Goal: Task Accomplishment & Management: Complete application form

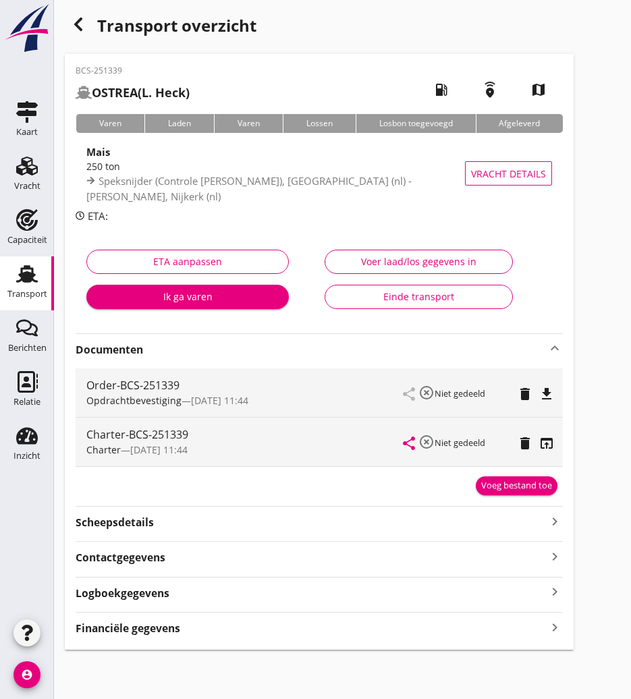
click at [45, 282] on link "Transport Transport" at bounding box center [27, 283] width 54 height 54
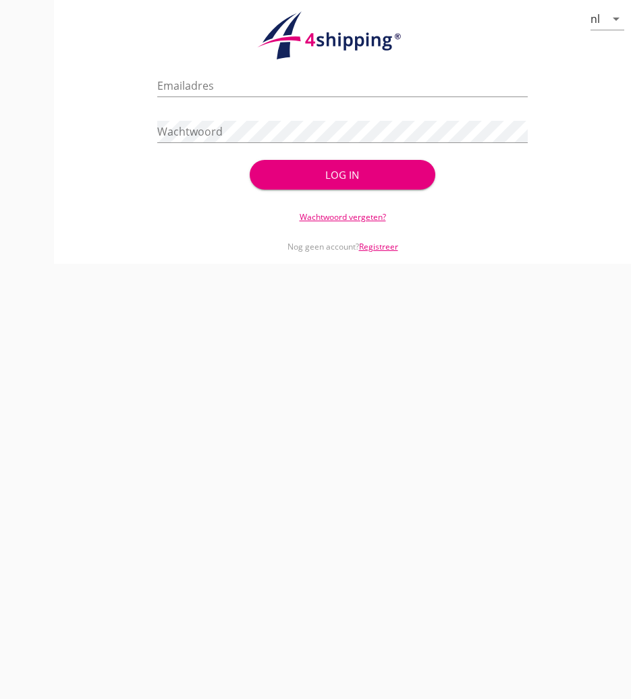
type input "[PERSON_NAME][EMAIL_ADDRESS][DOMAIN_NAME]"
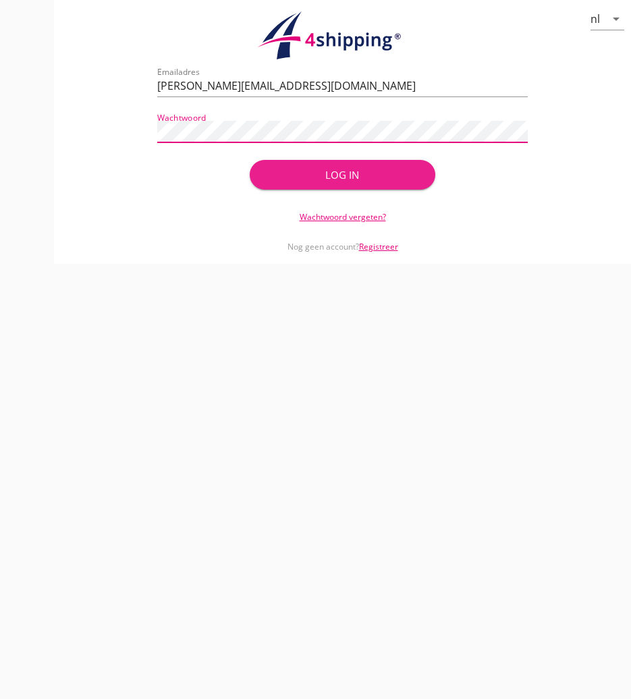
click at [383, 165] on button "Log in" at bounding box center [342, 175] width 185 height 30
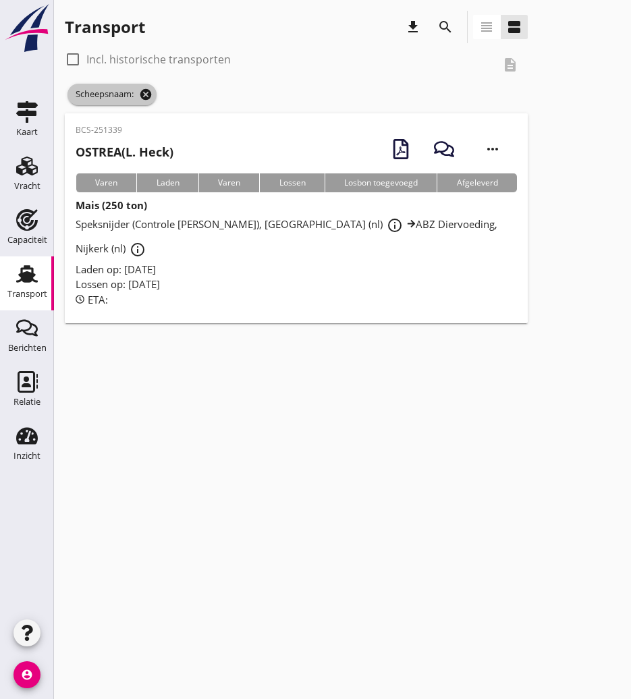
click at [142, 91] on icon "cancel" at bounding box center [145, 94] width 13 height 13
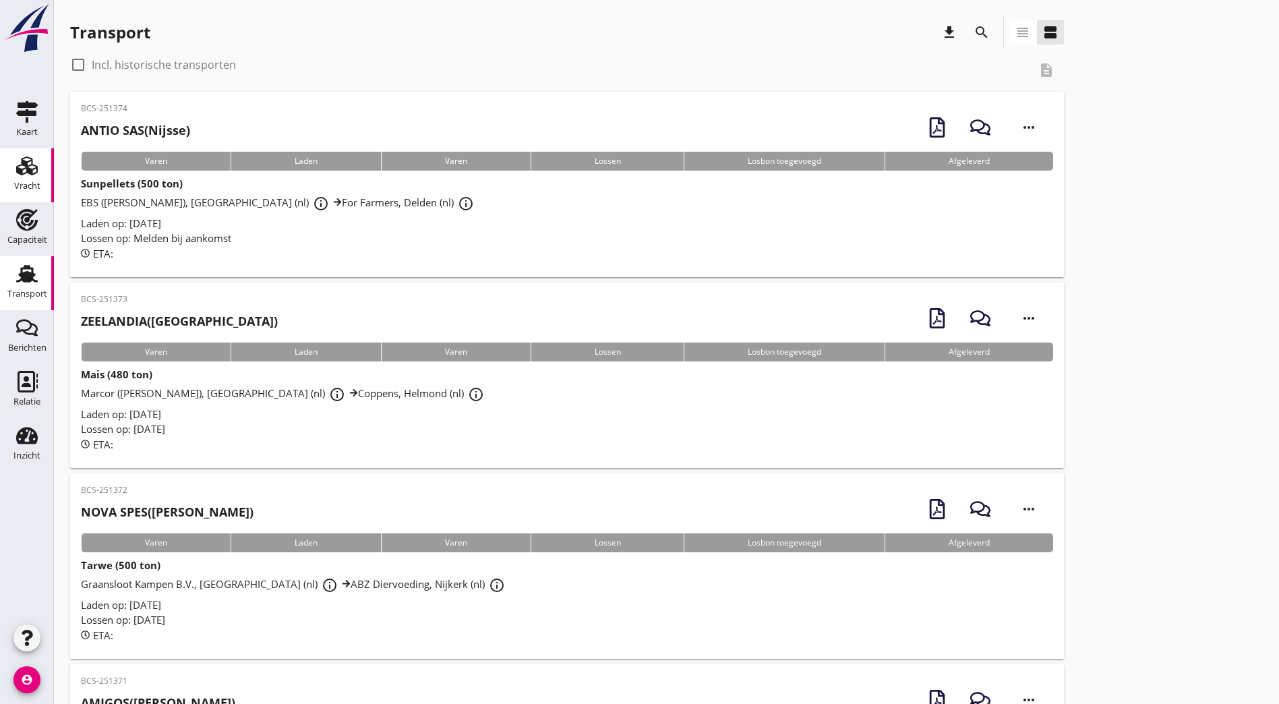
click at [18, 174] on icon "Vracht" at bounding box center [27, 166] width 22 height 22
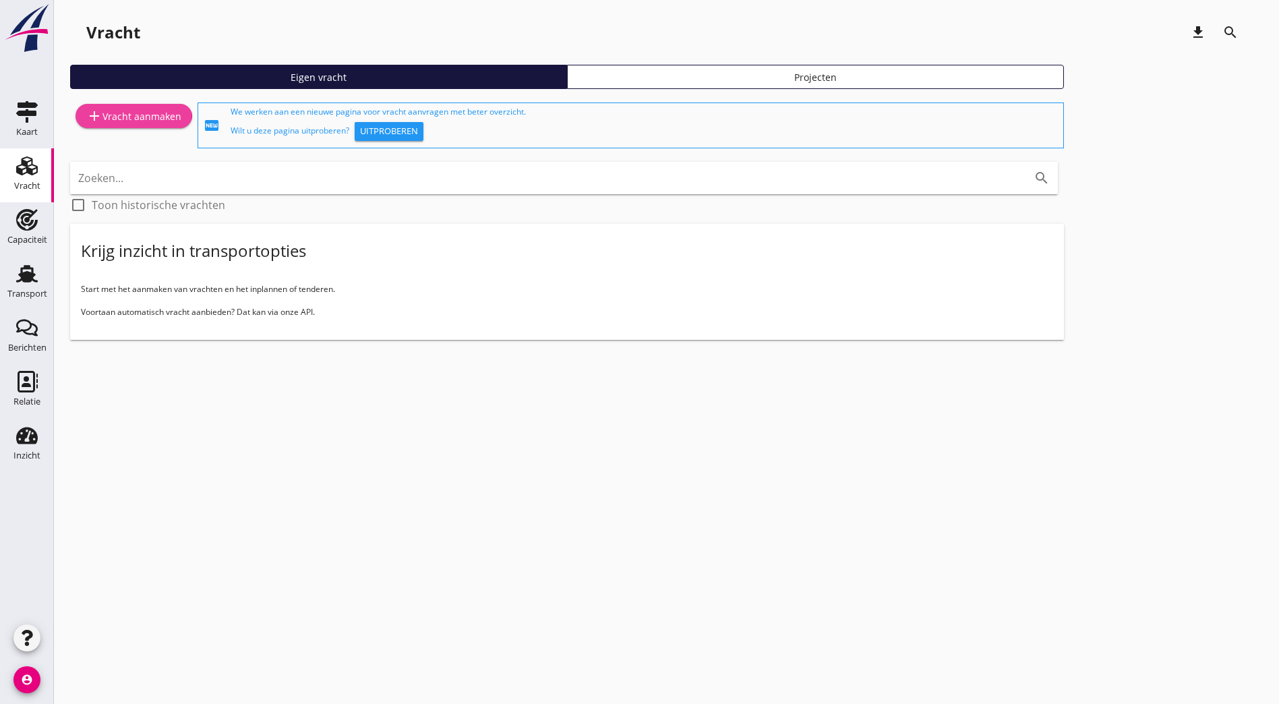
click at [126, 117] on div "add Vracht aanmaken" at bounding box center [133, 116] width 95 height 16
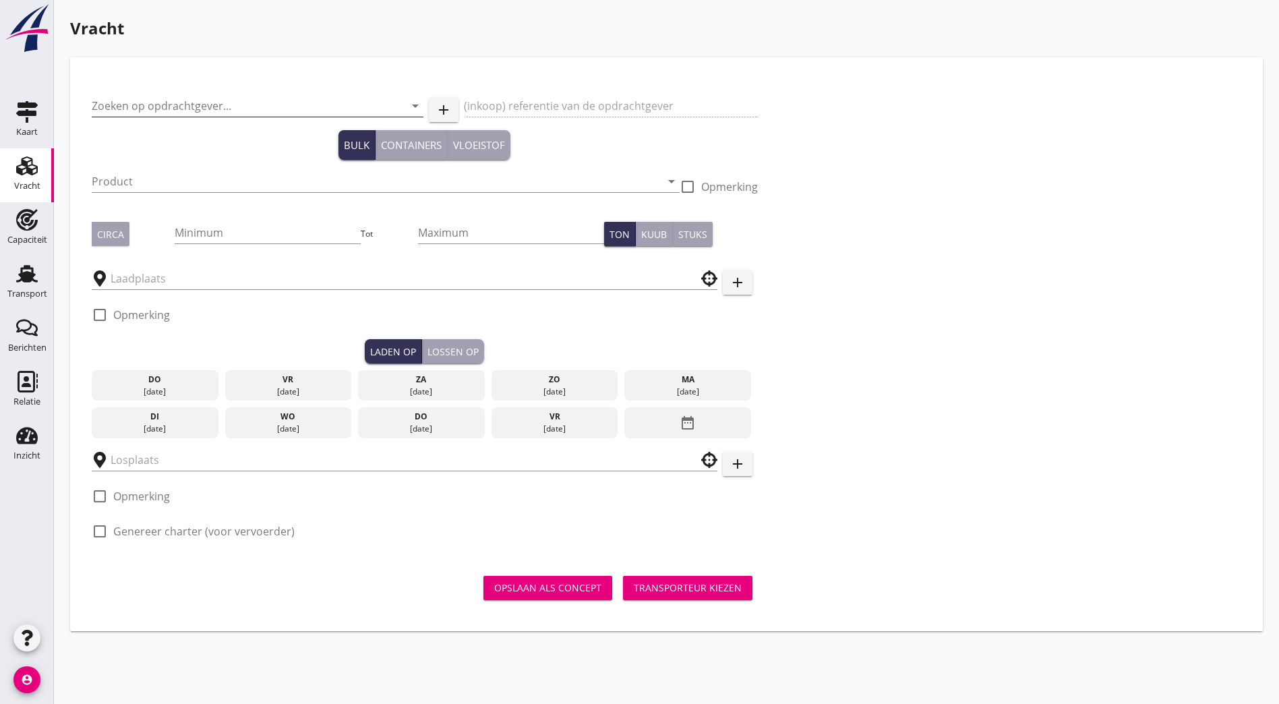
click at [139, 110] on input "Zoeken op opdrachtgever..." at bounding box center [239, 106] width 294 height 22
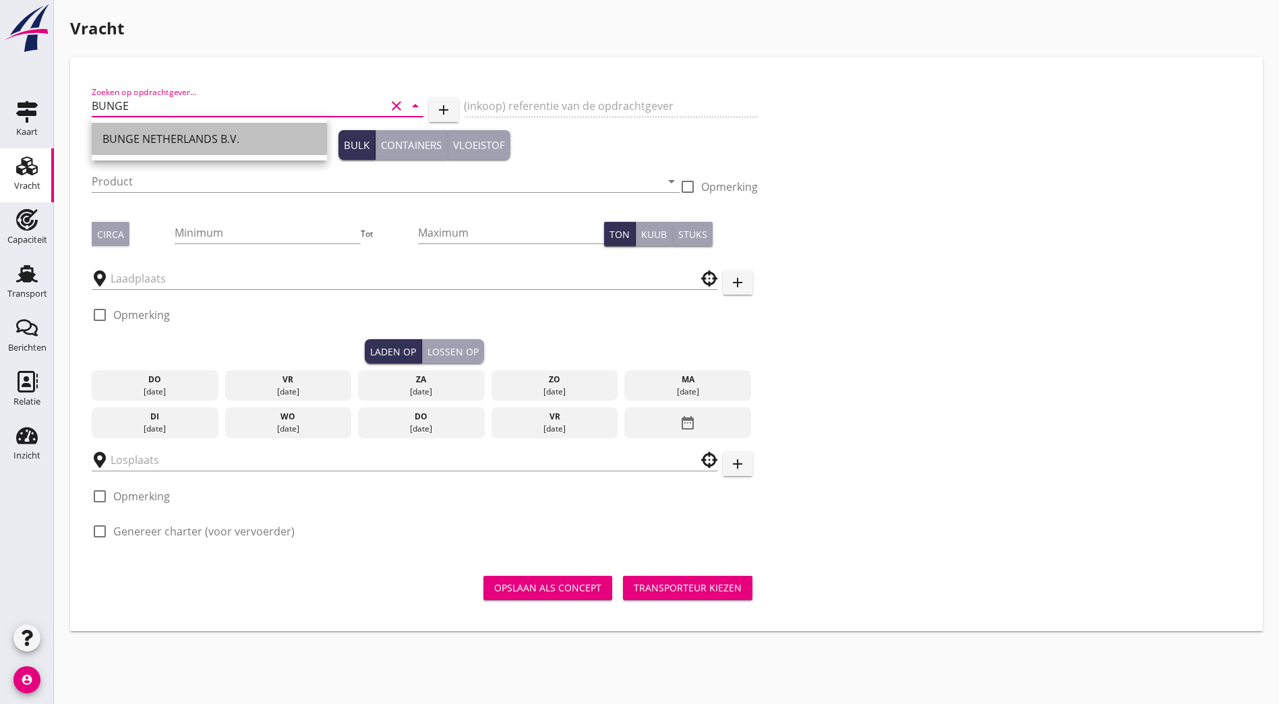
click at [174, 141] on div "BUNGE NETHERLANDS B.V." at bounding box center [210, 139] width 214 height 16
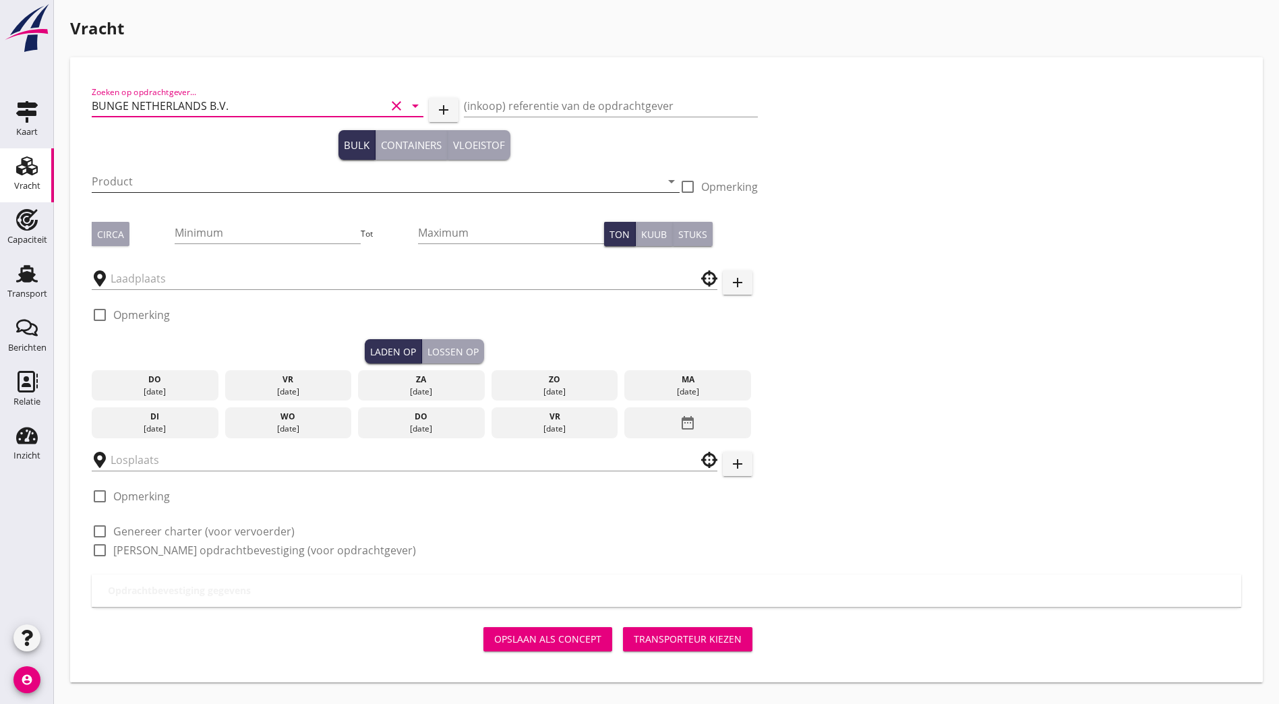
type input "BUNGE NETHERLANDS B.V."
click at [127, 173] on input "Product" at bounding box center [376, 182] width 569 height 22
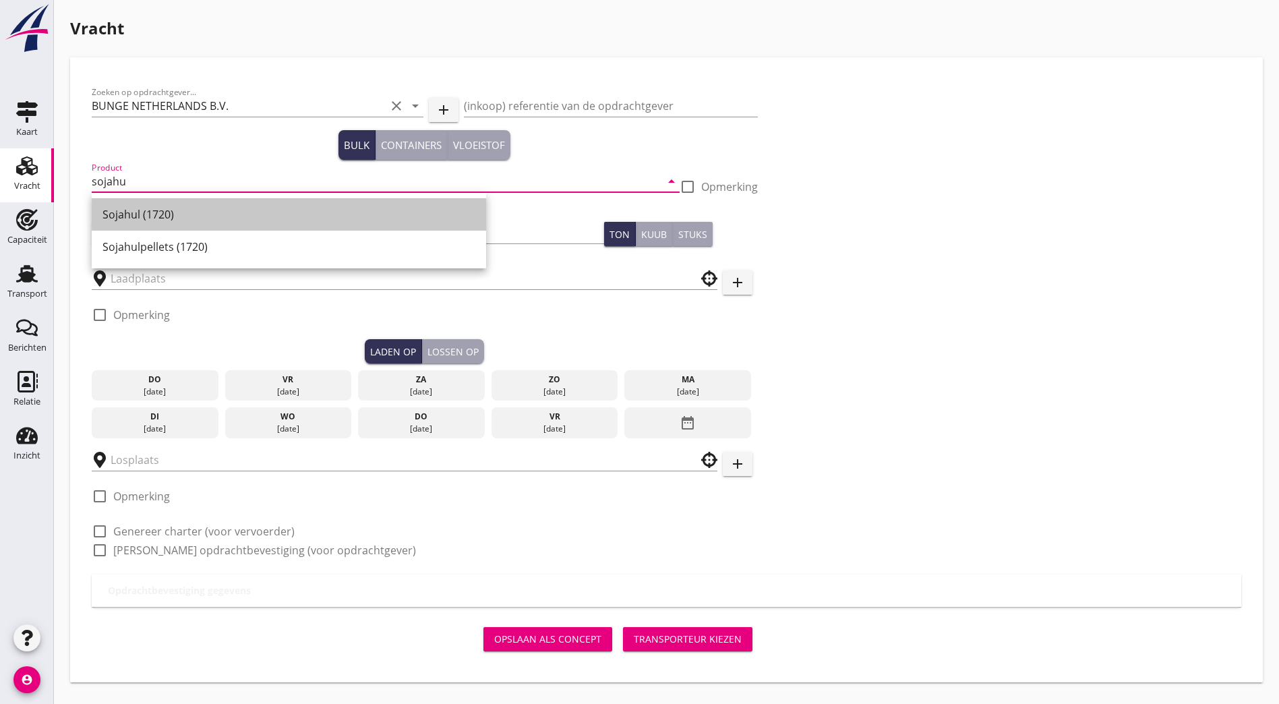
click at [245, 217] on div "Sojahul (1720)" at bounding box center [289, 214] width 373 height 16
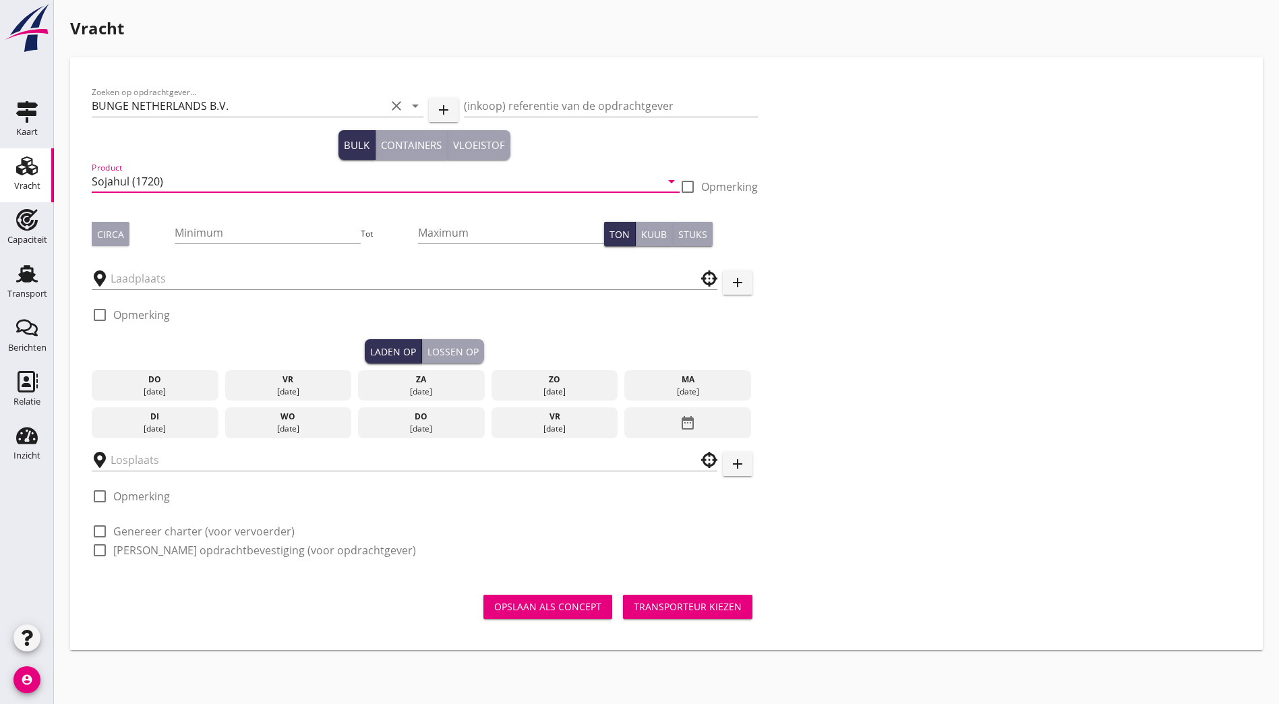
click at [125, 182] on input "Sojahul (1720)" at bounding box center [376, 182] width 569 height 22
type input "Sojahullen (1720)"
click at [175, 231] on input "Minimum" at bounding box center [267, 233] width 185 height 22
type input "500"
click at [183, 266] on div at bounding box center [405, 275] width 626 height 30
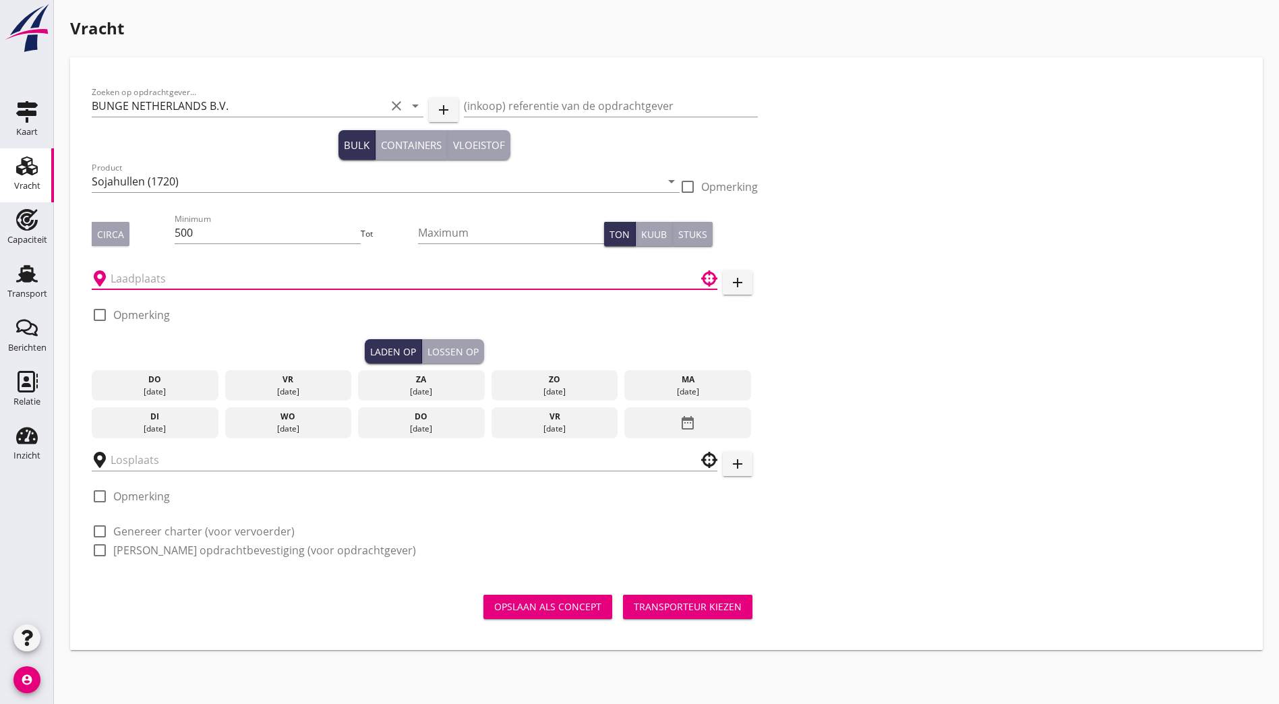
click at [174, 277] on input "text" at bounding box center [395, 279] width 569 height 22
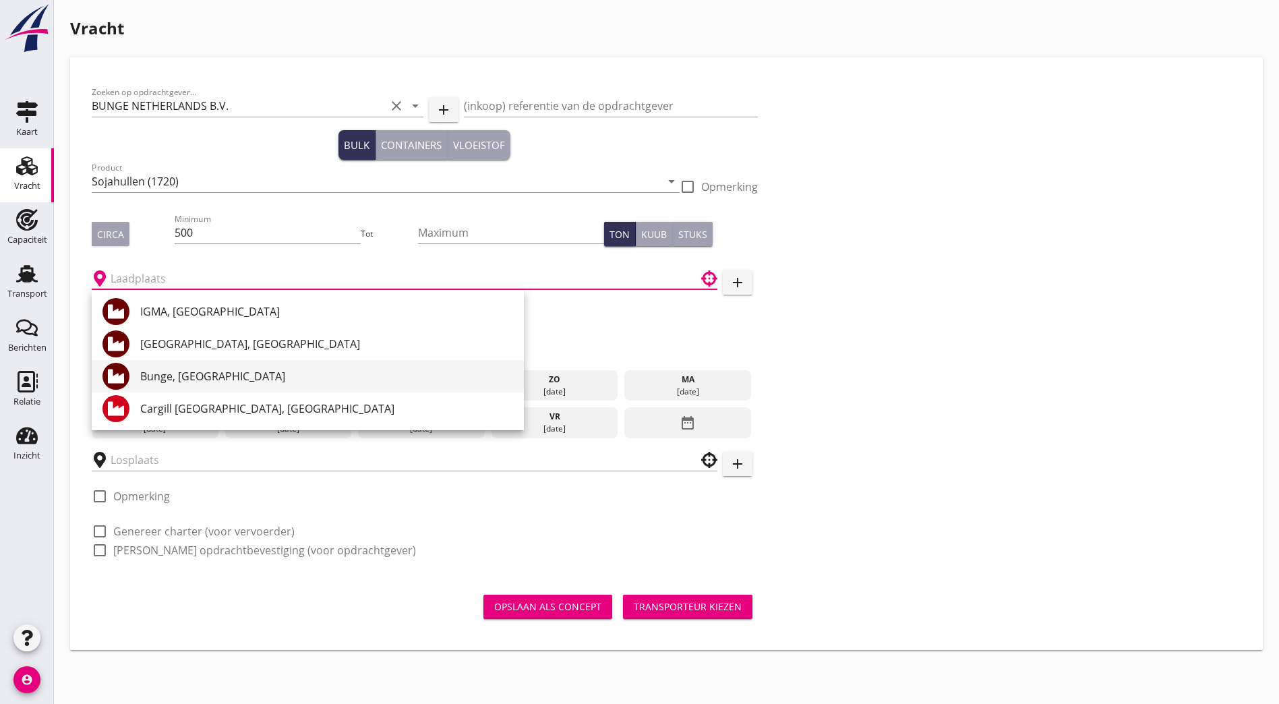
click at [206, 364] on div "Bunge, [GEOGRAPHIC_DATA]" at bounding box center [326, 376] width 373 height 32
type input "Bunge, [GEOGRAPHIC_DATA]"
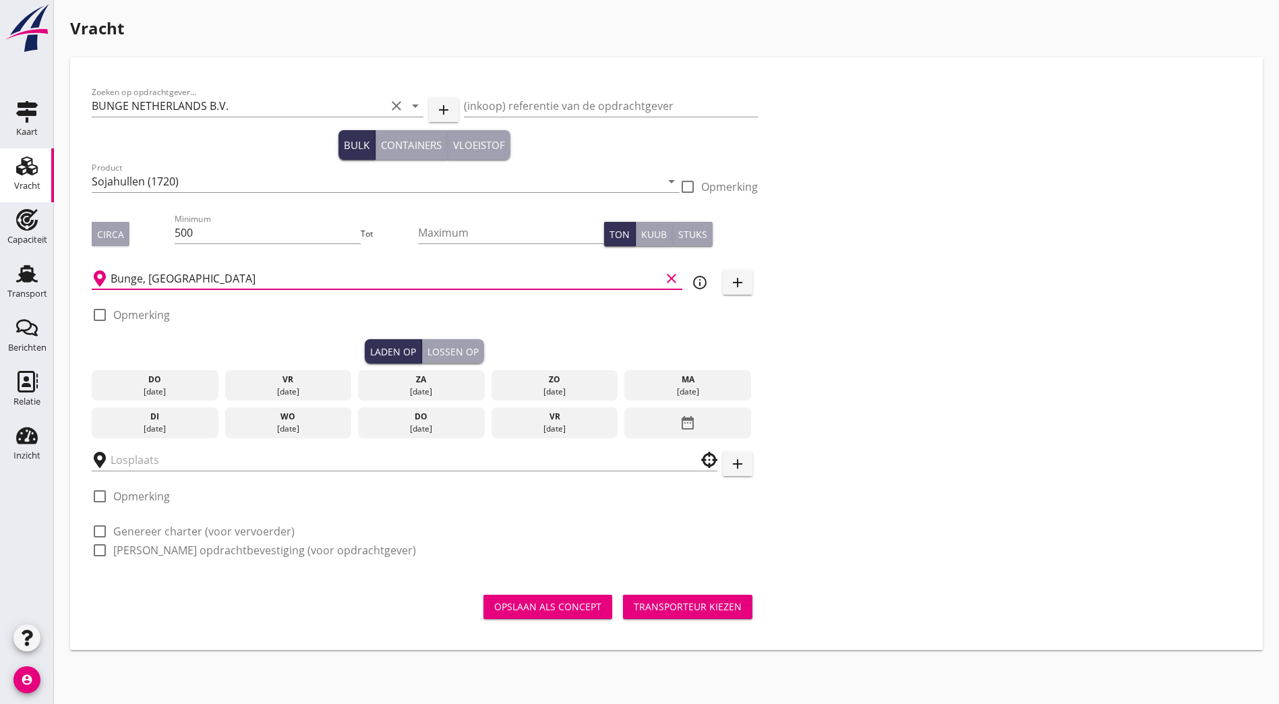
click at [625, 422] on div "date_range" at bounding box center [688, 422] width 127 height 31
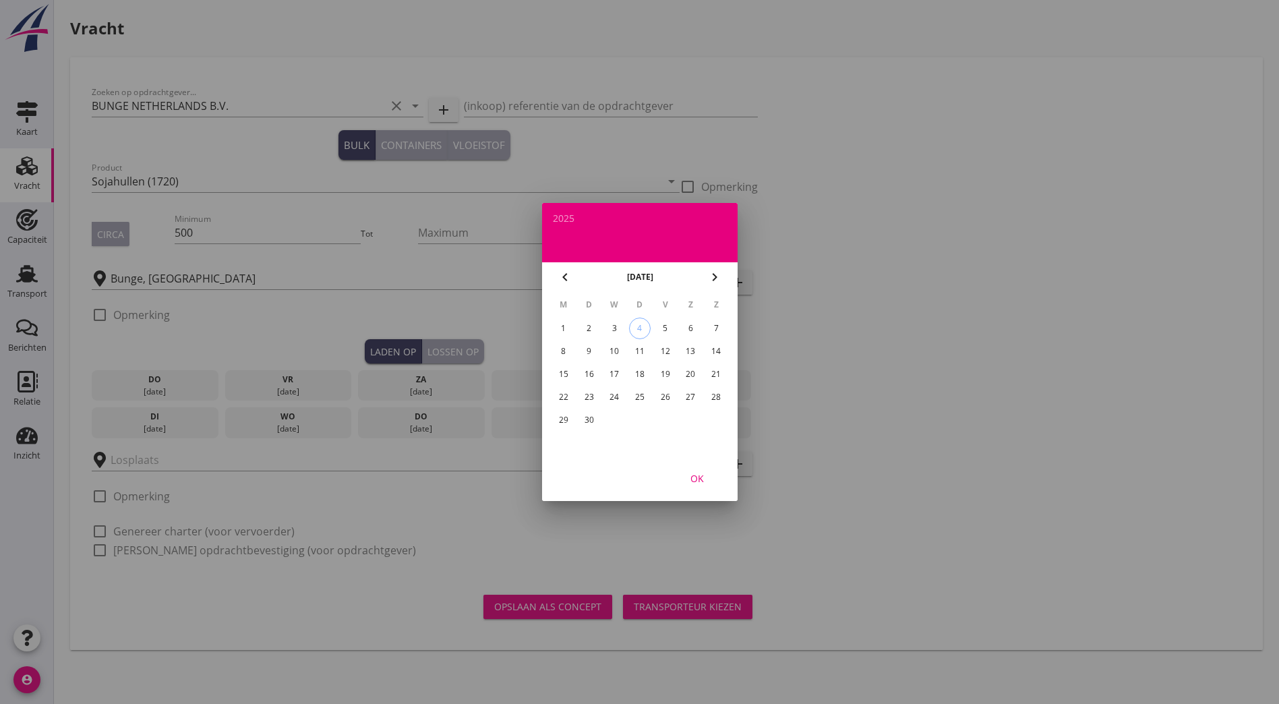
click at [618, 337] on div "3" at bounding box center [615, 329] width 22 height 22
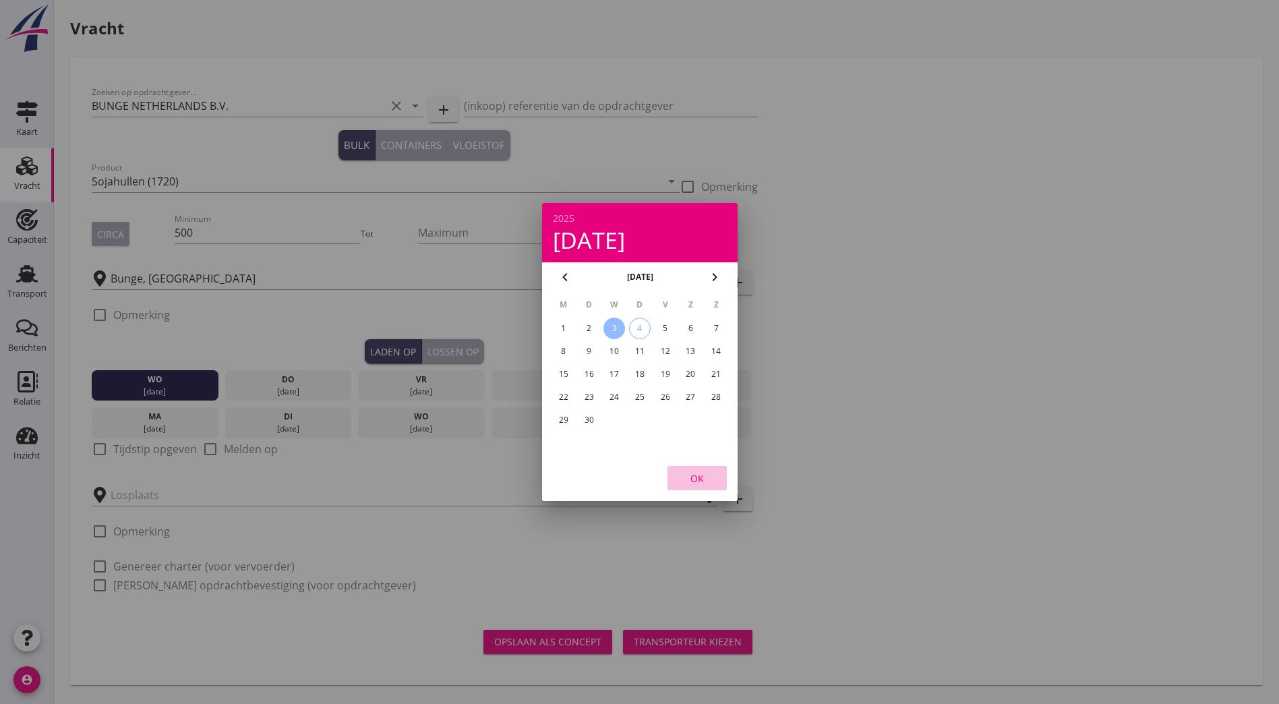
click at [630, 475] on div "OK" at bounding box center [697, 478] width 38 height 14
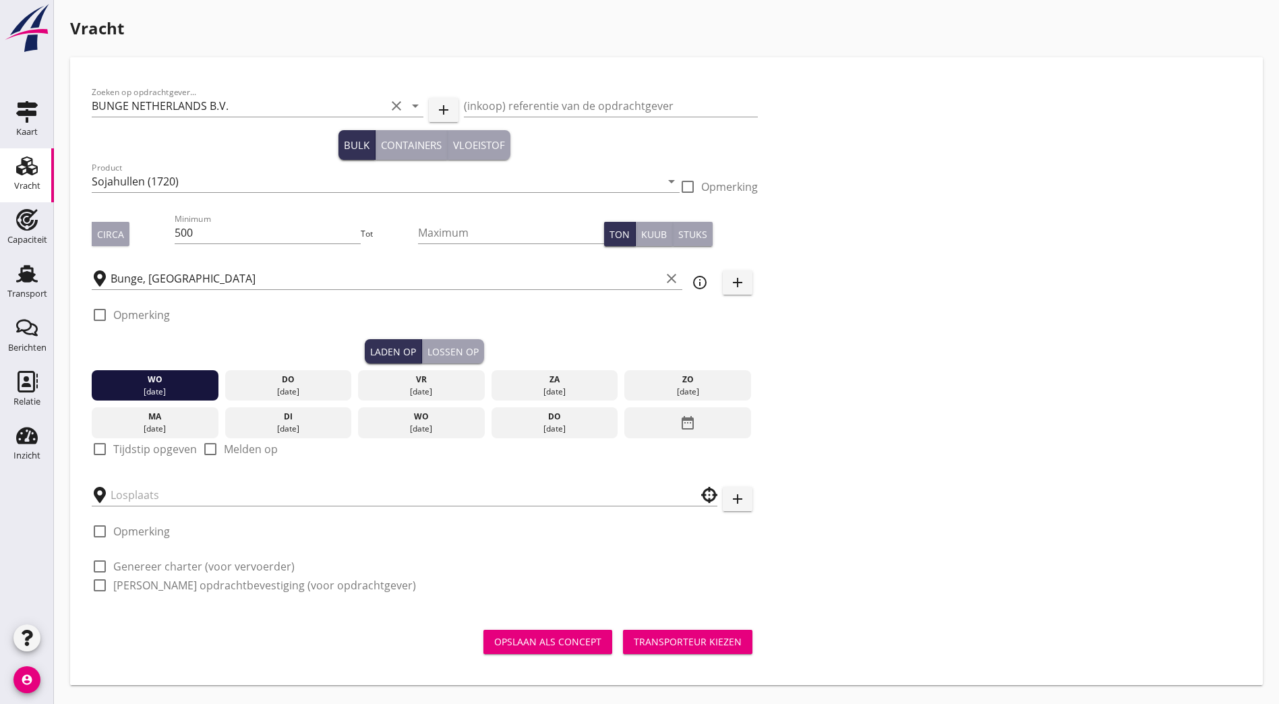
click at [153, 444] on label "Tijdstip opgeven" at bounding box center [155, 448] width 84 height 13
checkbox input "true"
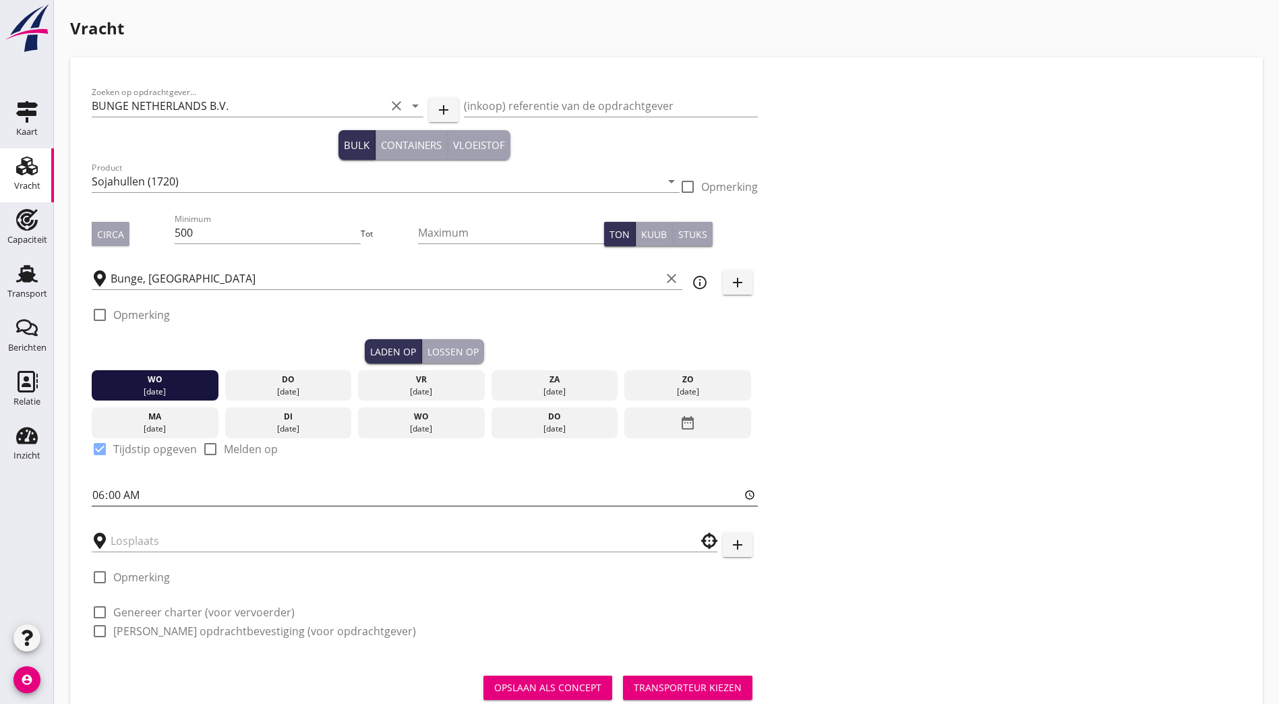
click at [100, 490] on input "06:00" at bounding box center [425, 495] width 666 height 22
type input "16:00"
click at [227, 541] on input "text" at bounding box center [395, 541] width 569 height 22
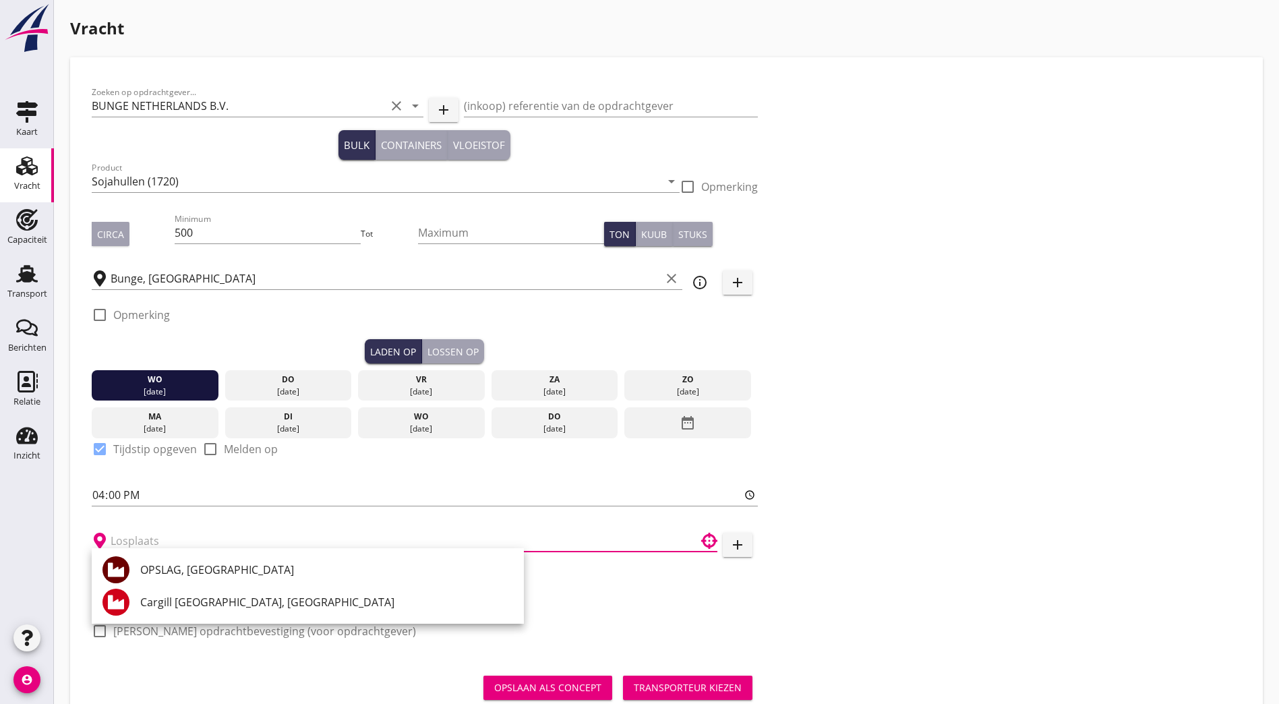
click at [225, 562] on div "OPSLAG, [GEOGRAPHIC_DATA]" at bounding box center [326, 570] width 373 height 16
type input "OPSLAG, [GEOGRAPHIC_DATA]"
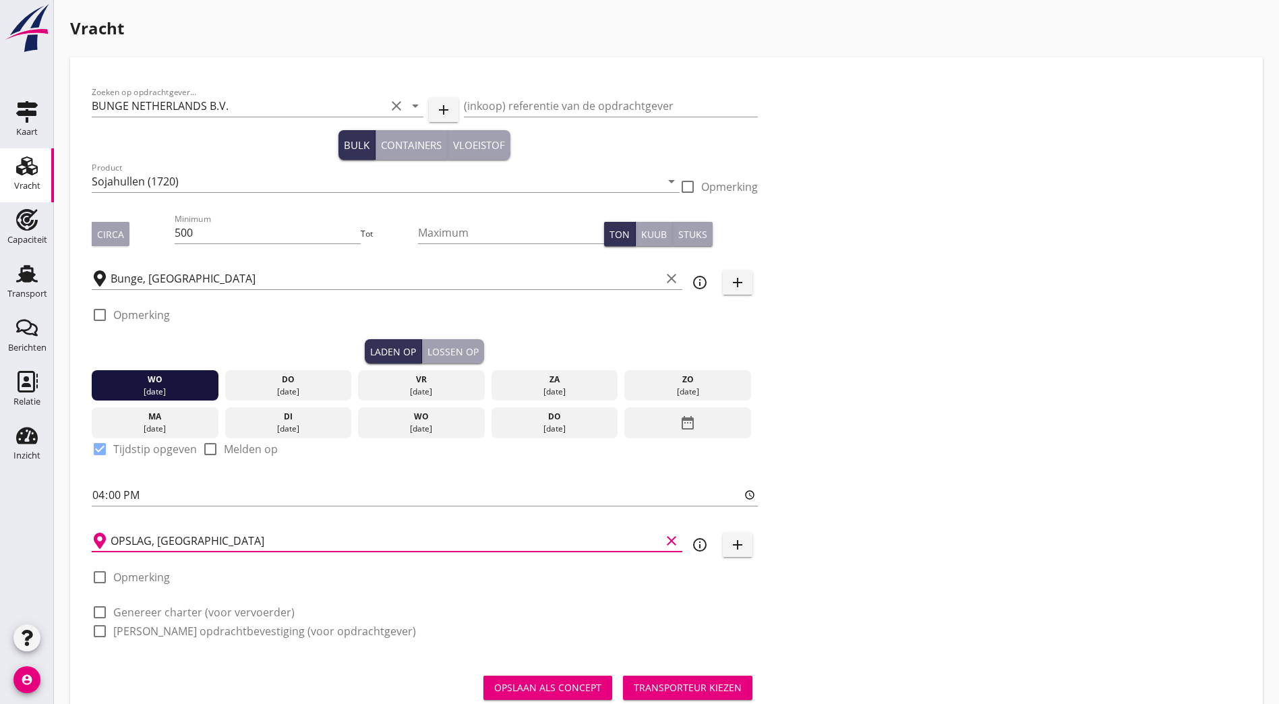
scroll to position [39, 0]
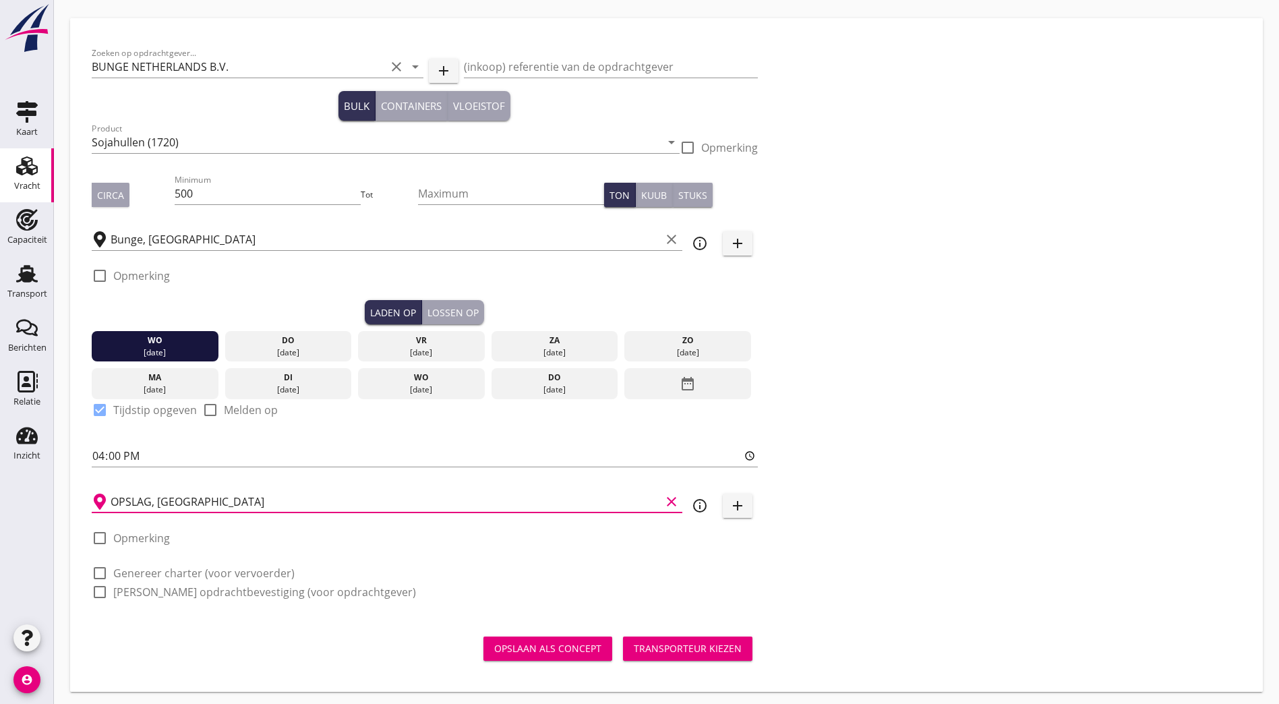
click at [115, 567] on label "Genereer charter (voor vervoerder)" at bounding box center [203, 573] width 181 height 13
checkbox input "true"
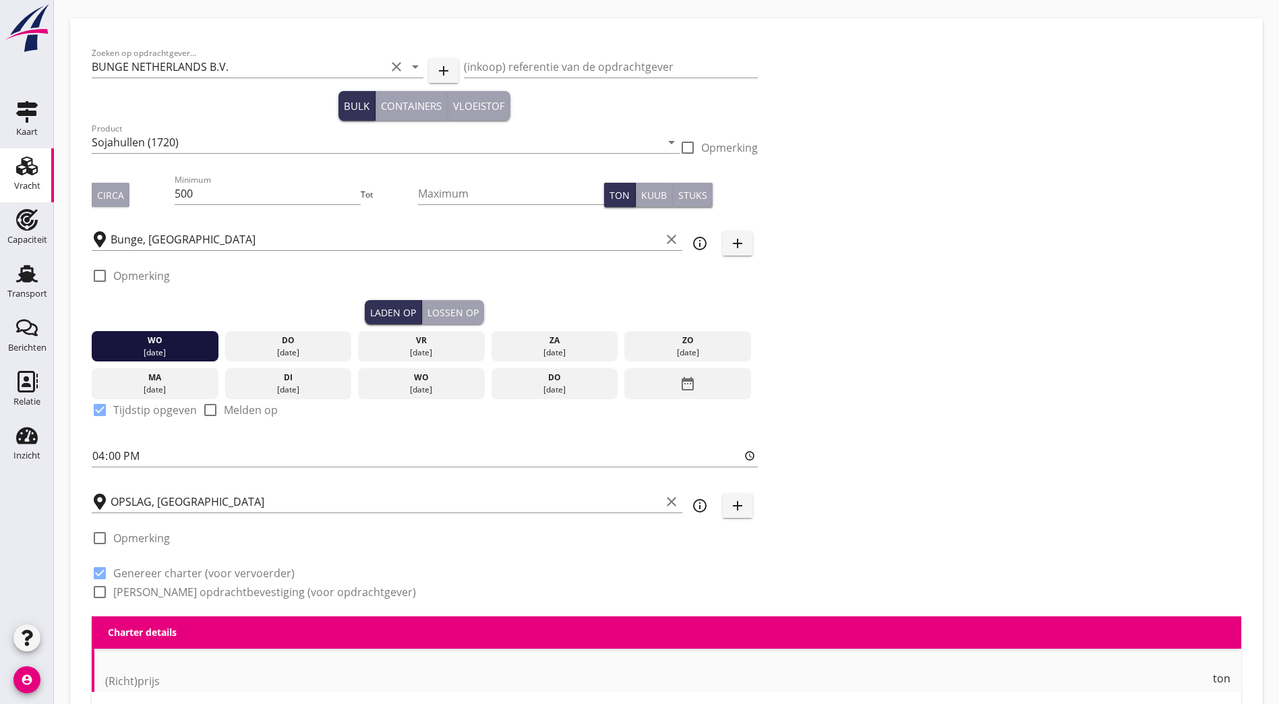
click at [109, 582] on div at bounding box center [99, 592] width 23 height 23
checkbox input "true"
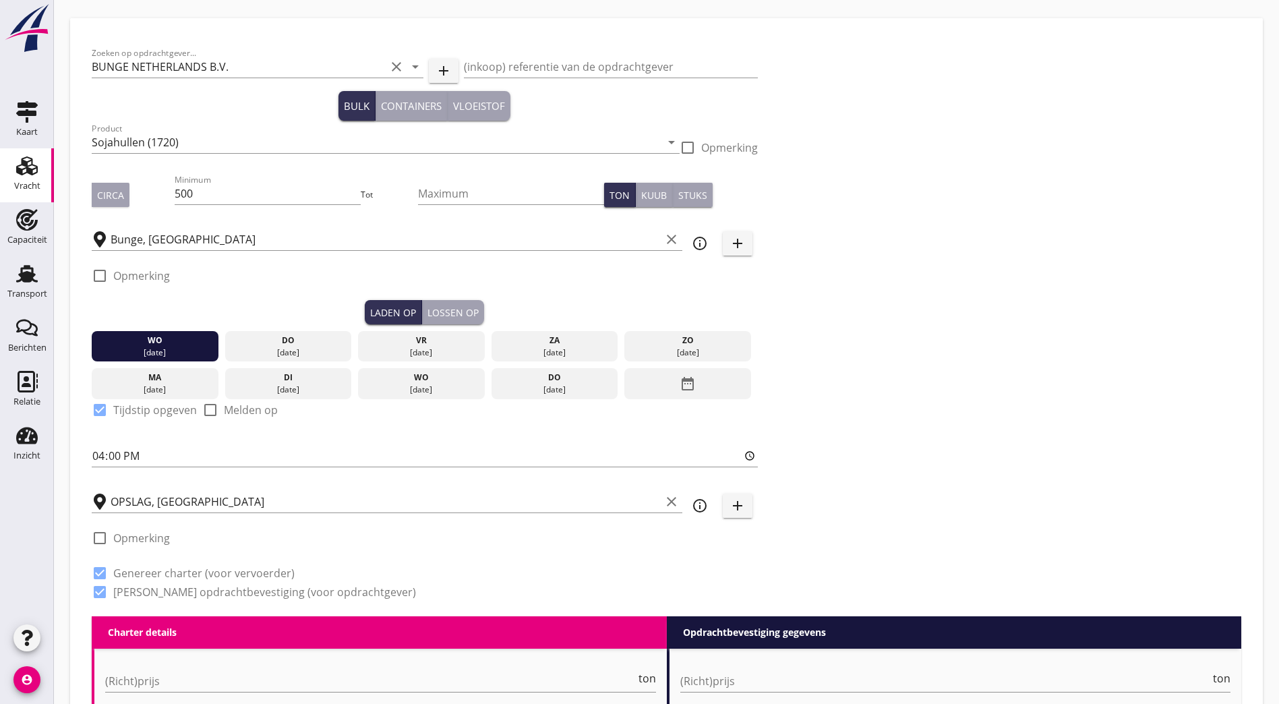
scroll to position [309, 0]
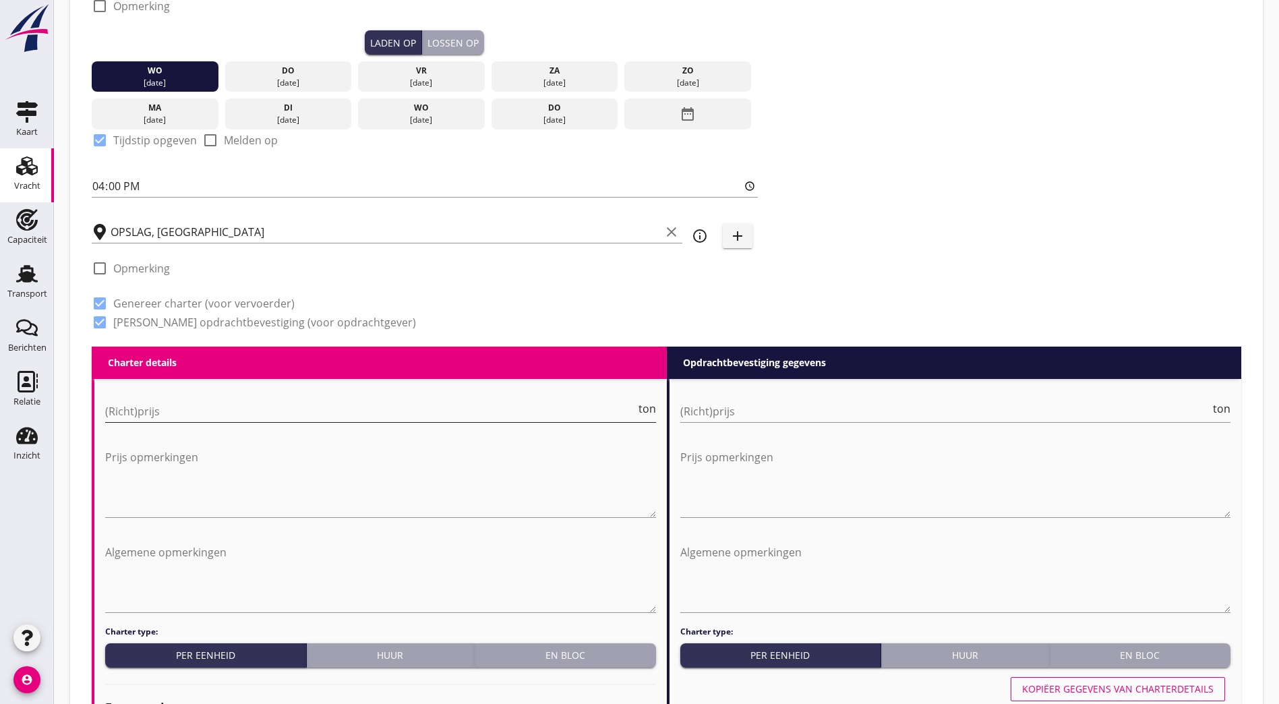
click at [186, 401] on input "(Richt)prijs" at bounding box center [370, 412] width 531 height 22
click at [457, 643] on button "Huur" at bounding box center [391, 655] width 169 height 24
radio input "true"
radio input "false"
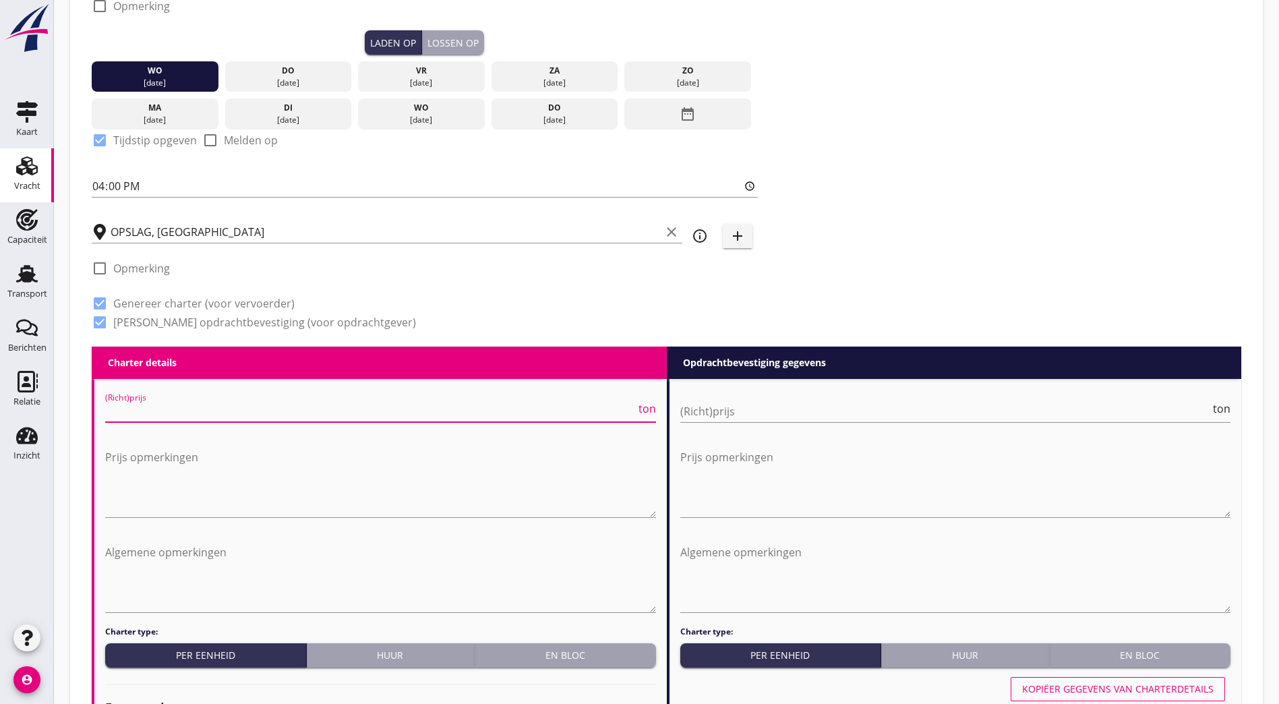
radio input "true"
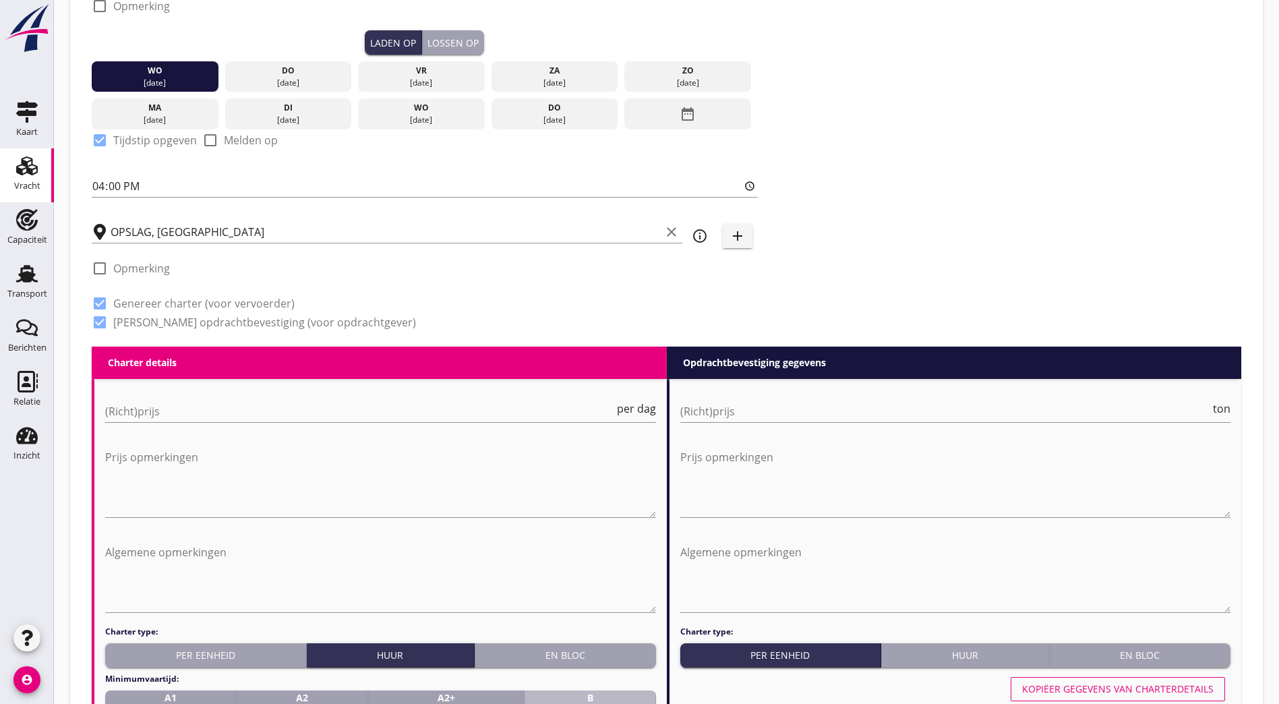
click at [569, 694] on div "B 24 uur" at bounding box center [590, 705] width 120 height 28
click at [322, 401] on input "(Richt)prijs" at bounding box center [359, 412] width 509 height 22
type input "200"
click at [630, 411] on input "(Richt)prijs" at bounding box center [945, 412] width 531 height 22
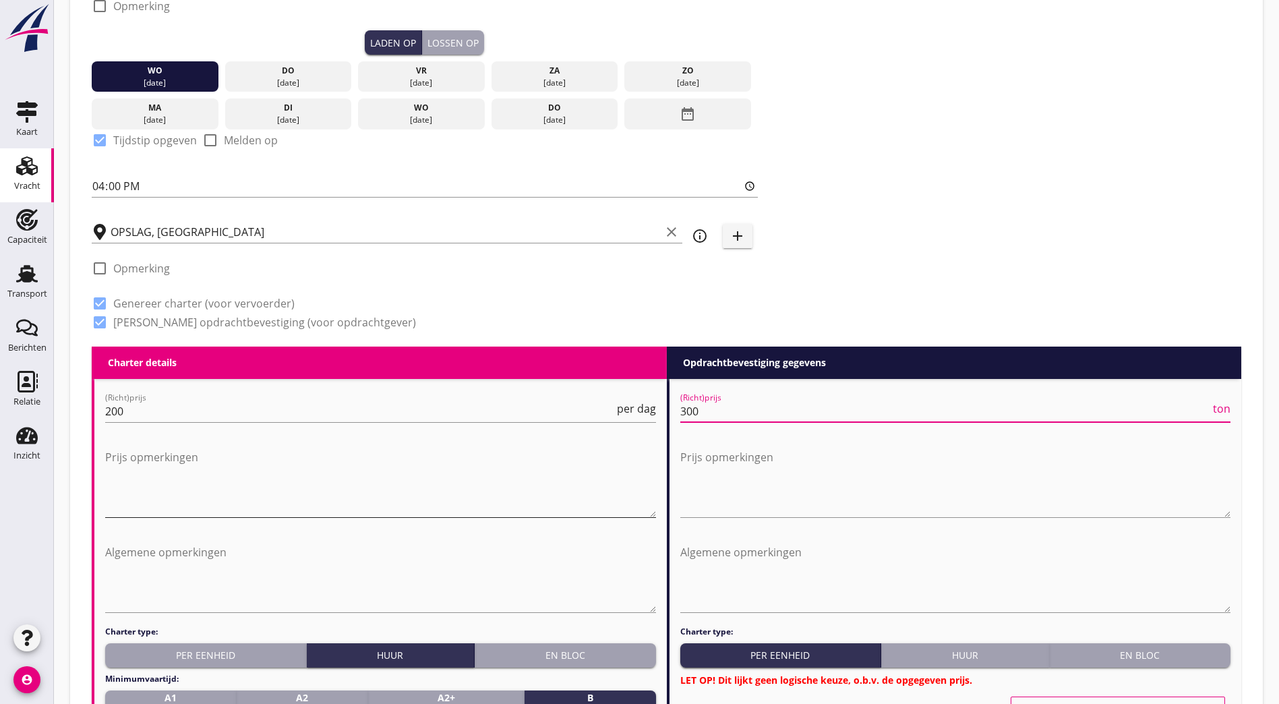
type input "300"
click at [397, 469] on textarea "Prijs opmerkingen" at bounding box center [380, 481] width 551 height 71
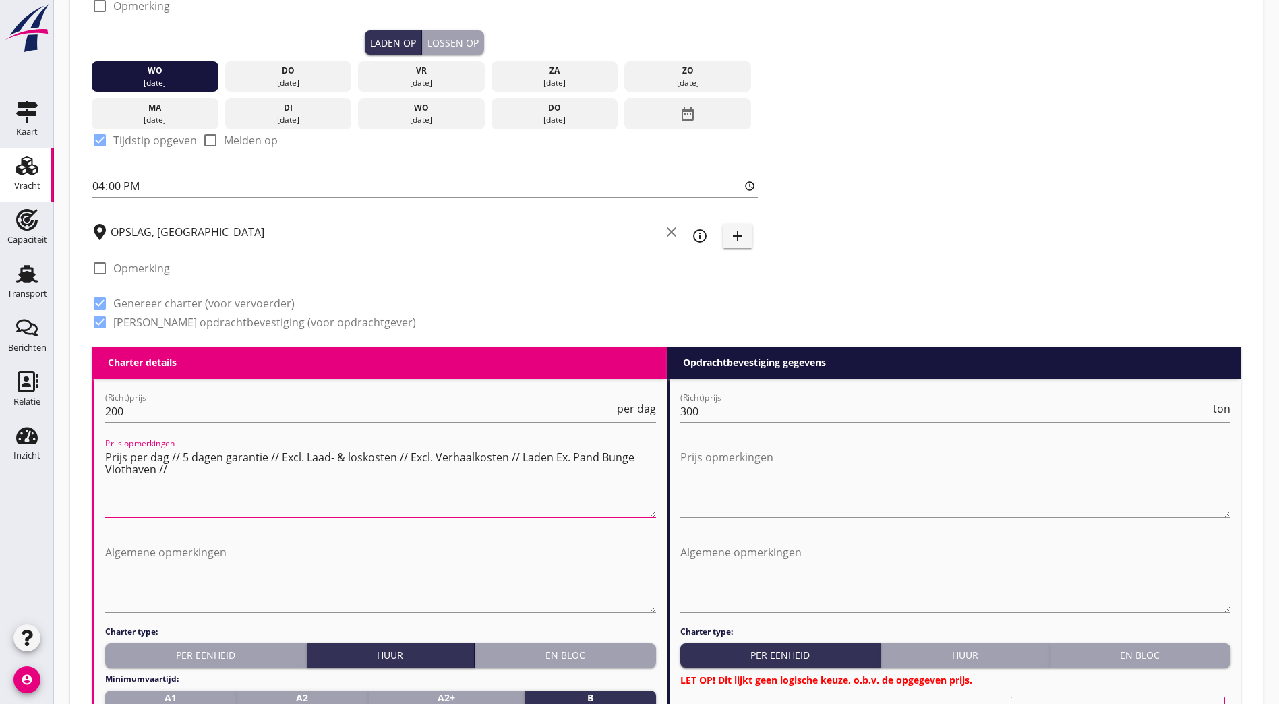
type textarea "Prijs per dag // 5 dagen garantie // Excl. Laad- & loskosten // Excl. Verhaalko…"
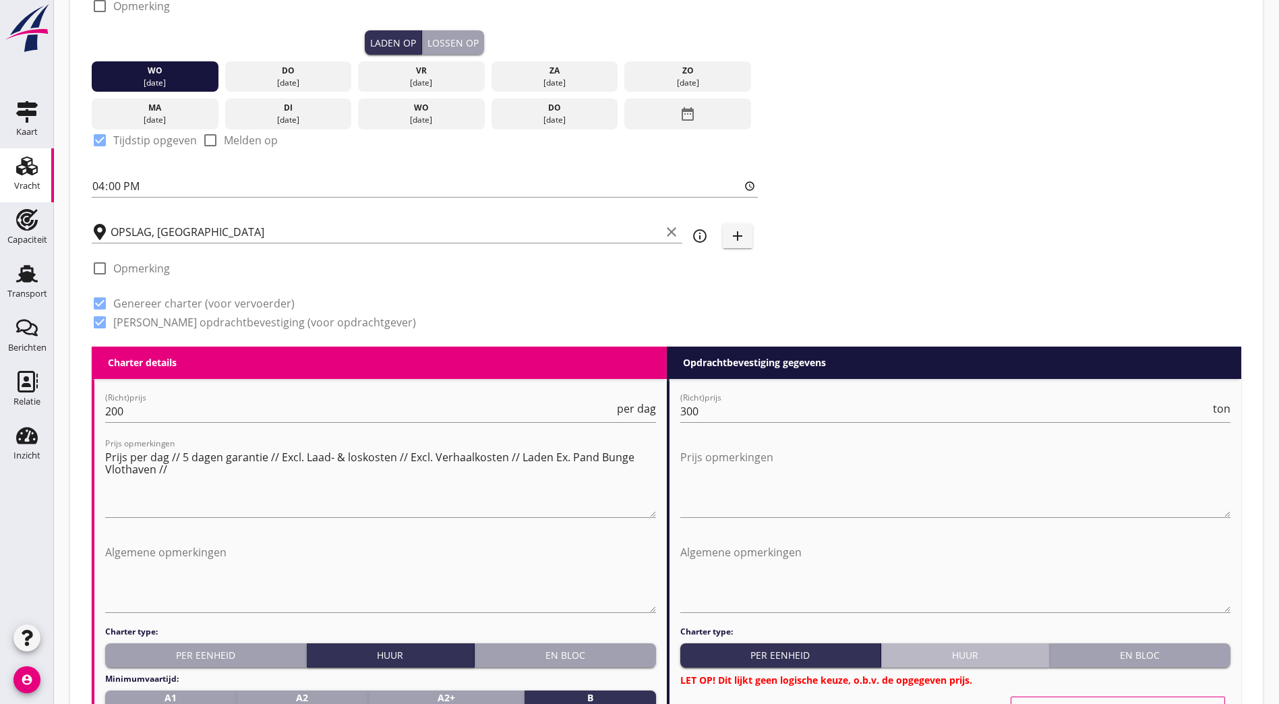
click at [630, 649] on div "Huur" at bounding box center [965, 655] width 157 height 14
radio input "true"
radio input "false"
radio input "true"
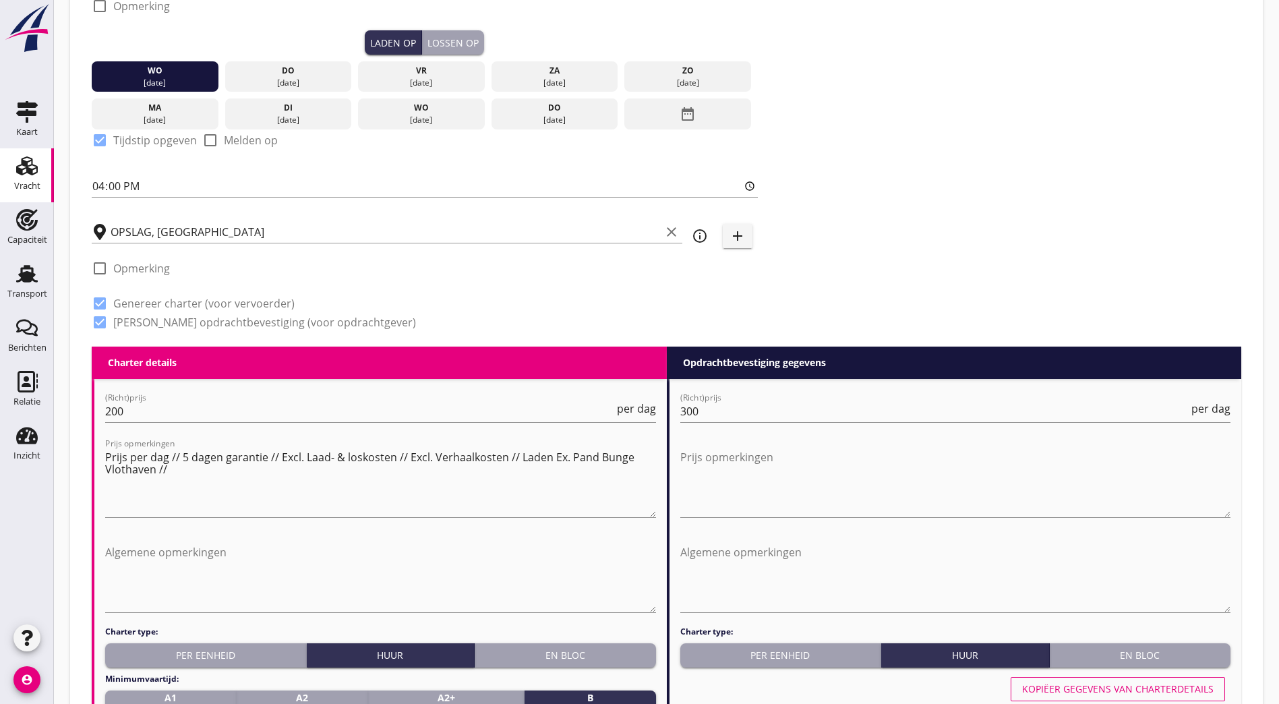
click at [630, 677] on button "Kopiëer gegevens van charterdetails" at bounding box center [1118, 689] width 214 height 24
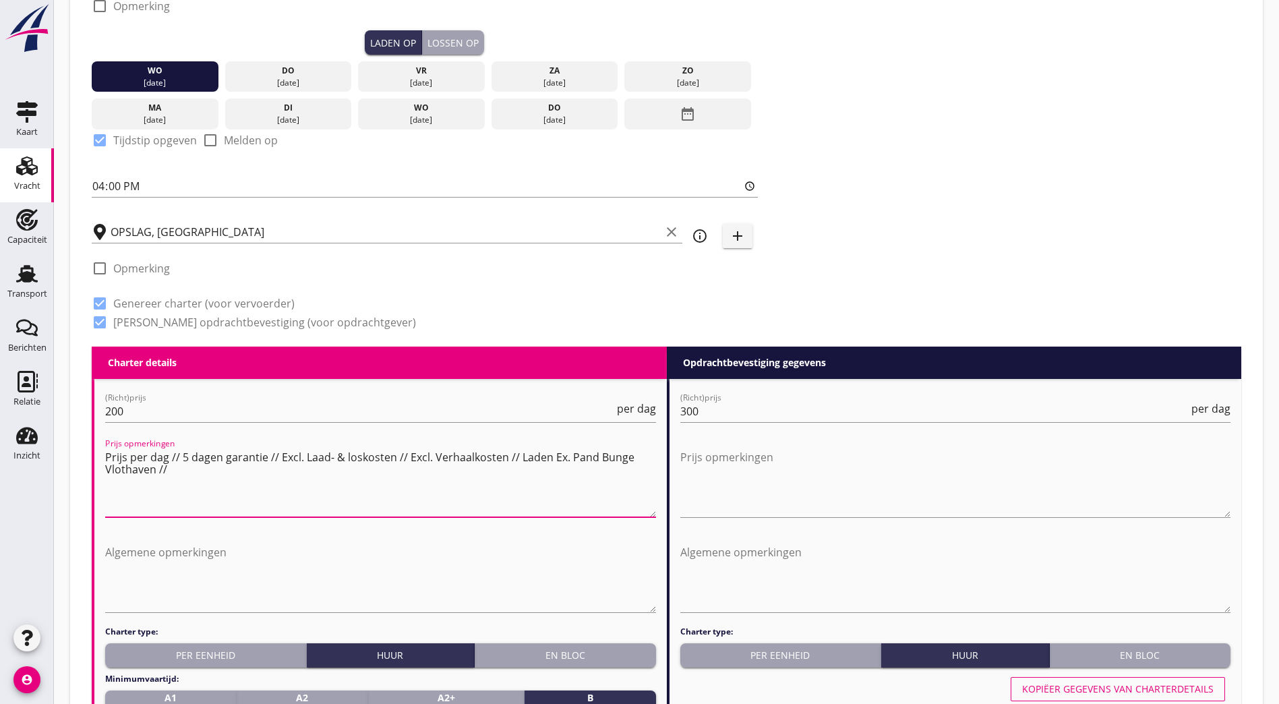
click at [395, 472] on textarea "Prijs per dag // 5 dagen garantie // Excl. Laad- & loskosten // Excl. Verhaalko…" at bounding box center [380, 481] width 551 height 71
click at [190, 448] on textarea "Prijs per dag // 5 dagen garantie // Excl. Laad- & loskosten // Excl. Verhaalko…" at bounding box center [380, 481] width 551 height 71
click at [123, 467] on textarea "Prijs per dag // 7 dagen garantie // Excl. Laad- & loskosten // Excl. Verhaalko…" at bounding box center [380, 481] width 551 height 71
drag, startPoint x: 354, startPoint y: 472, endPoint x: 86, endPoint y: 440, distance: 269.6
click at [89, 440] on div "Zoeken op opdrachtgever... BUNGE NETHERLANDS B.V. clear arrow_drop_down add (in…" at bounding box center [666, 669] width 1171 height 1820
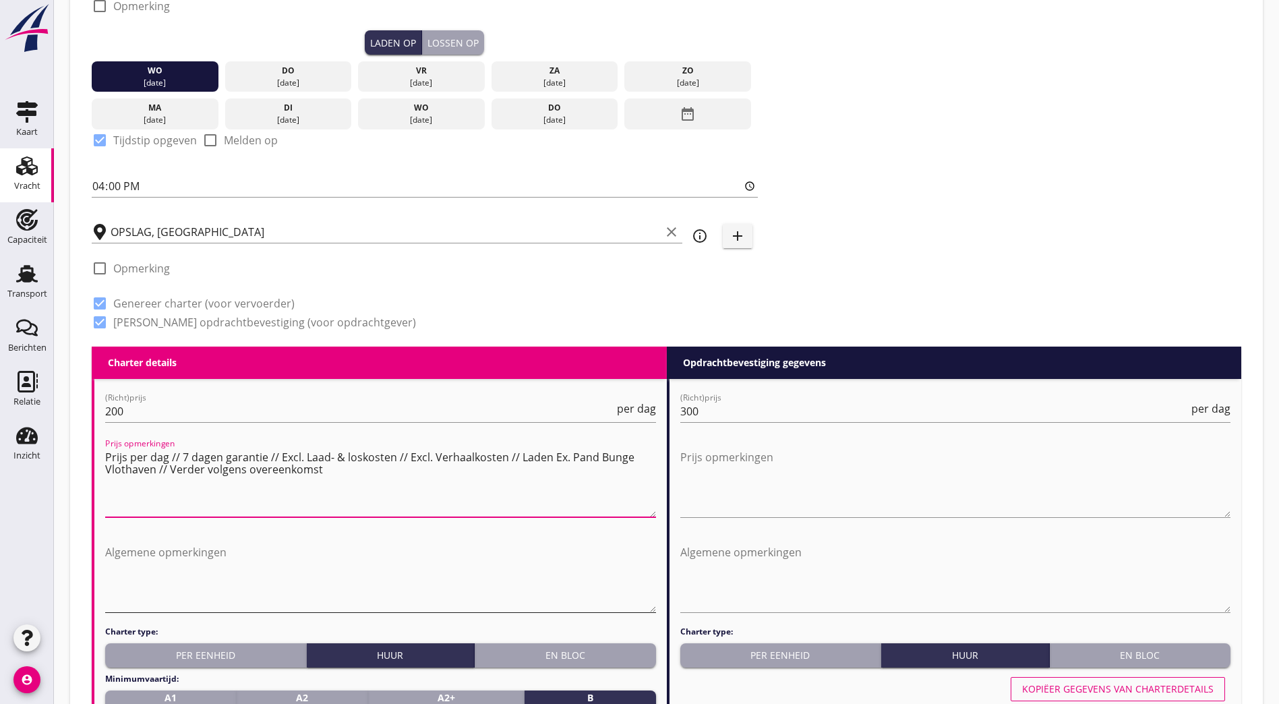
type textarea "Prijs per dag // 7 dagen garantie // Excl. Laad- & loskosten // Excl. Verhaalko…"
click at [308, 552] on textarea "Algemene opmerkingen" at bounding box center [380, 577] width 551 height 71
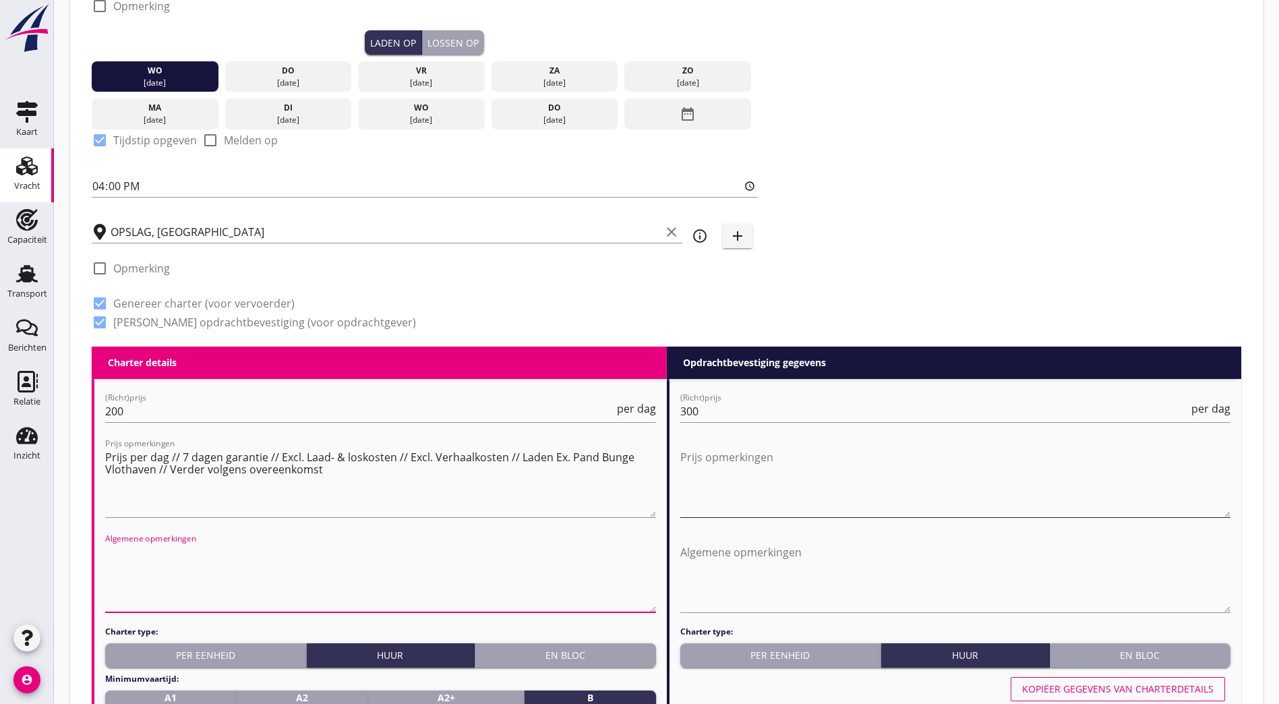
paste textarea "Prijs per dag // 7 dagen garantie // Excl. Laad- & loskosten // Excl. Verhaalko…"
type textarea "Prijs per dag // 7 dagen garantie // Excl. Laad- & loskosten // Excl. Verhaalko…"
click at [630, 457] on textarea "Prijs opmerkingen" at bounding box center [955, 481] width 551 height 71
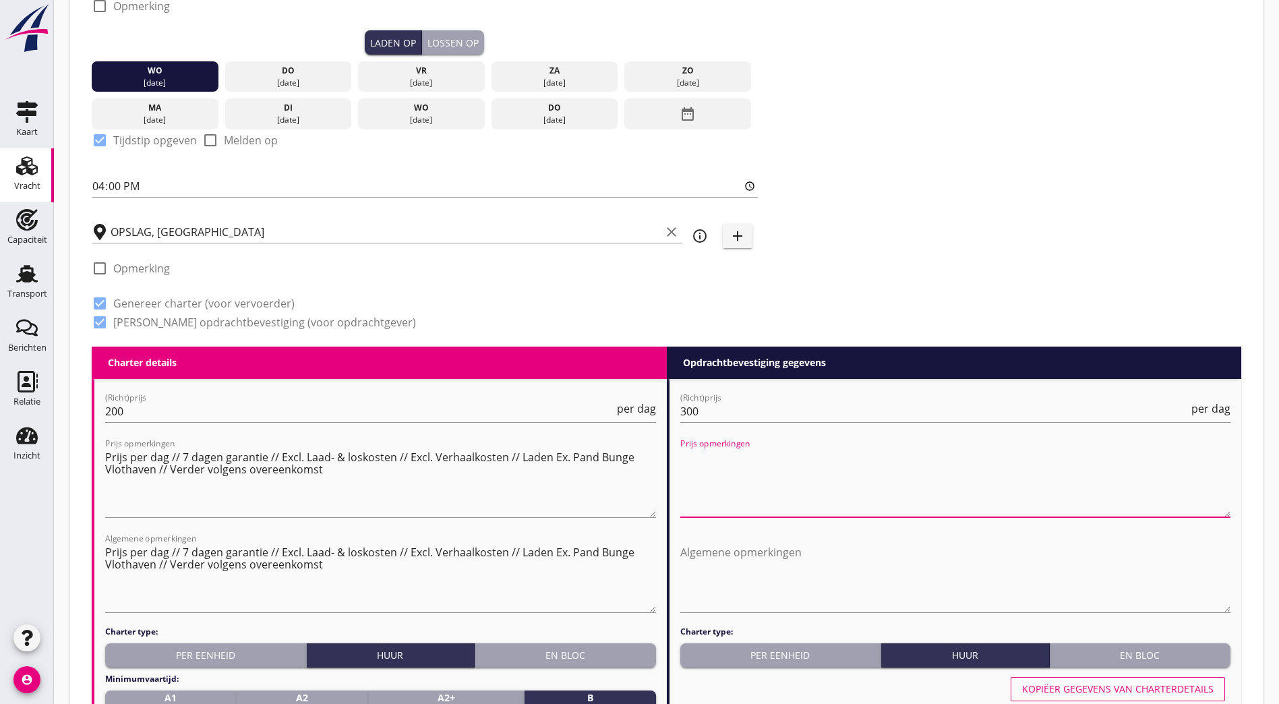
paste textarea "Prijs per dag // 7 dagen garantie // Excl. Laad- & loskosten // Excl. Verhaalko…"
type textarea "Prijs per dag // 7 dagen garantie // Excl. Laad- & loskosten // Excl. Verhaalko…"
click at [630, 570] on textarea "Algemene opmerkingen" at bounding box center [955, 577] width 551 height 71
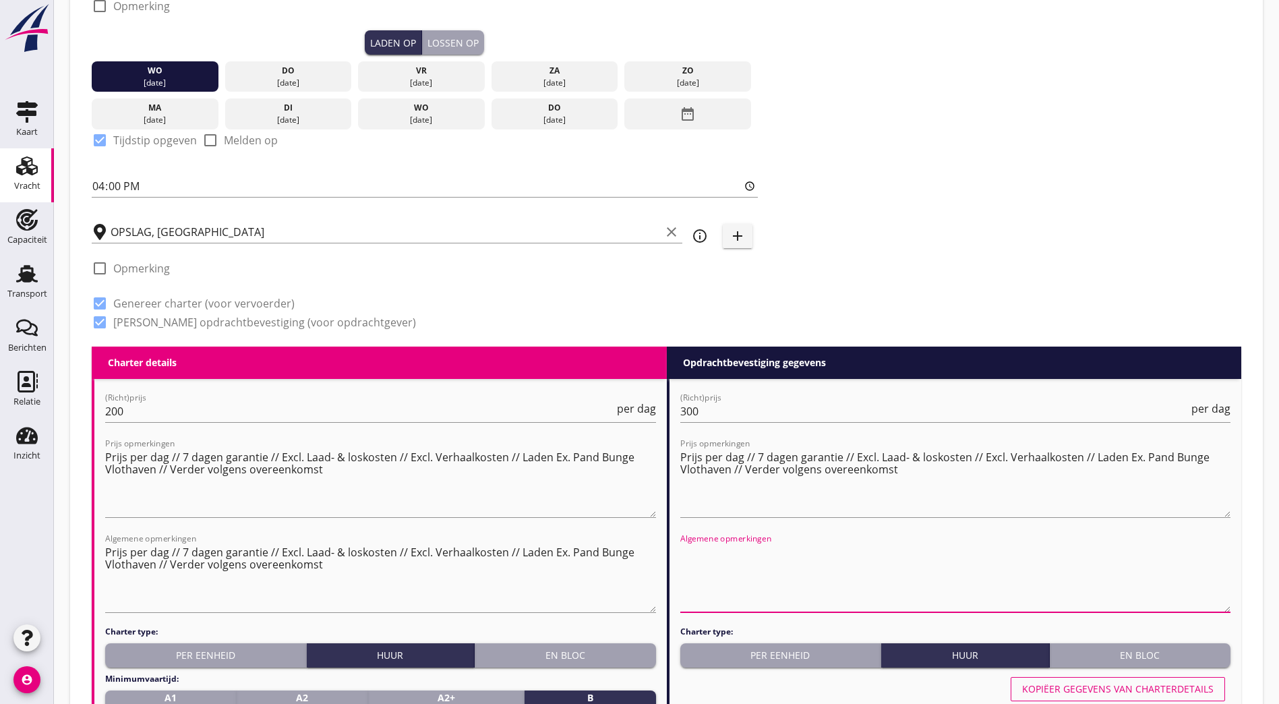
paste textarea "Prijs per dag // 7 dagen garantie // Excl. Laad- & loskosten // Excl. Verhaalko…"
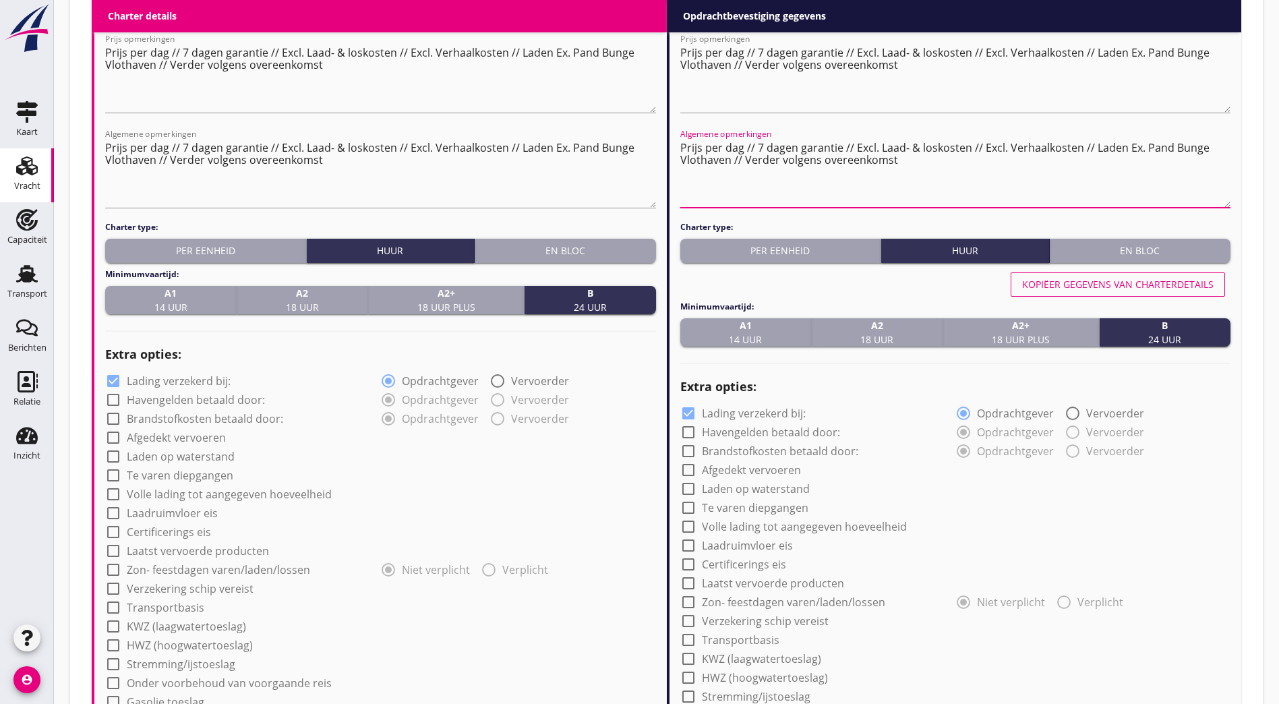
scroll to position [848, 0]
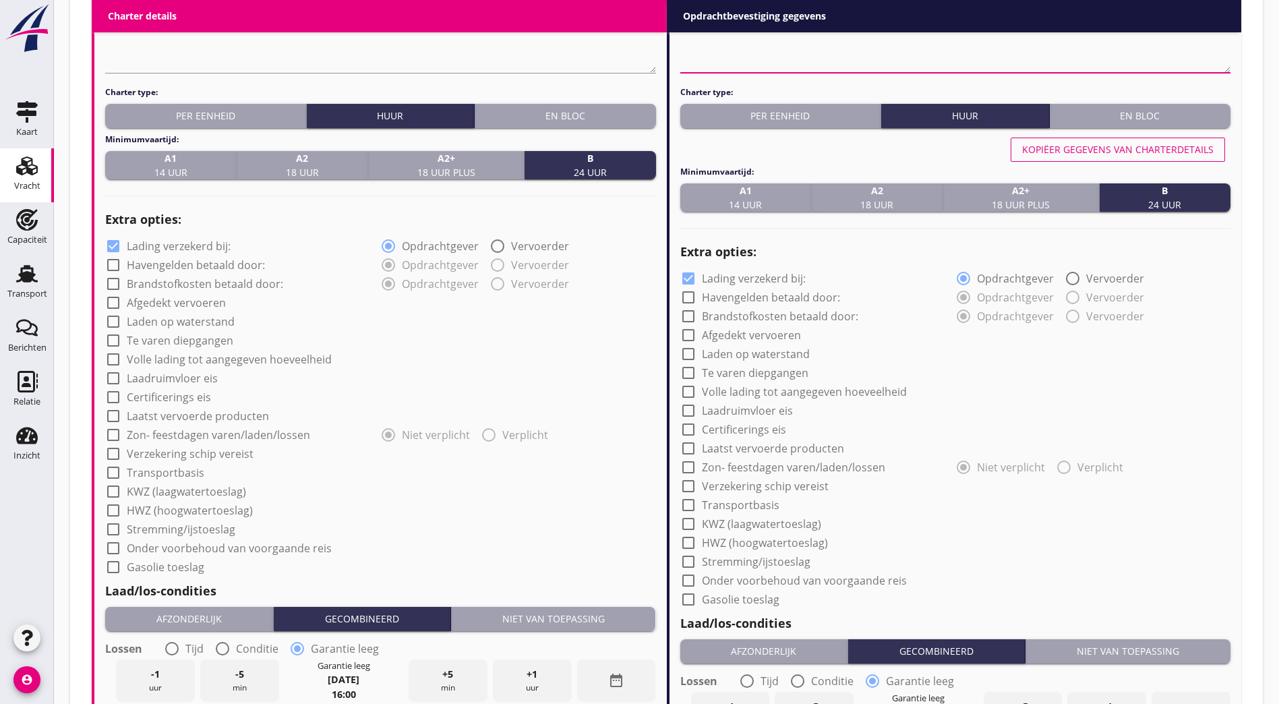
type textarea "Prijs per dag // 7 dagen garantie // Excl. Laad- & loskosten // Excl. Verhaalko…"
click at [167, 296] on label "Afgedekt vervoeren" at bounding box center [176, 302] width 99 height 13
checkbox input "true"
click at [152, 393] on label "Certificerings eis" at bounding box center [169, 396] width 84 height 13
checkbox input "true"
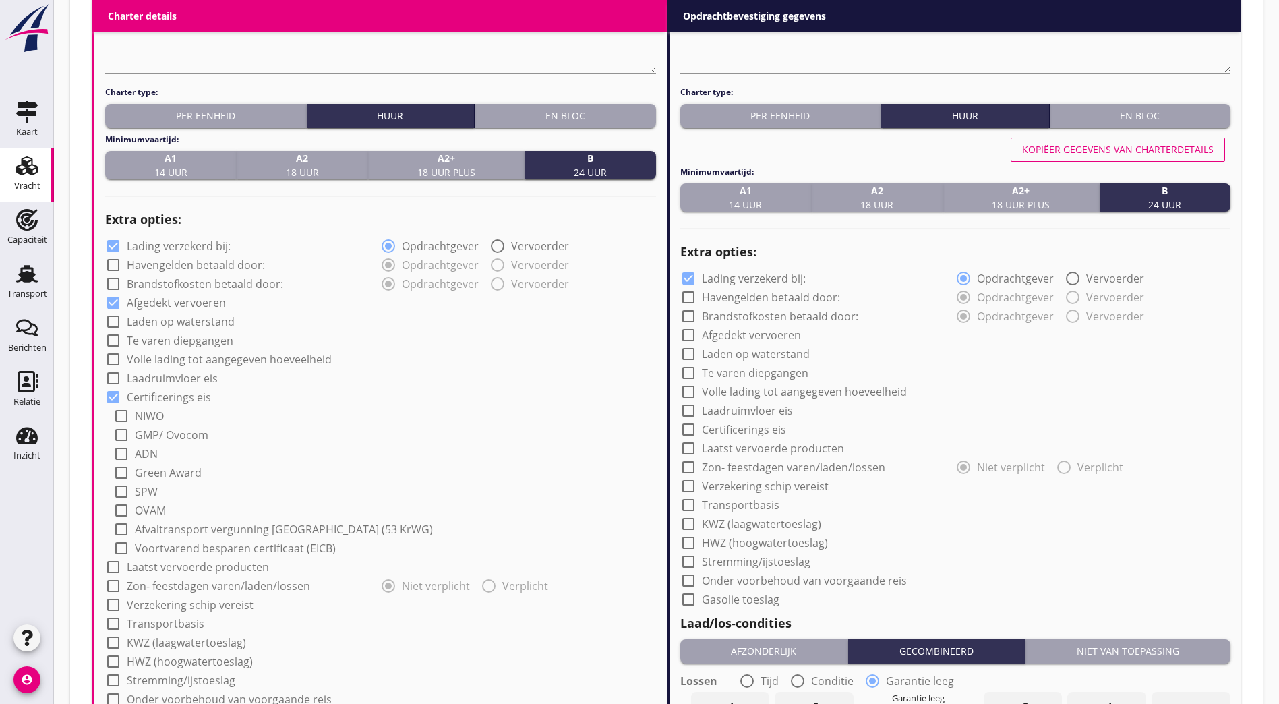
click at [161, 432] on label "GMP/ Ovocom" at bounding box center [172, 434] width 74 height 13
checkbox input "true"
click at [144, 602] on input "1e product laatst vervoerd" at bounding box center [184, 597] width 158 height 22
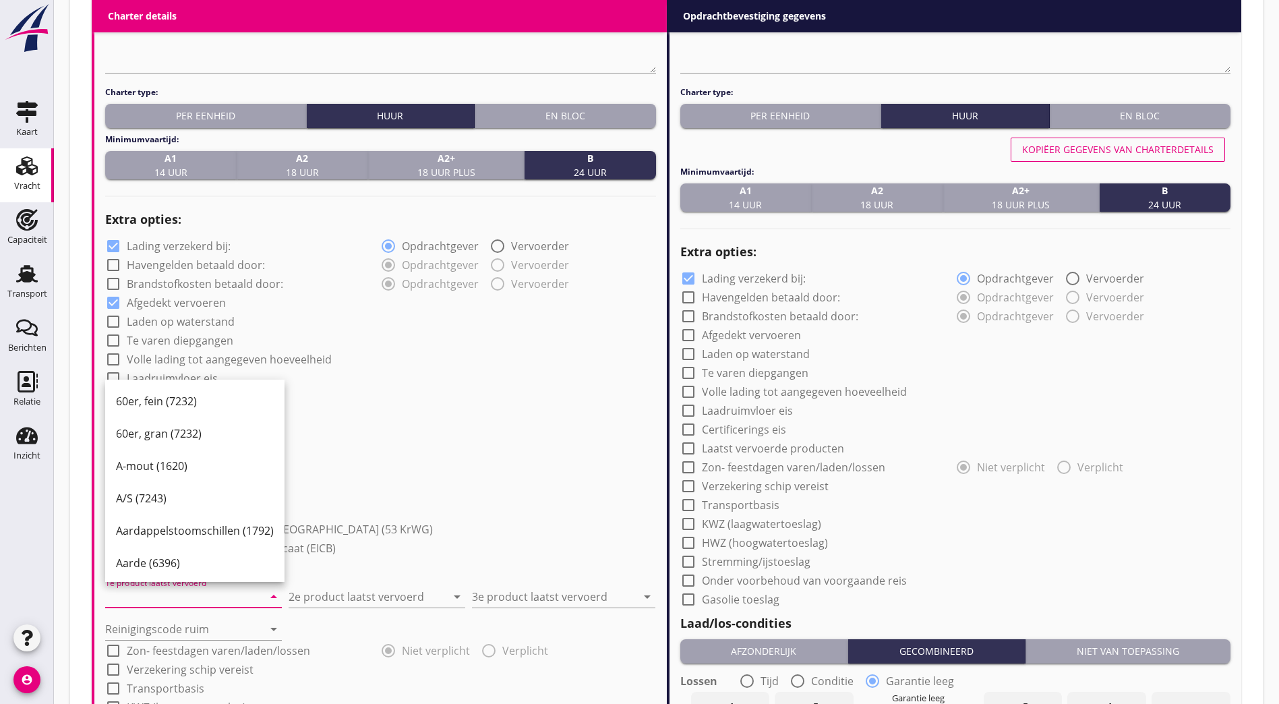
click at [129, 599] on input "1e product laatst vervoerd" at bounding box center [184, 597] width 158 height 22
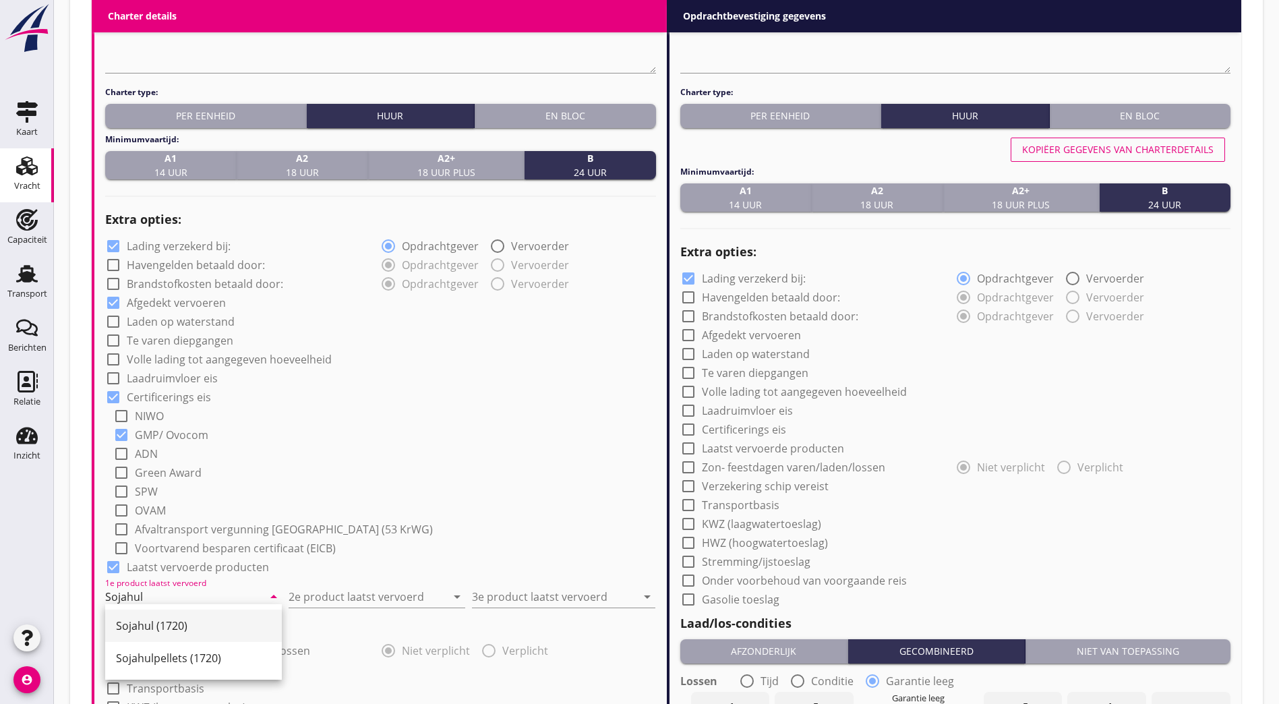
click at [141, 621] on div "Sojahul (1720)" at bounding box center [193, 626] width 155 height 16
drag, startPoint x: 142, startPoint y: 584, endPoint x: 158, endPoint y: 701, distance: 118.5
click at [142, 586] on input "Sojahul (1720)" at bounding box center [184, 597] width 158 height 22
type input "Sojahullen (1720)"
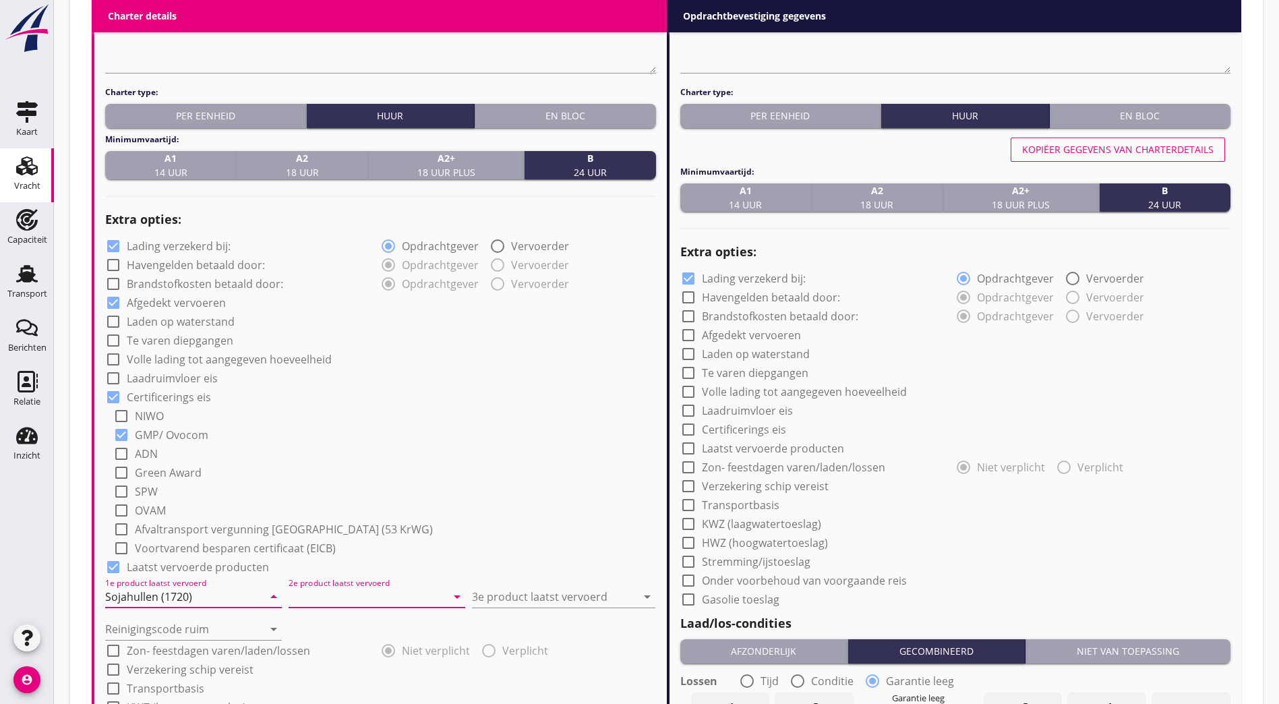
click at [322, 589] on input "2e product laatst vervoerd" at bounding box center [368, 597] width 158 height 22
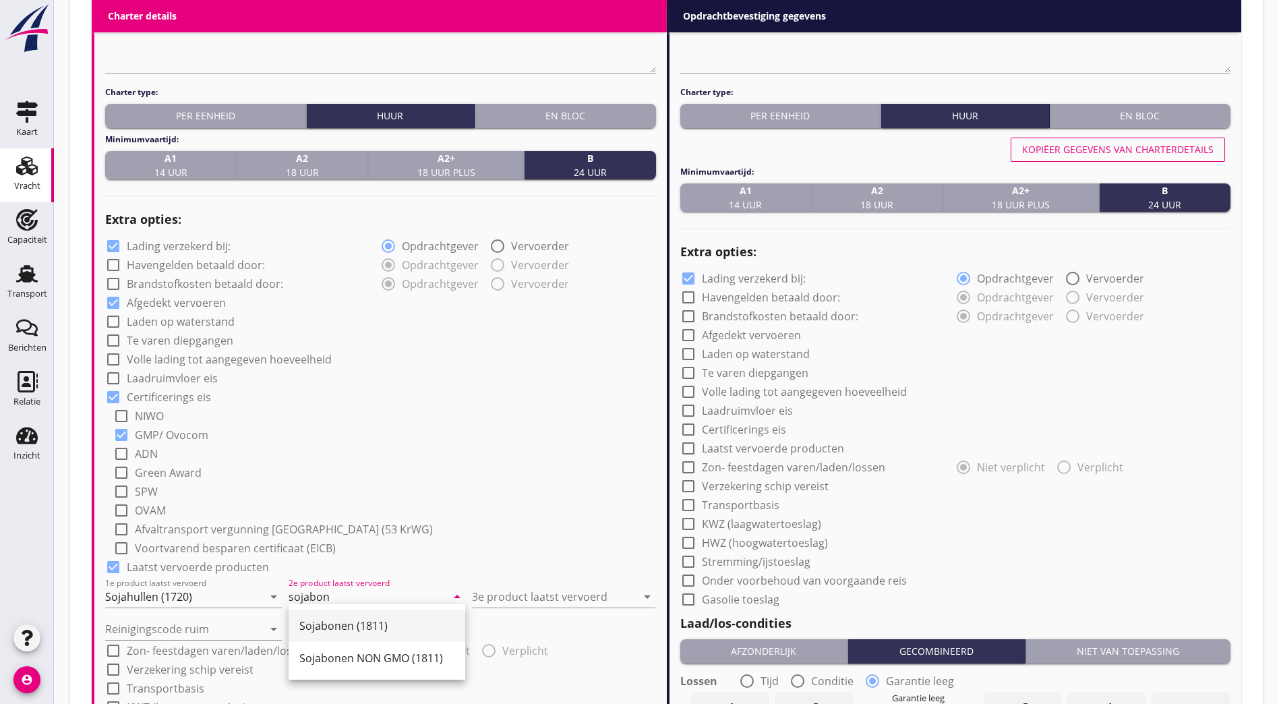
click at [346, 631] on div "Sojabonen (1811)" at bounding box center [376, 626] width 155 height 16
type input "Sojabonen (1811)"
click at [502, 586] on input "3e product laatst vervoerd" at bounding box center [554, 597] width 165 height 22
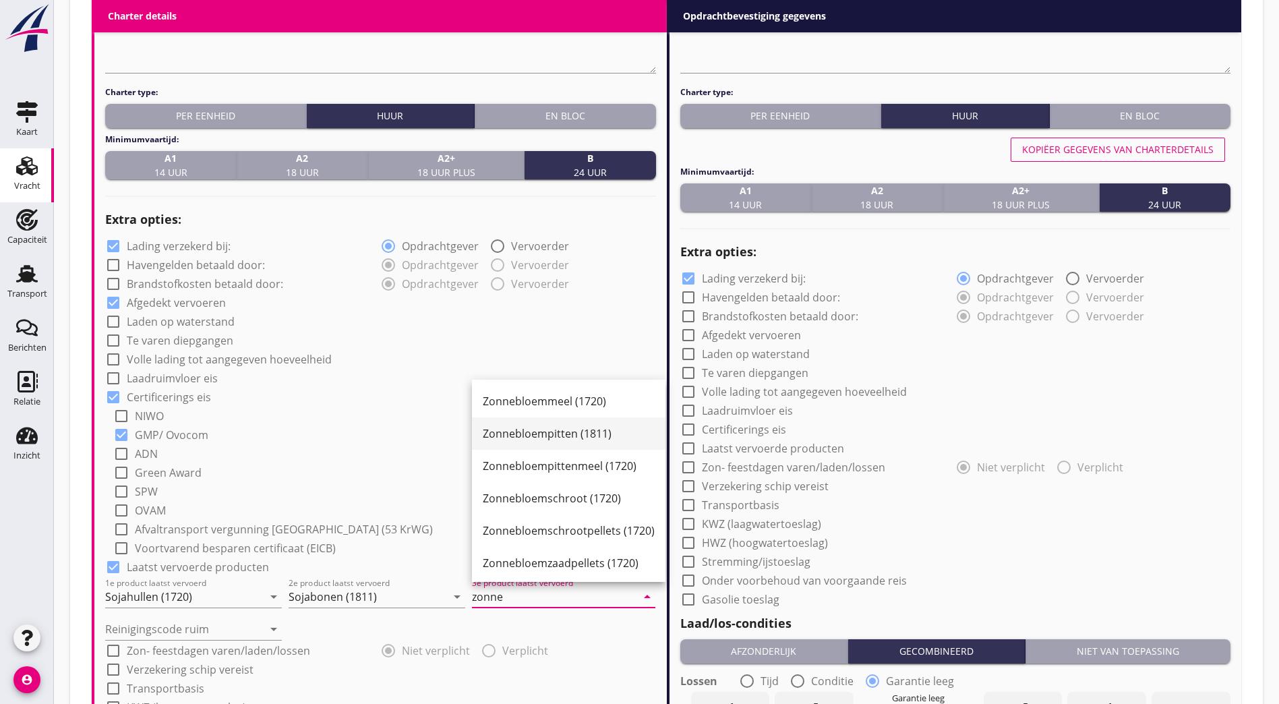
click at [516, 428] on div "Zonnebloempitten (1811)" at bounding box center [569, 434] width 172 height 16
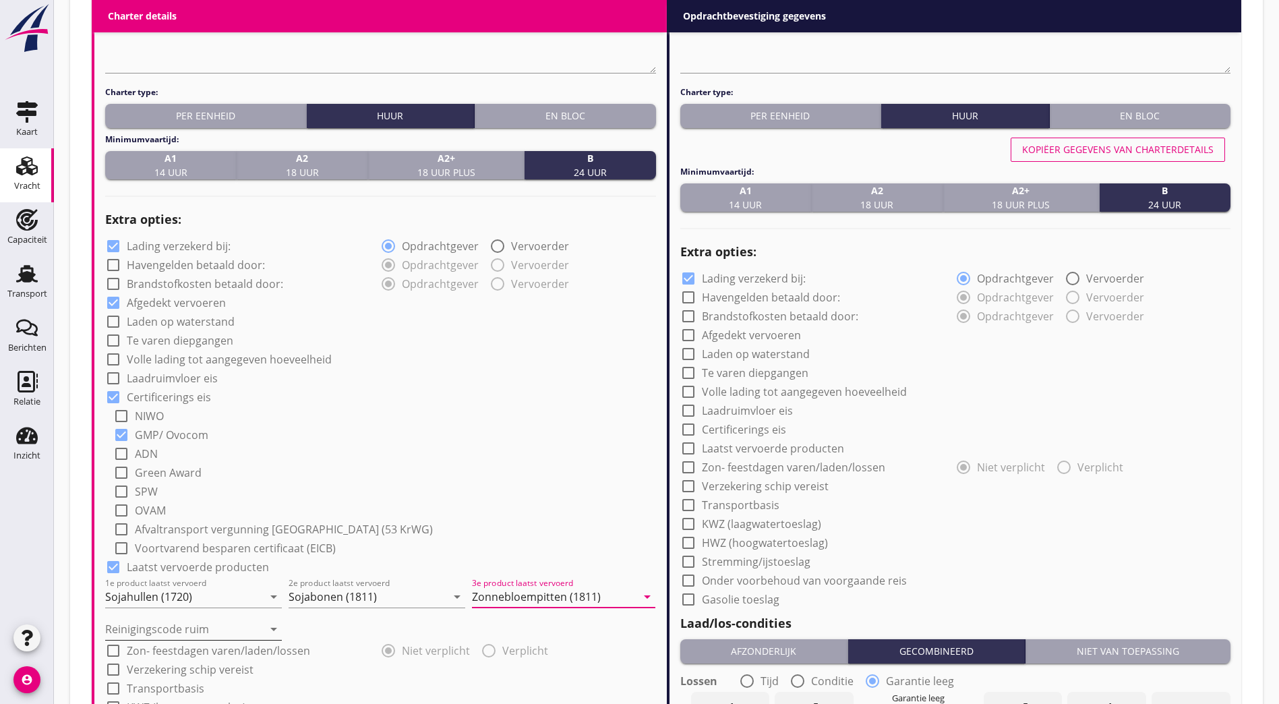
type input "Zonnebloempitten (1811)"
click at [219, 623] on input "Reinigingscode ruim" at bounding box center [184, 629] width 158 height 22
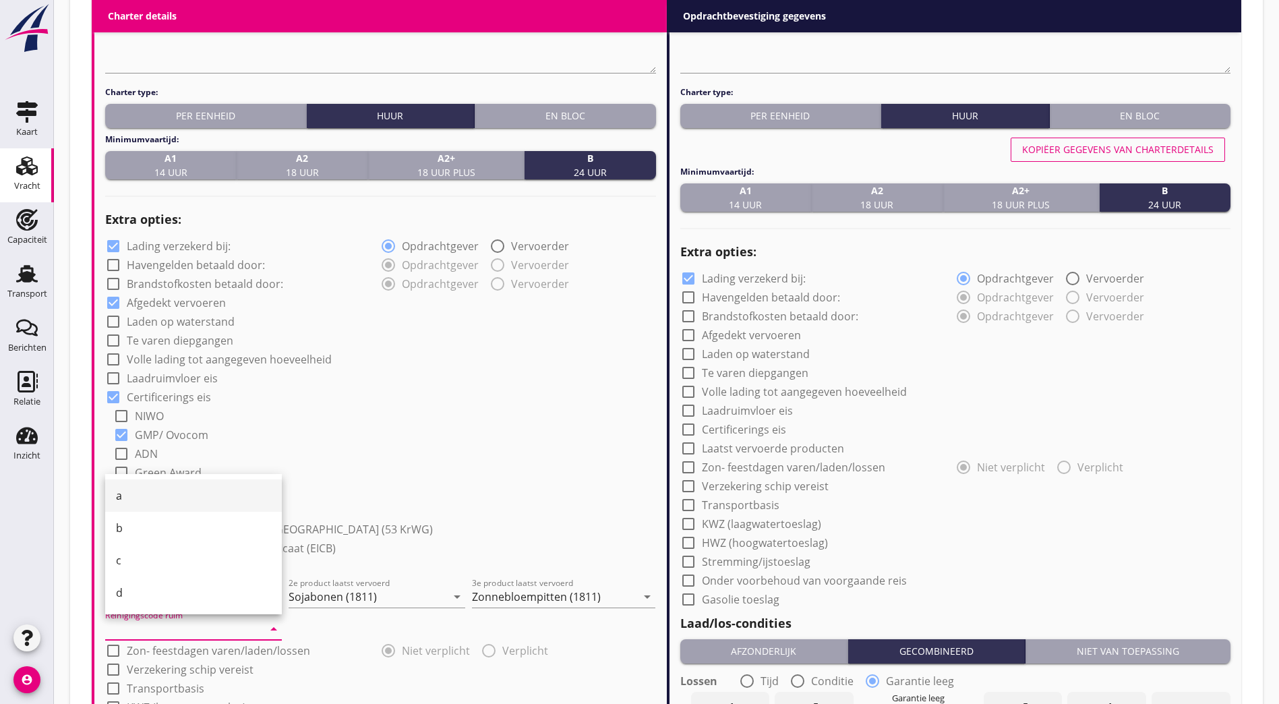
click at [177, 496] on div "a" at bounding box center [193, 496] width 155 height 16
type input "a"
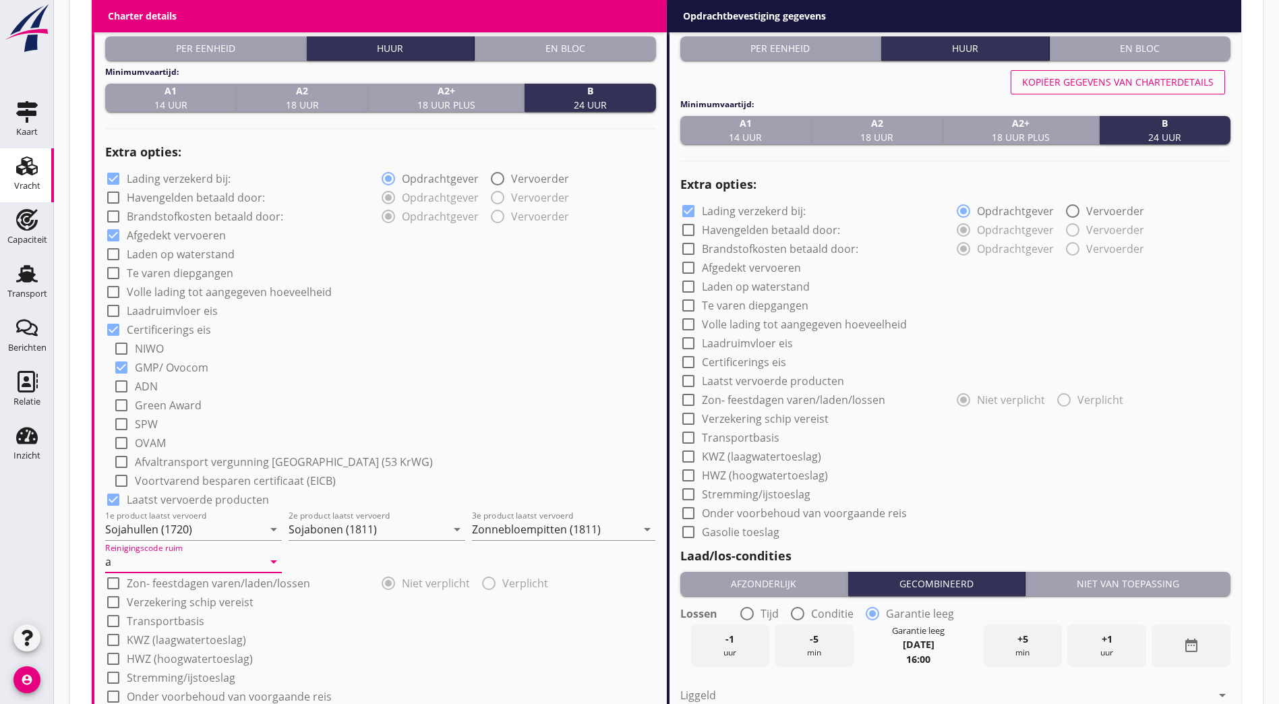
scroll to position [1118, 0]
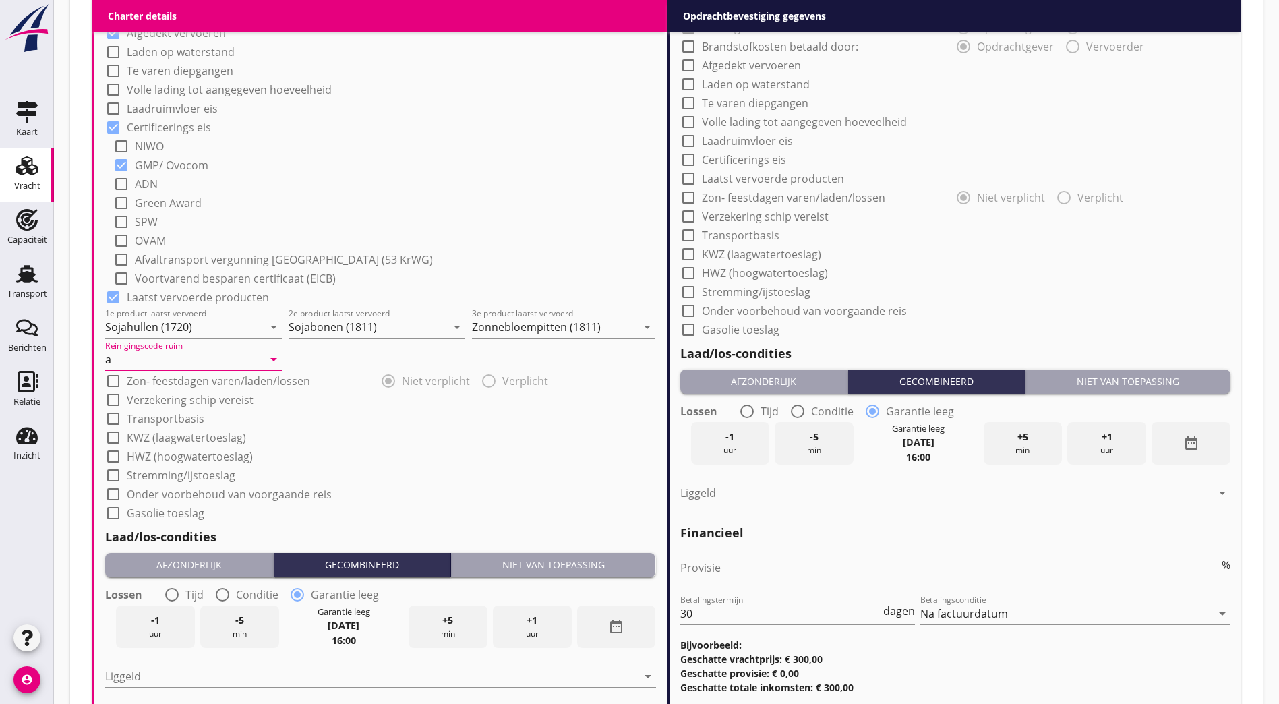
click at [581, 558] on div "Niet van toepassing" at bounding box center [554, 565] width 194 height 14
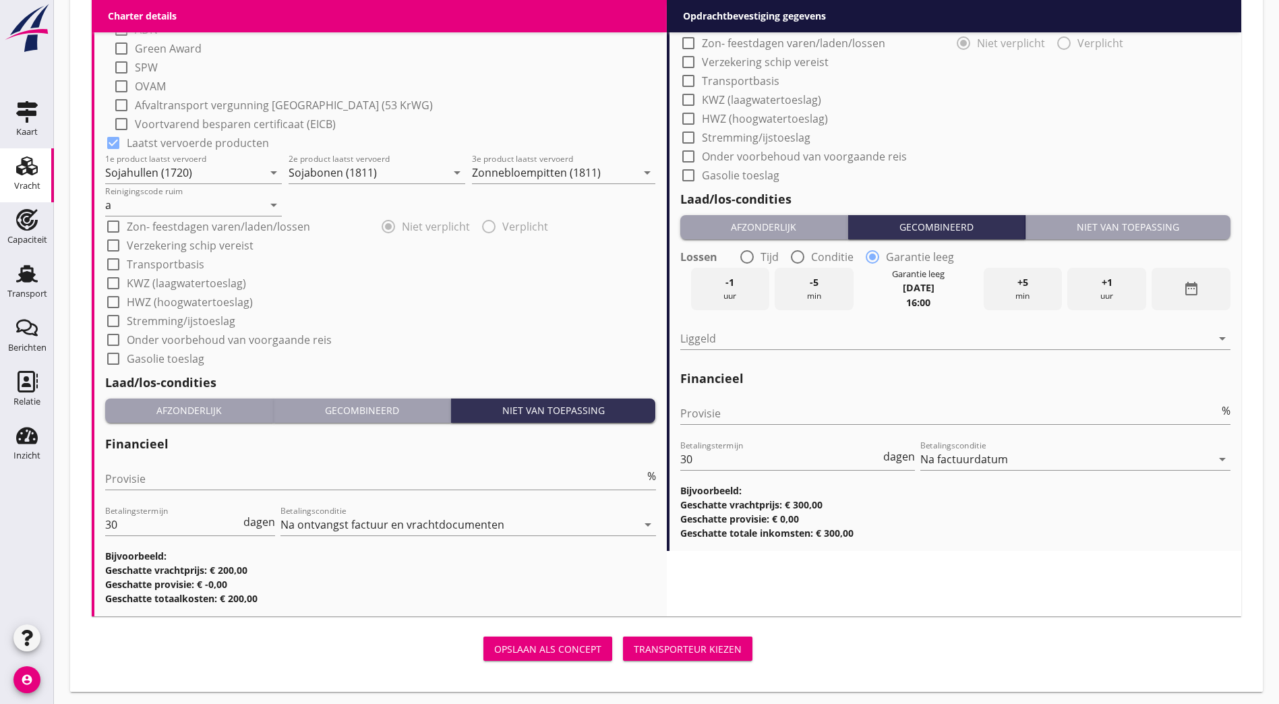
scroll to position [801, 0]
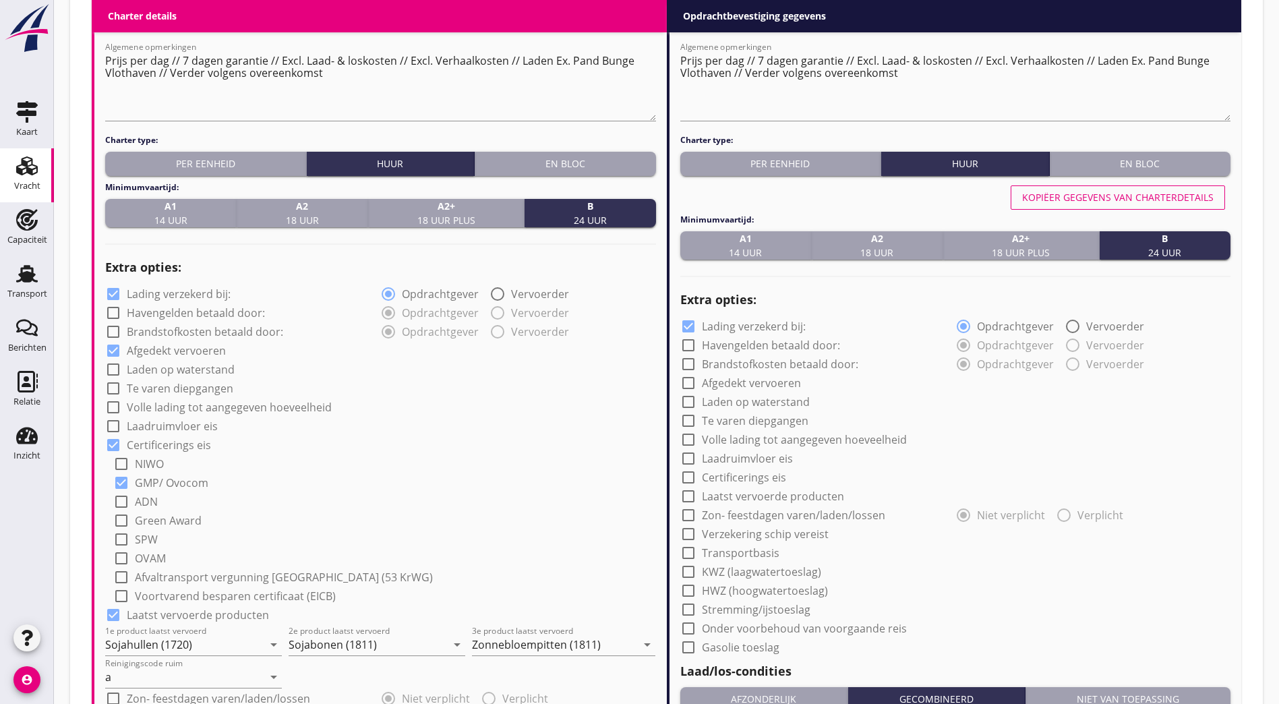
click at [630, 194] on div "Kopiëer gegevens van charterdetails" at bounding box center [1118, 197] width 192 height 14
checkbox input "true"
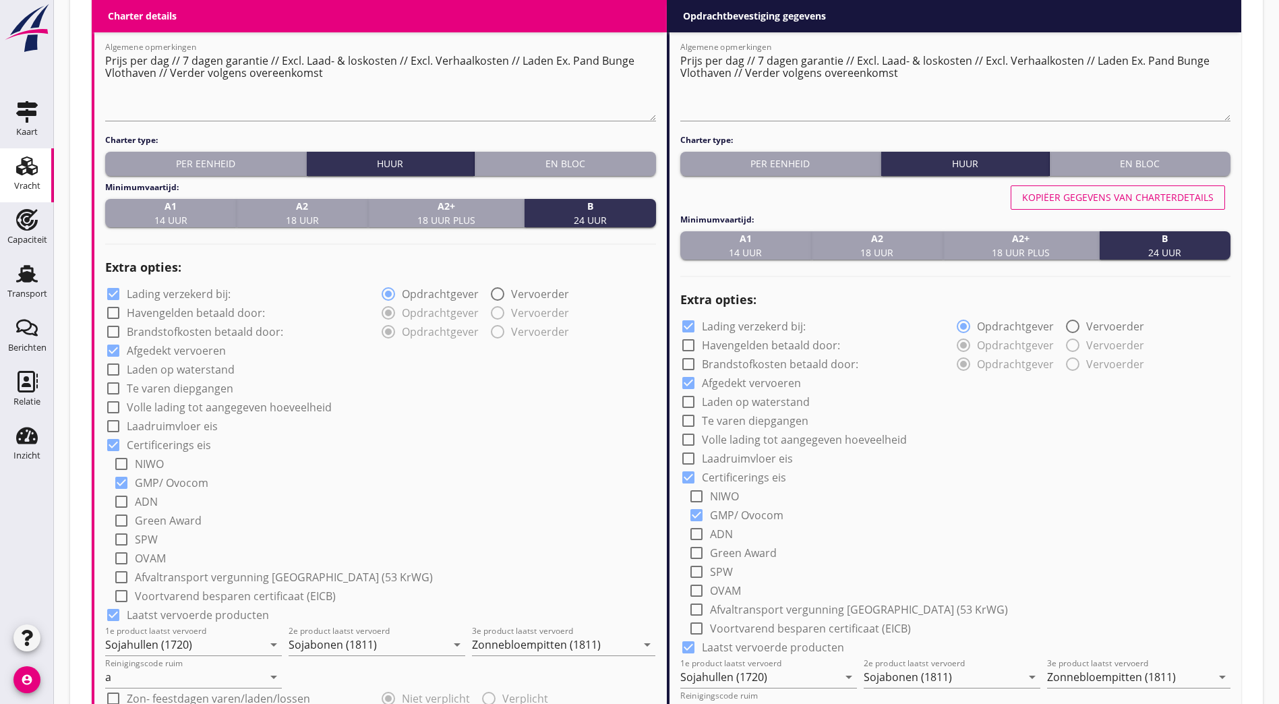
scroll to position [1305, 0]
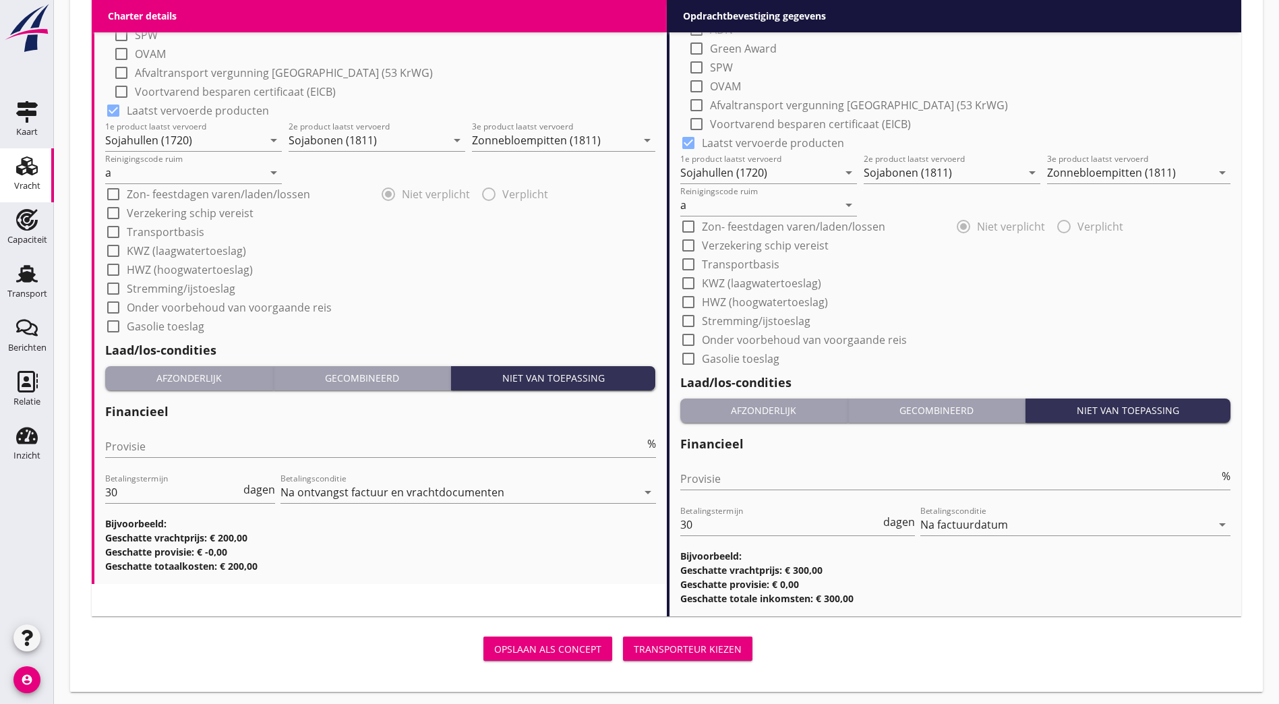
click at [630, 642] on div "Transporteur kiezen" at bounding box center [688, 649] width 108 height 14
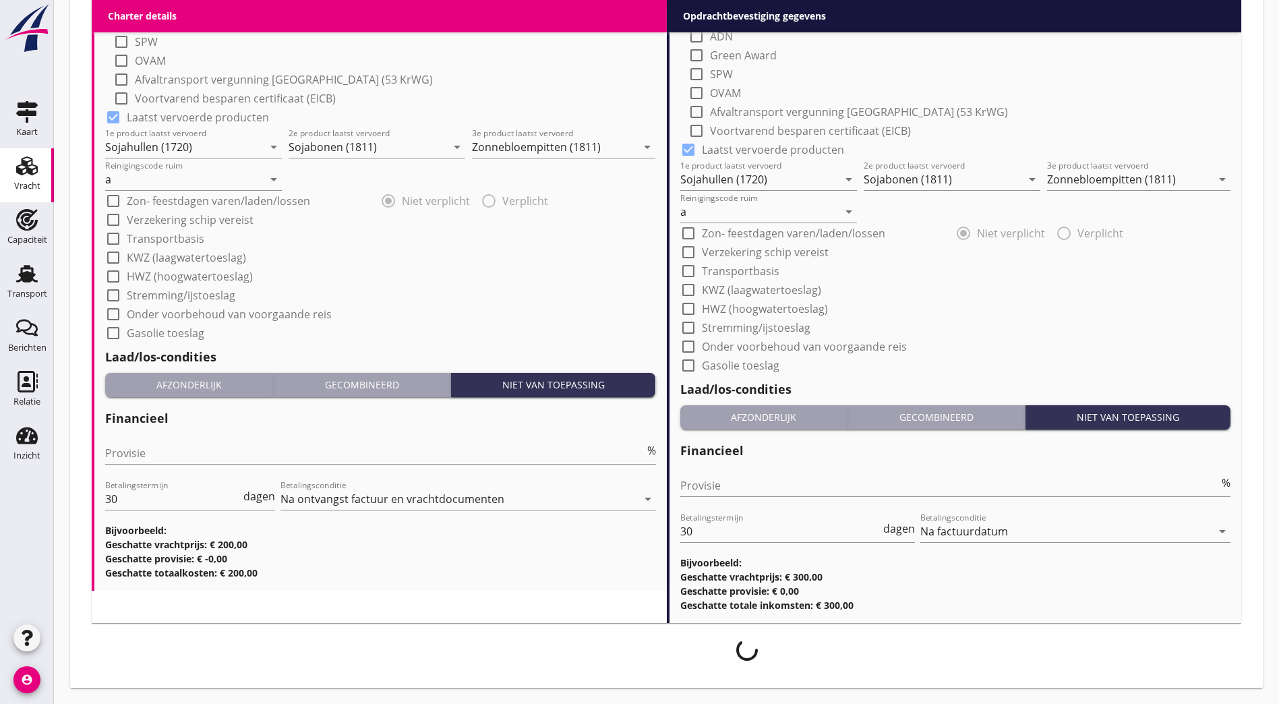
scroll to position [1294, 0]
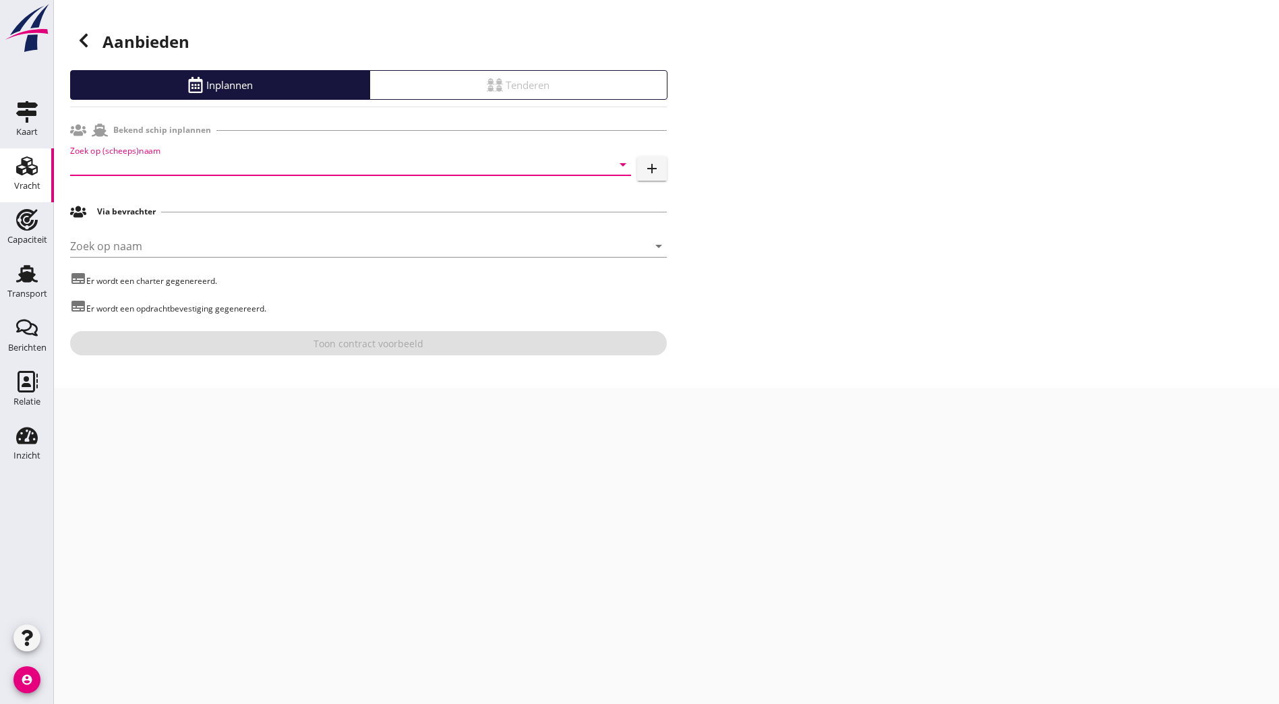
click at [195, 159] on input "Zoek op (scheeps)naam" at bounding box center [331, 165] width 523 height 22
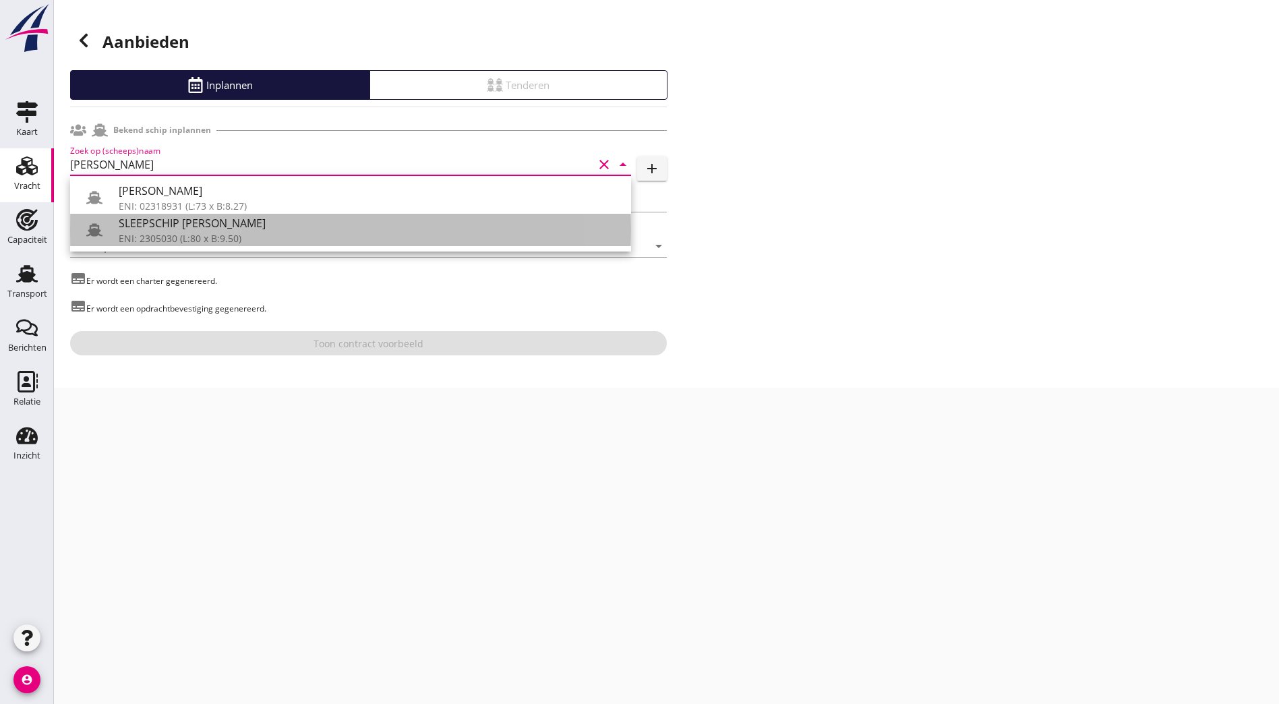
click at [173, 218] on div "SLEEPSCHIP [PERSON_NAME]" at bounding box center [370, 223] width 502 height 16
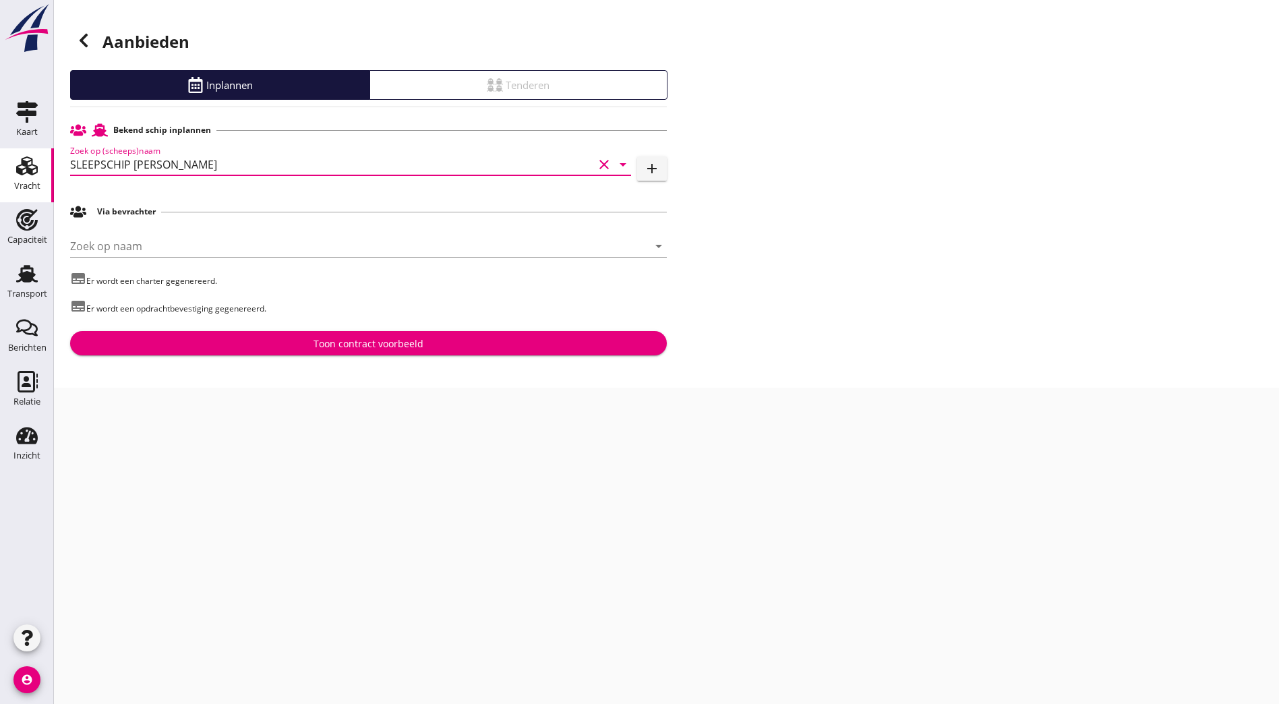
type input "SLEEPSCHIP [PERSON_NAME]"
click at [240, 343] on div "Toon contract voorbeeld" at bounding box center [368, 344] width 575 height 14
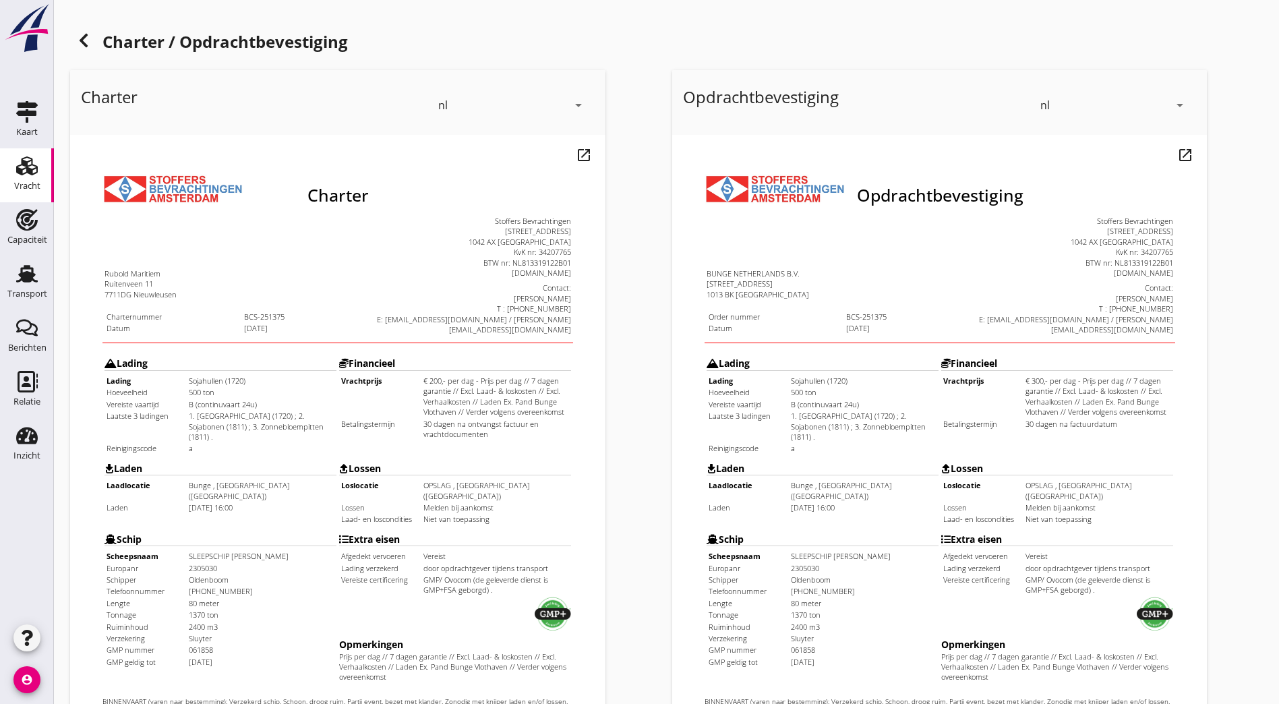
scroll to position [295, 0]
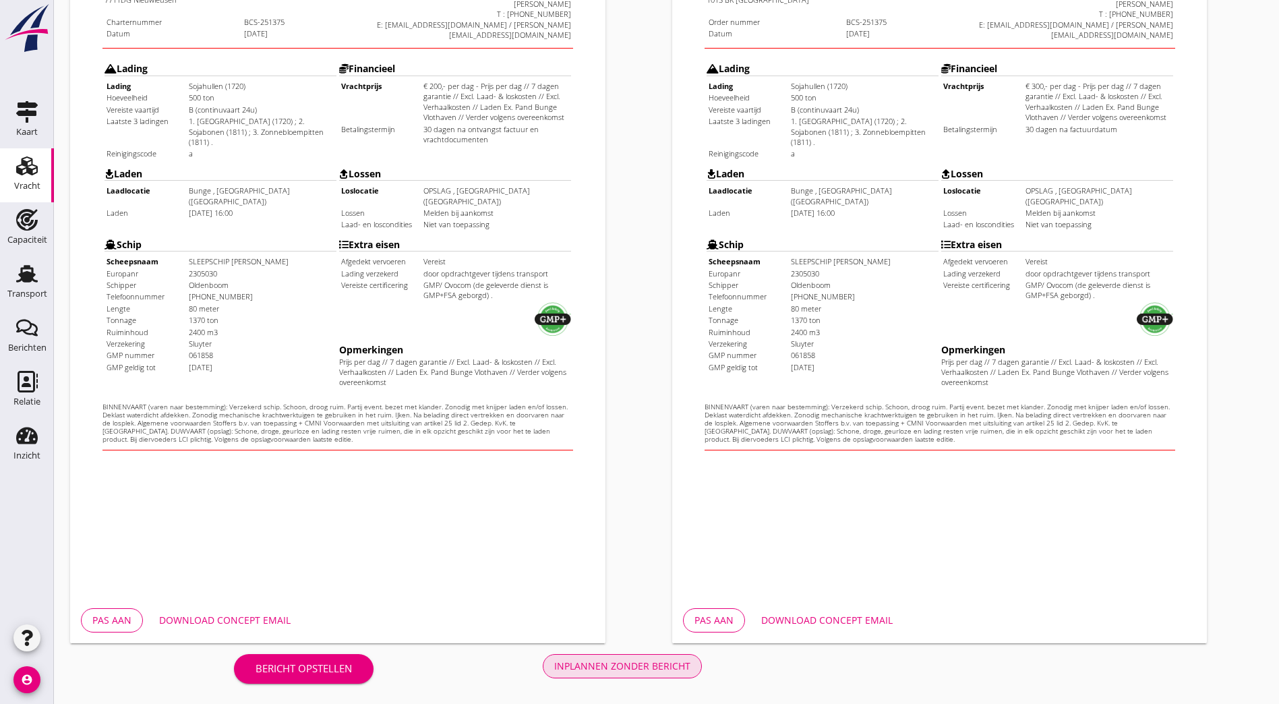
click at [554, 665] on div "Inplannen zonder bericht" at bounding box center [622, 666] width 136 height 14
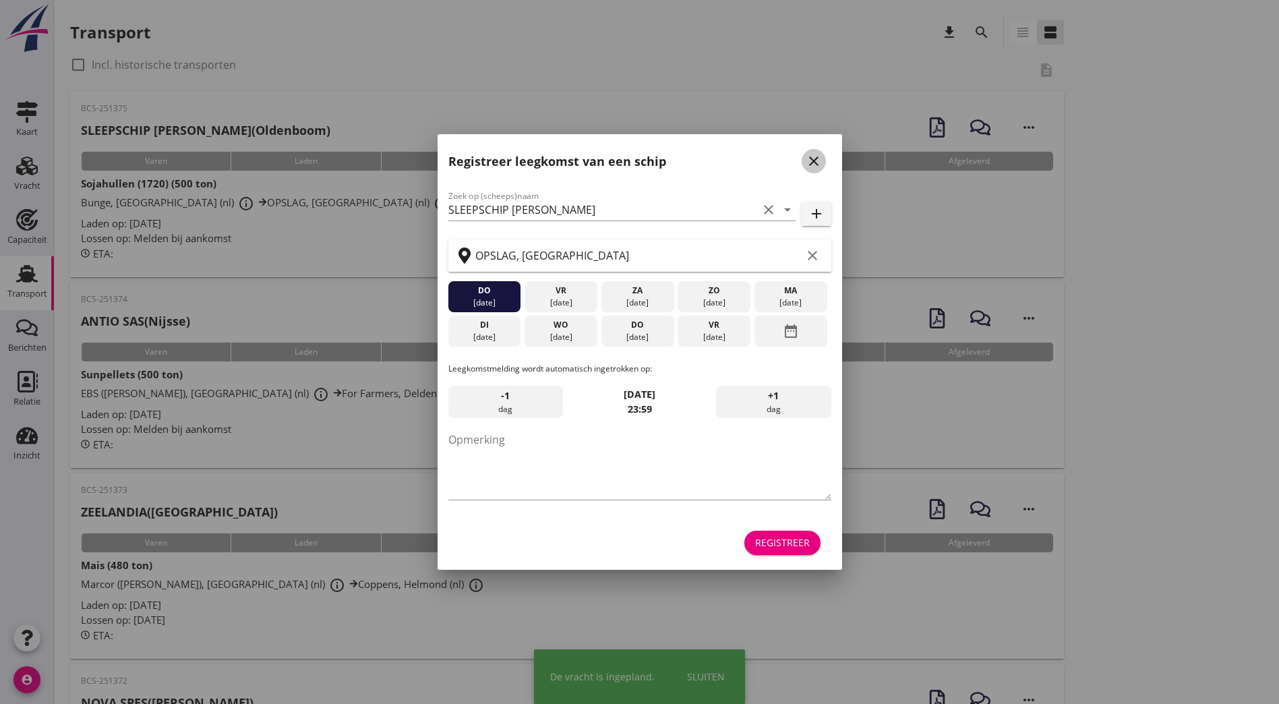
click at [630, 150] on button "close" at bounding box center [814, 161] width 24 height 24
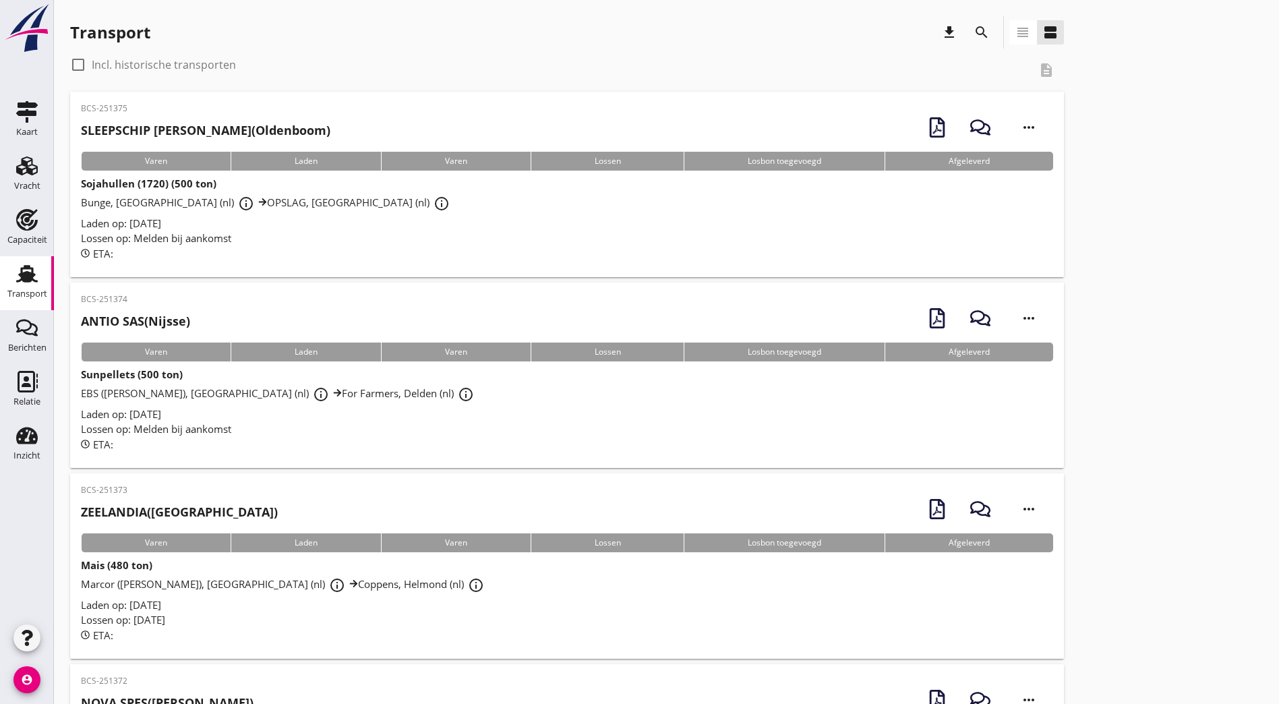
click at [173, 128] on strong "SLEEPSCHIP [PERSON_NAME]" at bounding box center [166, 130] width 171 height 16
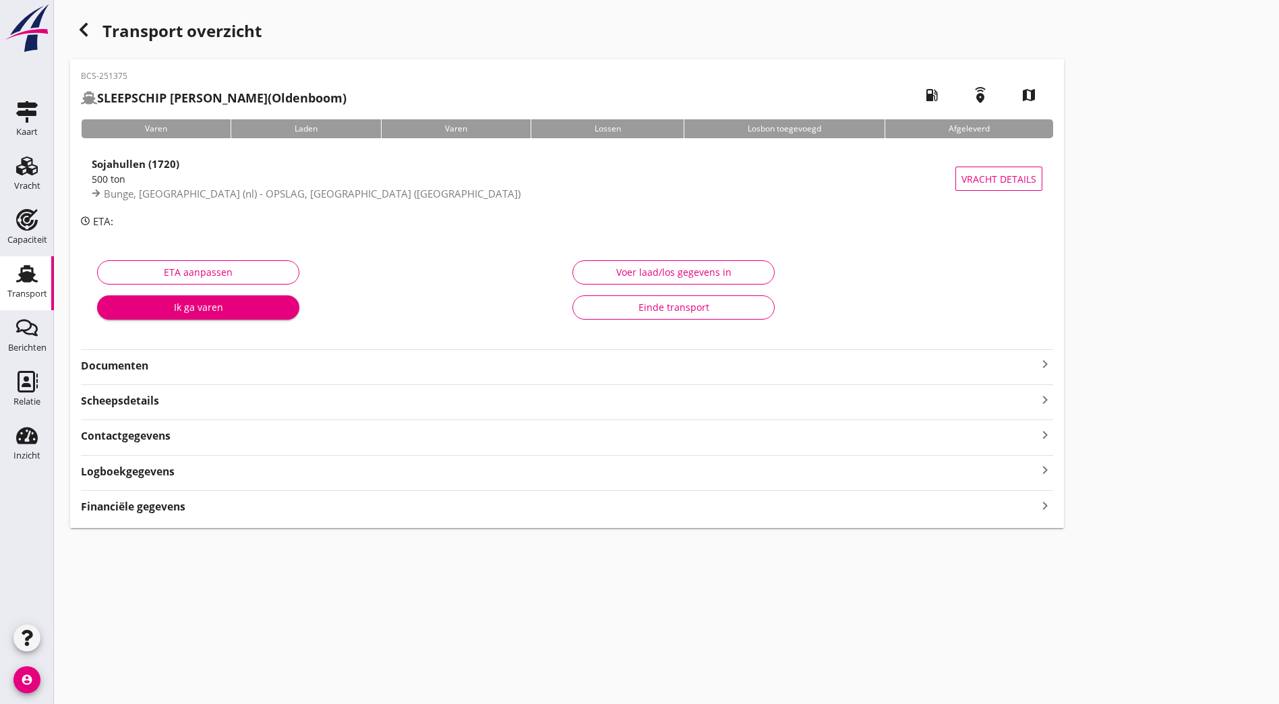
click at [142, 371] on strong "Documenten" at bounding box center [559, 366] width 956 height 16
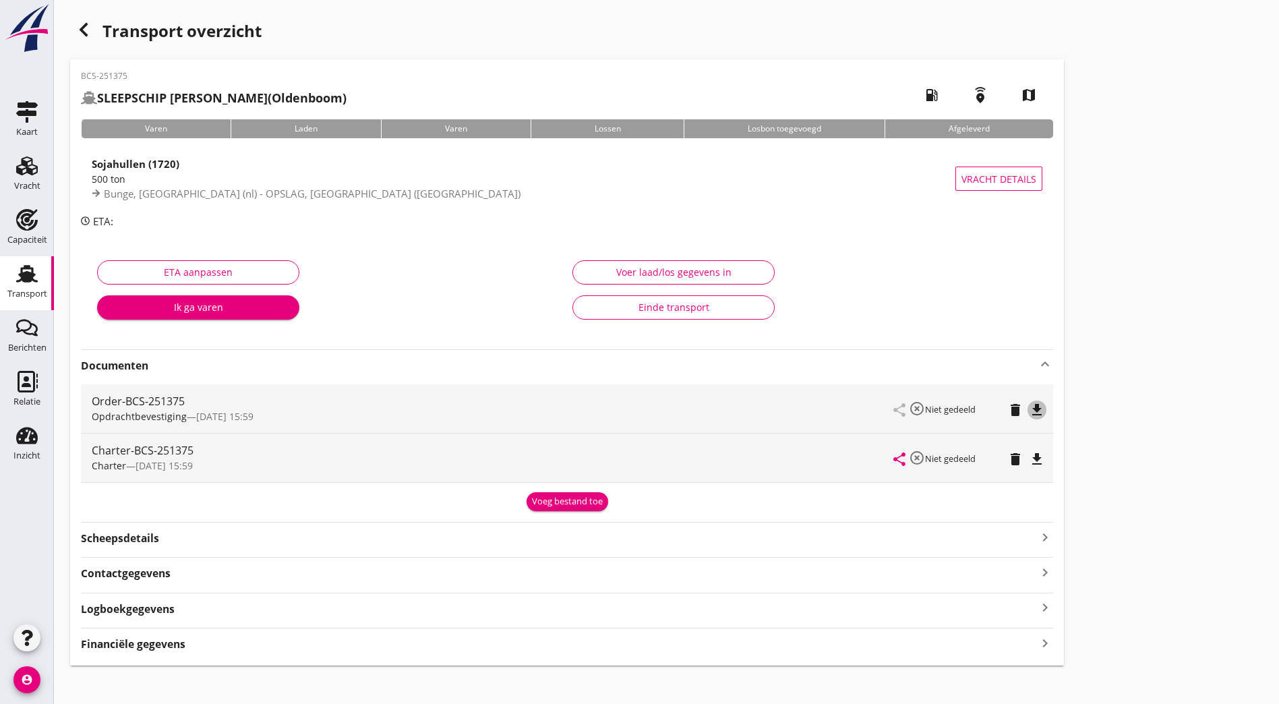
click at [630, 414] on icon "file_download" at bounding box center [1037, 410] width 16 height 16
click at [630, 451] on icon "file_download" at bounding box center [1037, 459] width 16 height 16
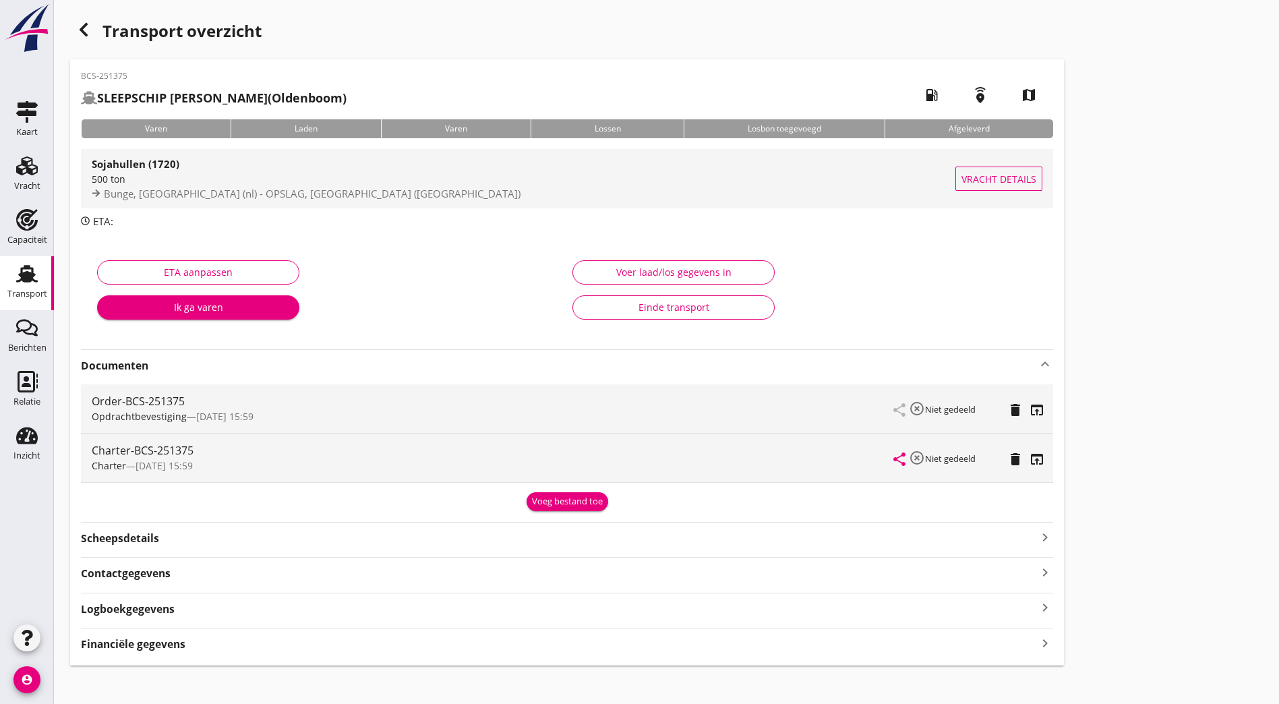
click at [169, 194] on span "Bunge, [GEOGRAPHIC_DATA] (nl) - OPSLAG, [GEOGRAPHIC_DATA] ([GEOGRAPHIC_DATA])" at bounding box center [312, 193] width 417 height 13
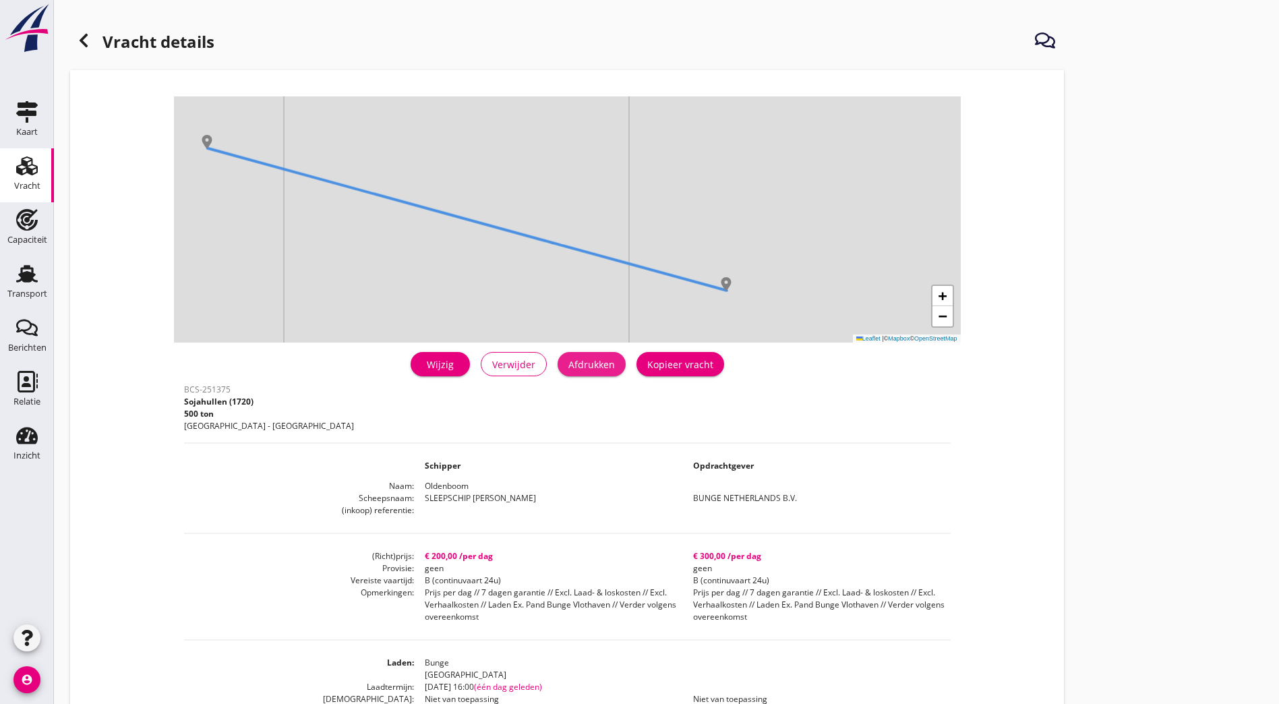
drag, startPoint x: 405, startPoint y: 361, endPoint x: 146, endPoint y: 577, distance: 337.5
click at [569, 361] on div "Afdrukken" at bounding box center [592, 364] width 47 height 14
click at [25, 216] on use at bounding box center [27, 220] width 22 height 22
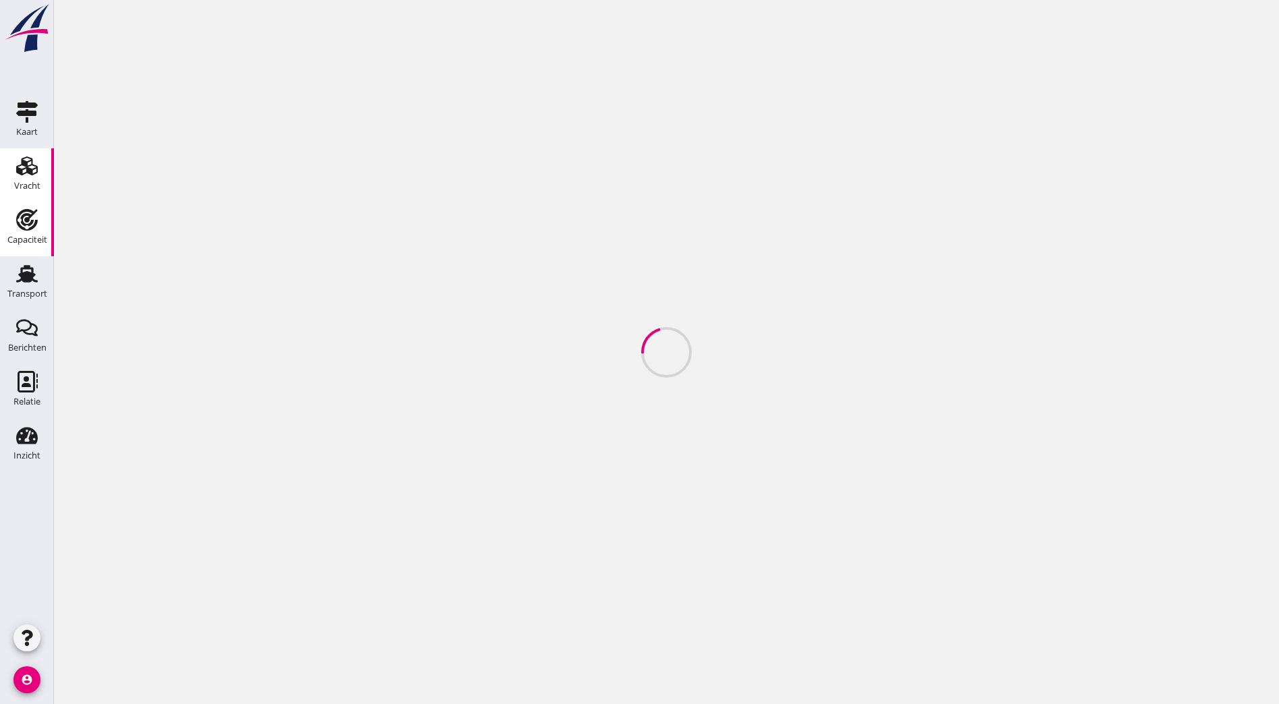
click at [26, 178] on div "Vracht" at bounding box center [27, 186] width 26 height 19
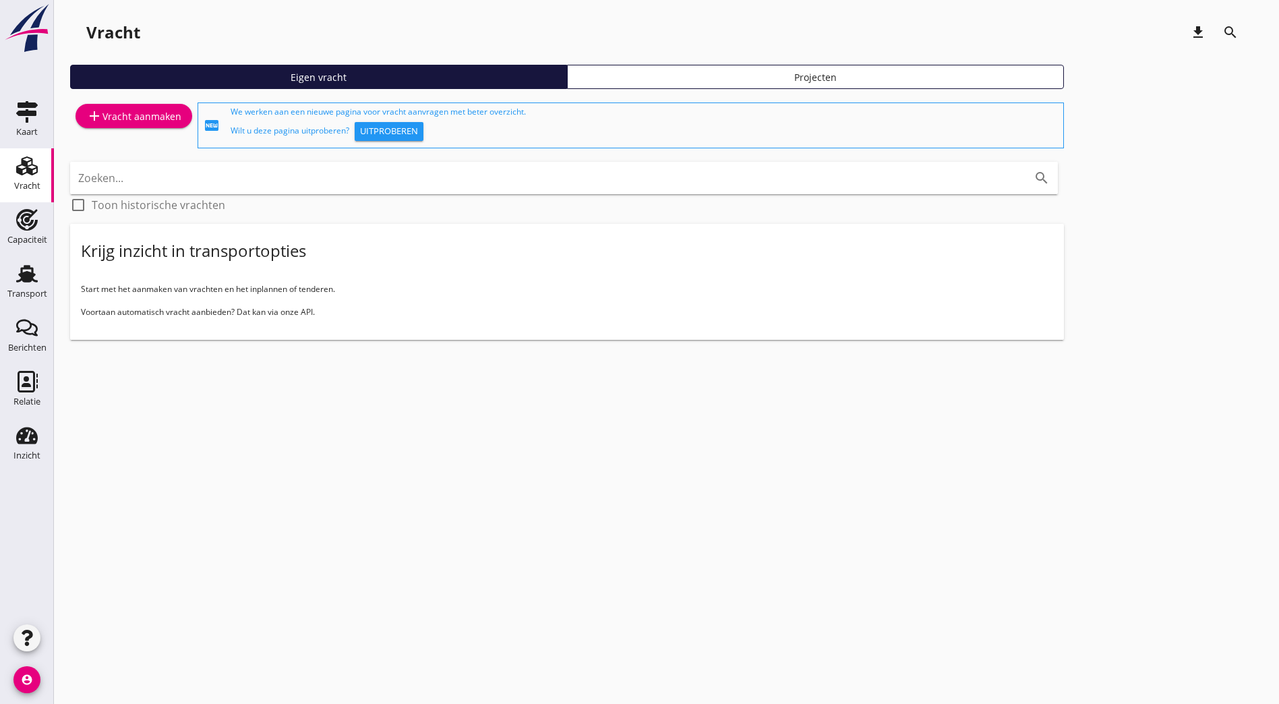
click at [157, 117] on div "add Vracht aanmaken" at bounding box center [133, 116] width 95 height 16
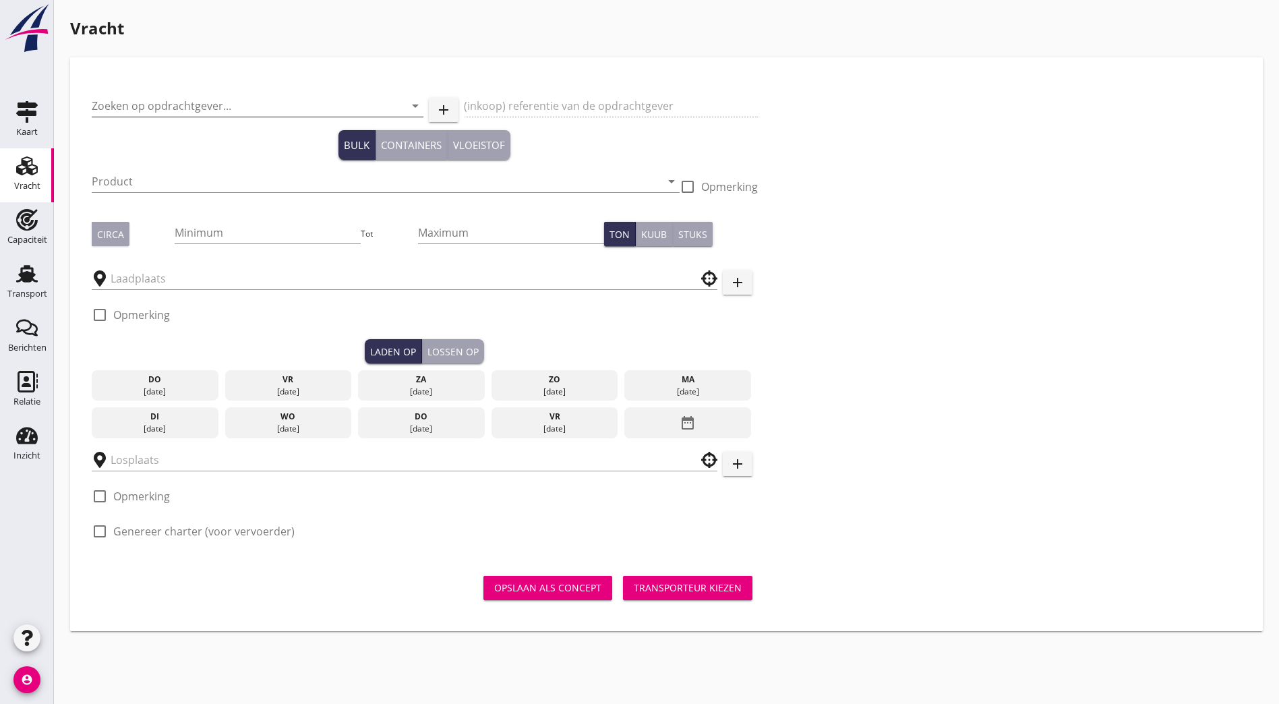
click at [161, 107] on input "Zoeken op opdrachtgever..." at bounding box center [239, 106] width 294 height 22
type input "H"
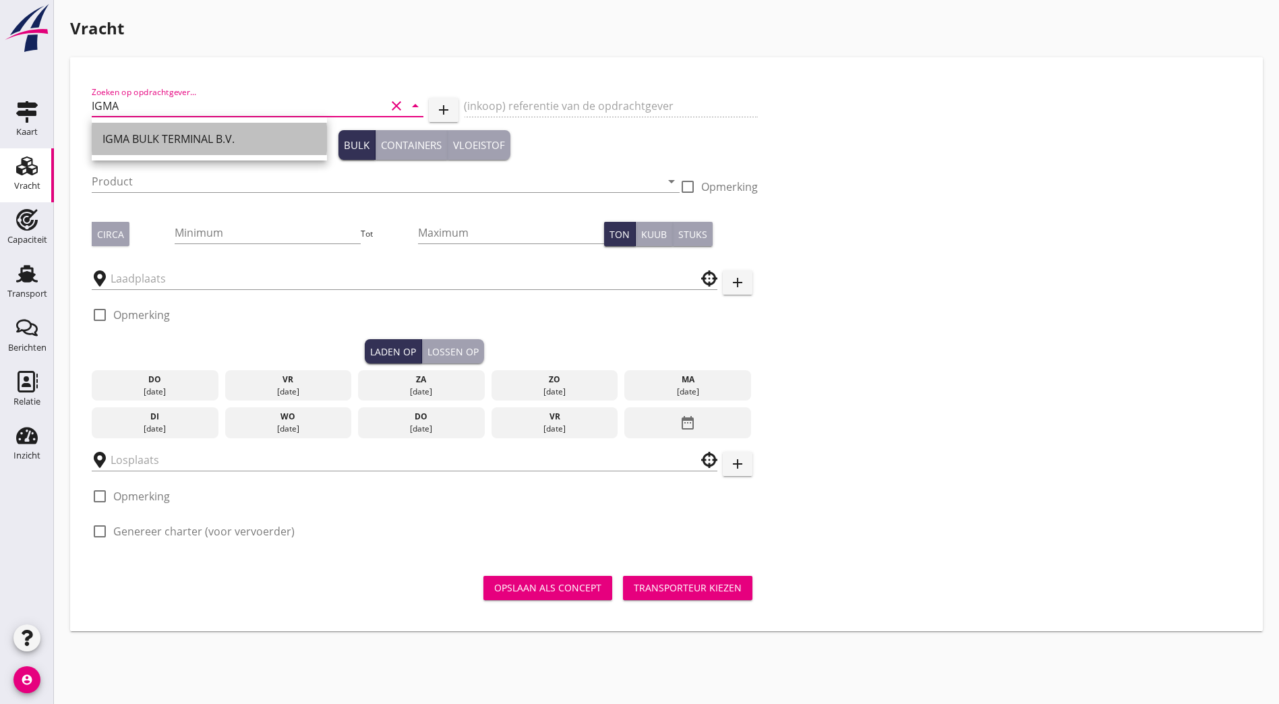
click at [136, 132] on div "IGMA BULK TERMINAL B.V." at bounding box center [210, 139] width 214 height 16
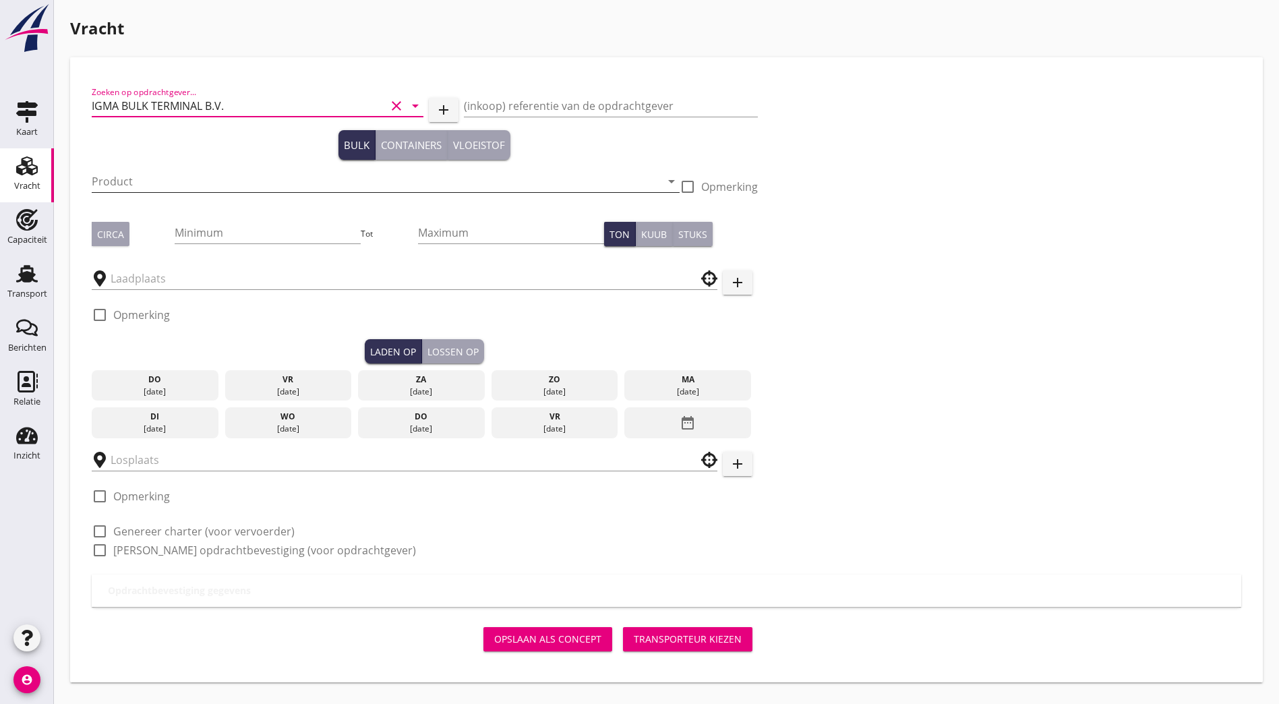
type input "IGMA BULK TERMINAL B.V."
click at [121, 178] on input "Product" at bounding box center [376, 182] width 569 height 22
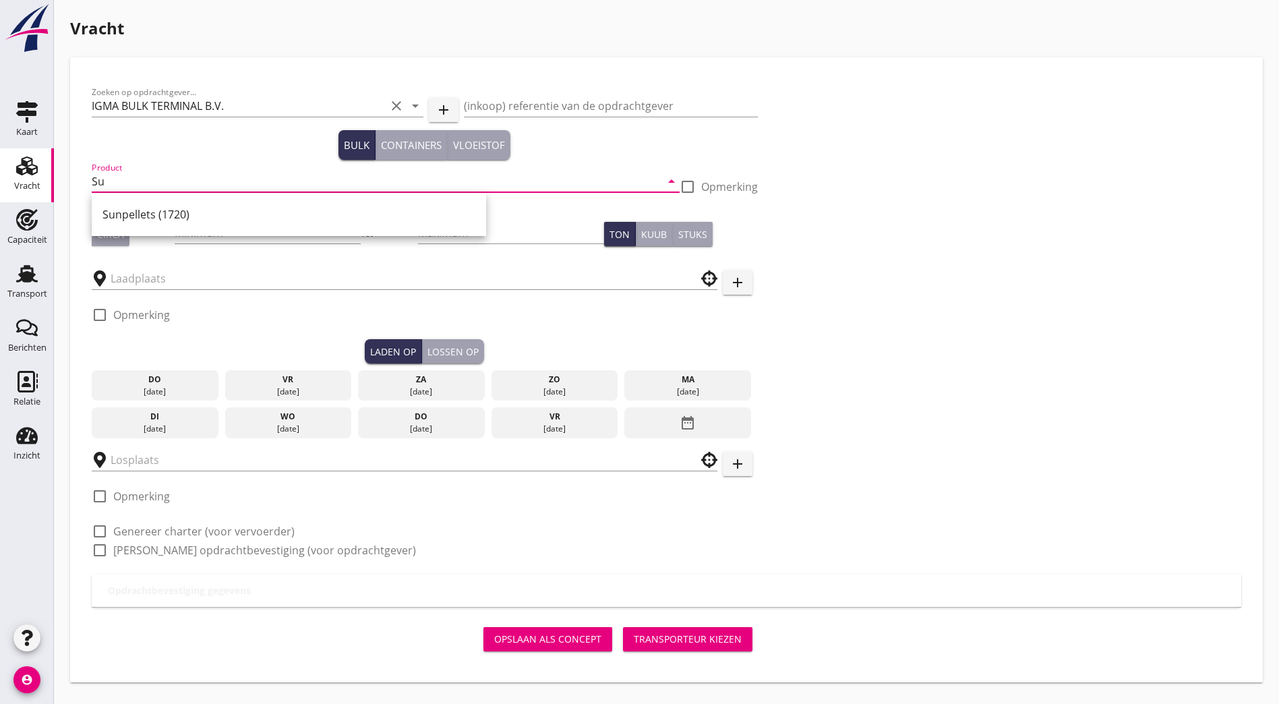
type input "S"
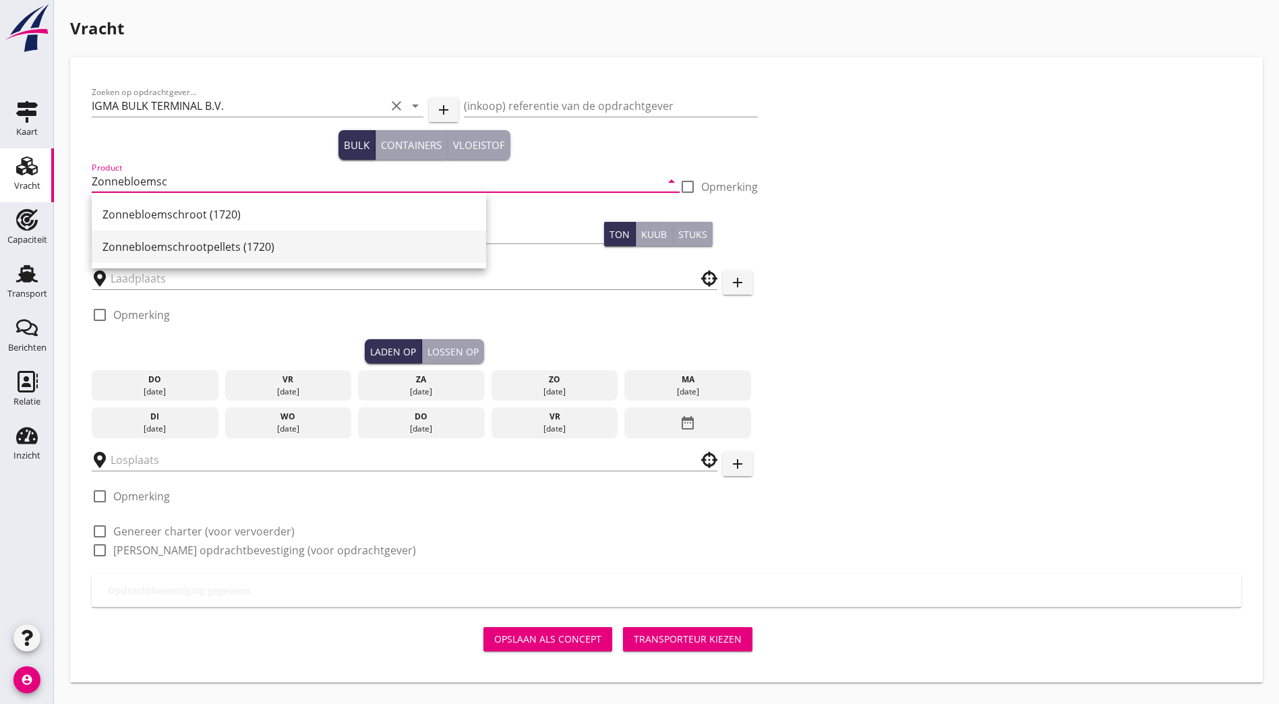
click at [190, 246] on div "Zonnebloemschrootpellets (1720)" at bounding box center [289, 247] width 373 height 16
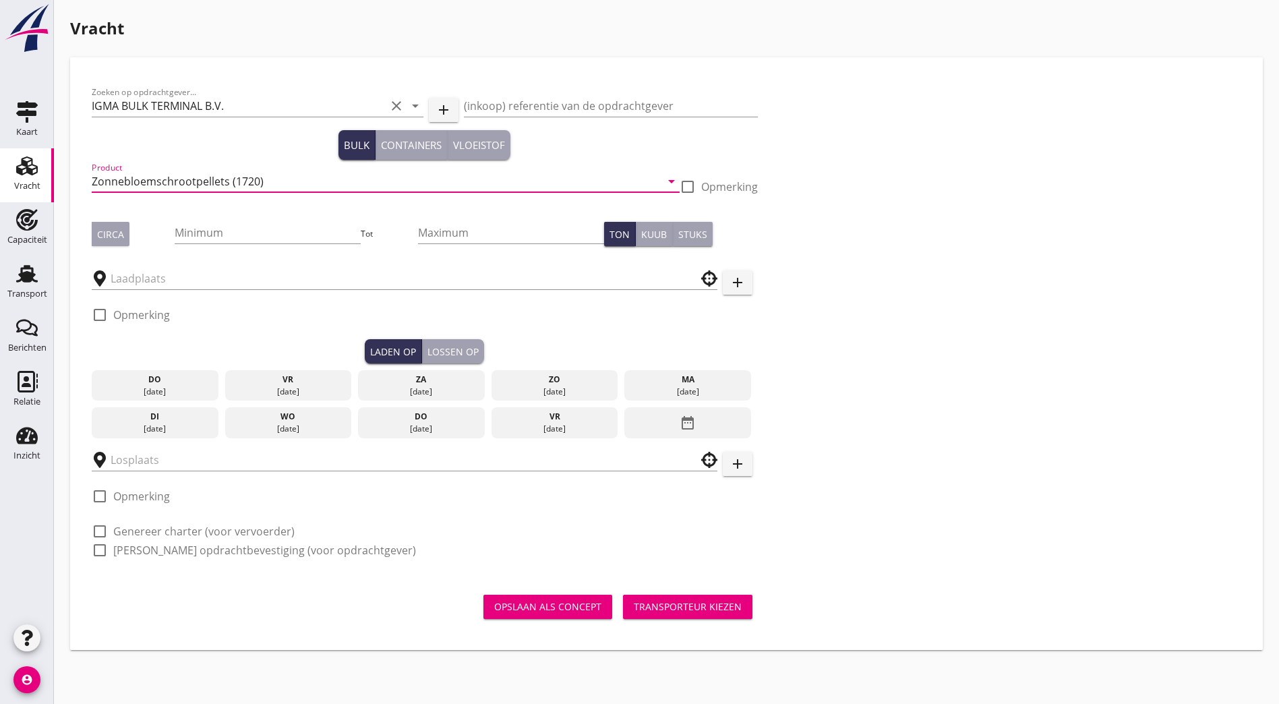
drag, startPoint x: 228, startPoint y: 180, endPoint x: 278, endPoint y: 230, distance: 70.6
click at [228, 180] on input "Zonnebloemschrootpellets (1720)" at bounding box center [376, 182] width 569 height 22
type input "Zonnebloemschrootpellets HP (1720)"
click at [180, 237] on input "Minimum" at bounding box center [267, 233] width 185 height 22
type input "2436"
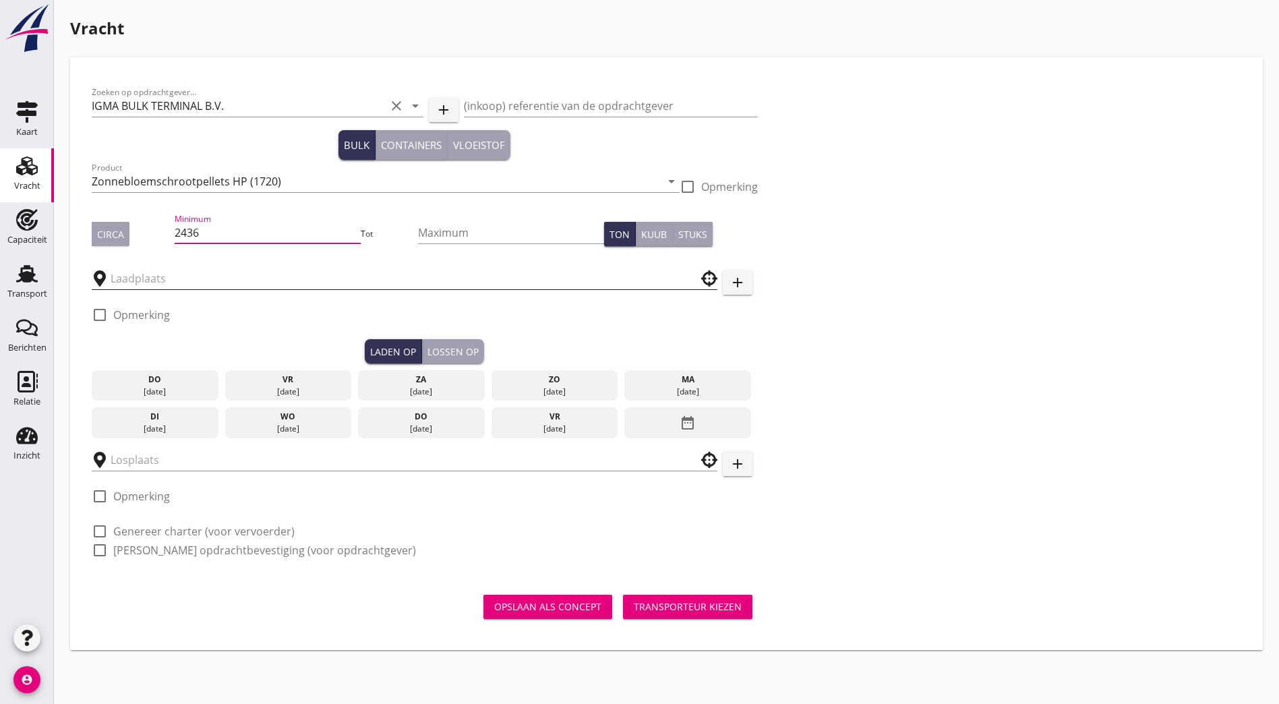
click at [354, 283] on input "text" at bounding box center [395, 279] width 569 height 22
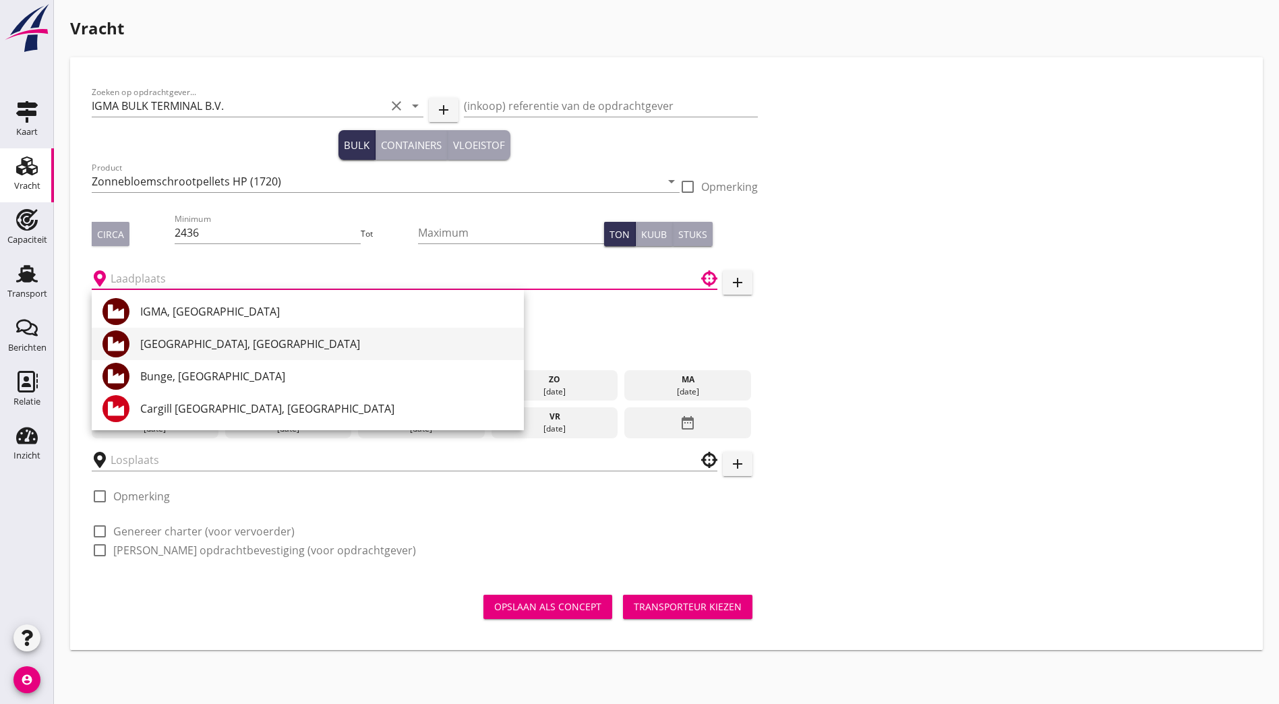
click at [202, 336] on div "[GEOGRAPHIC_DATA], [GEOGRAPHIC_DATA]" at bounding box center [326, 344] width 373 height 16
type input "[GEOGRAPHIC_DATA], [GEOGRAPHIC_DATA]"
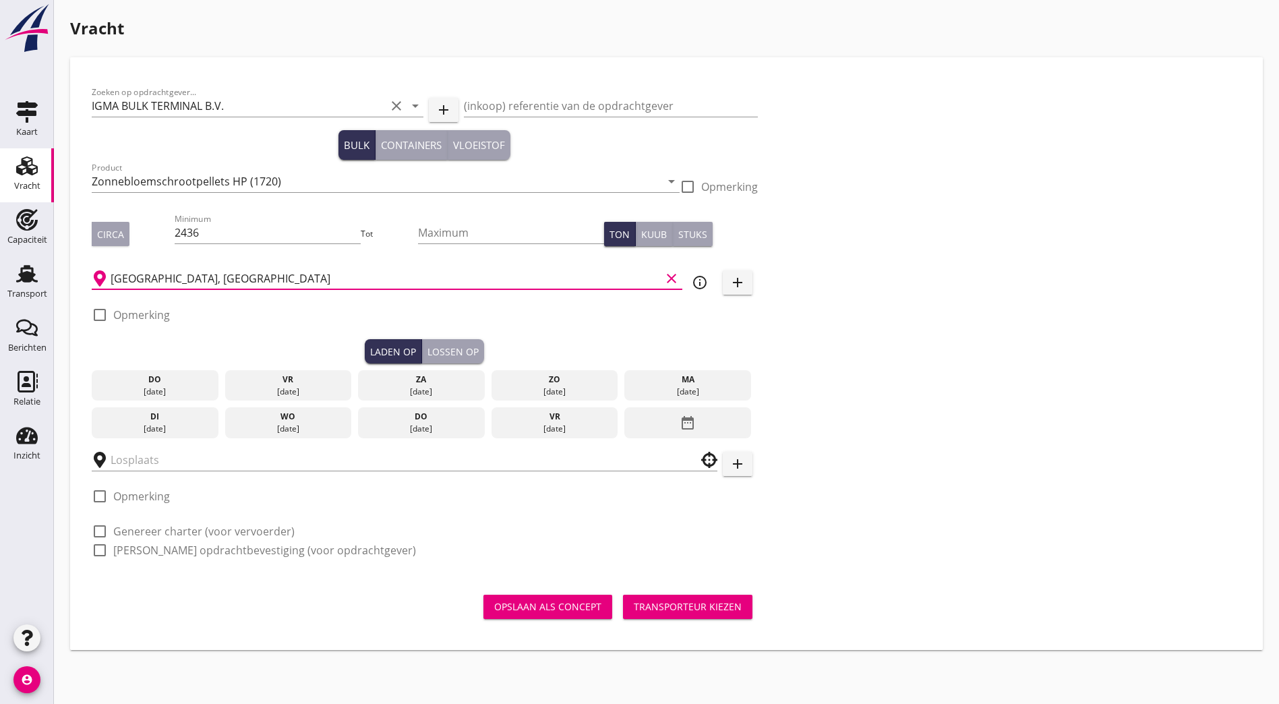
click at [243, 388] on div "[DATE]" at bounding box center [288, 392] width 120 height 12
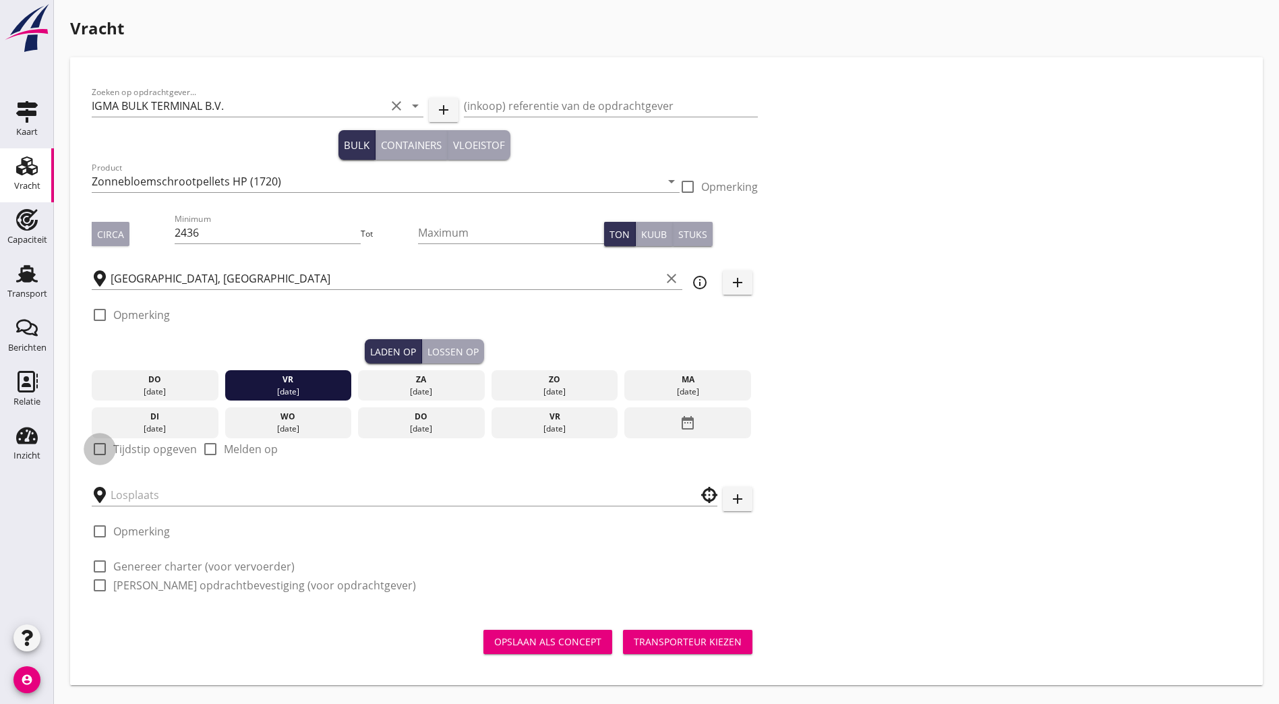
click at [105, 447] on div at bounding box center [99, 449] width 23 height 23
checkbox input "true"
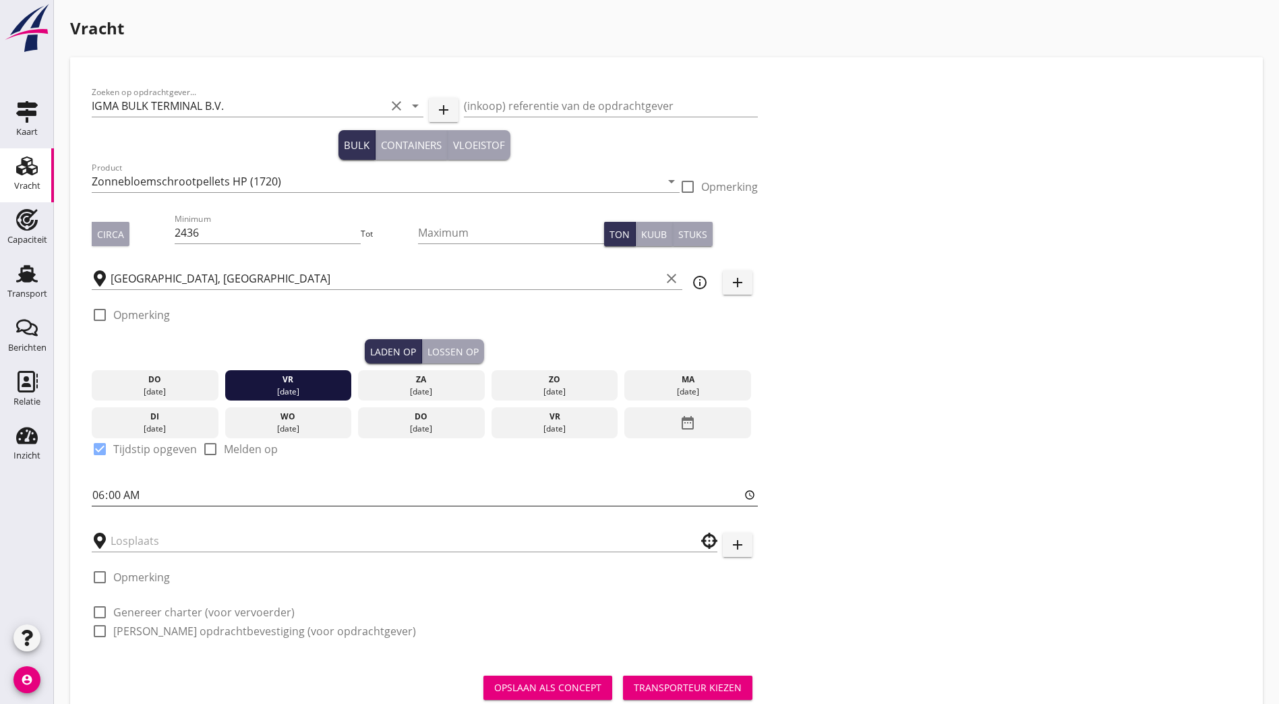
click at [96, 488] on input "06:00" at bounding box center [425, 495] width 666 height 22
type input "12:00"
drag, startPoint x: 865, startPoint y: 486, endPoint x: 616, endPoint y: 569, distance: 262.3
click at [630, 485] on div "Zoeken op opdrachtgever... IGMA BULK TERMINAL B.V. clear arrow_drop_down add (i…" at bounding box center [666, 367] width 1161 height 577
click at [277, 535] on input "text" at bounding box center [395, 541] width 569 height 22
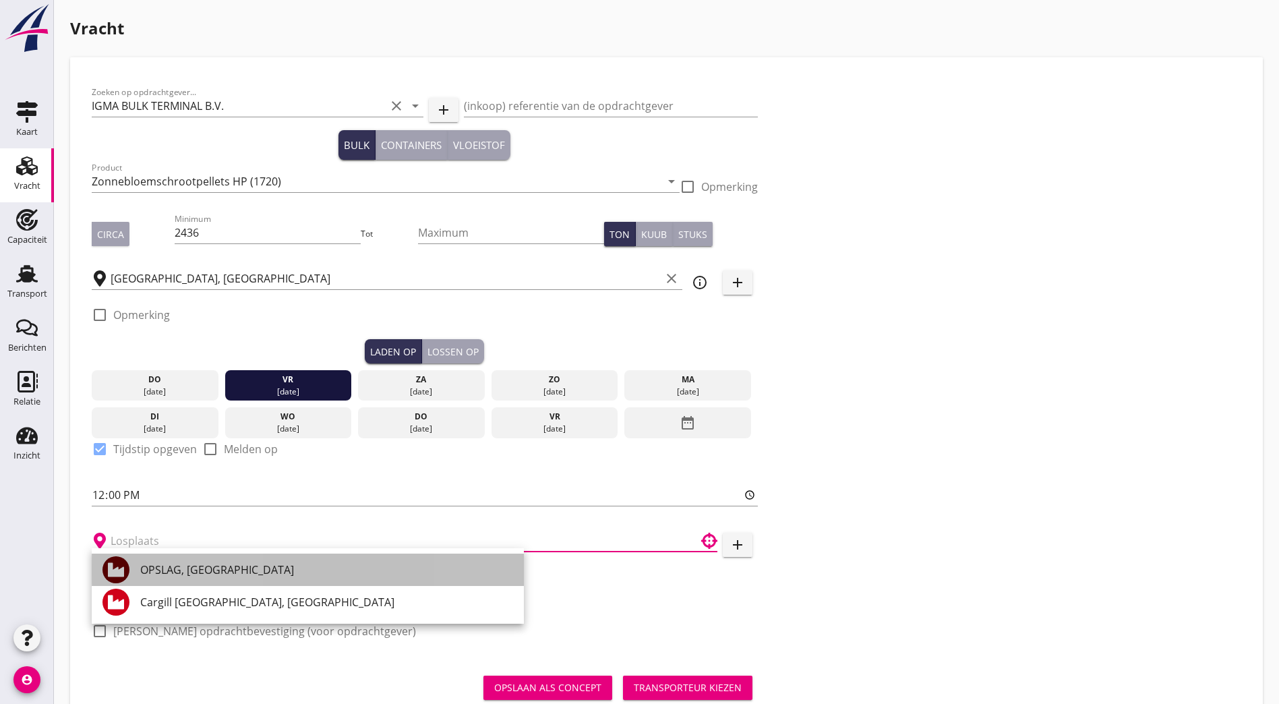
click at [252, 569] on div "OPSLAG, [GEOGRAPHIC_DATA]" at bounding box center [326, 570] width 373 height 16
type input "OPSLAG, [GEOGRAPHIC_DATA]"
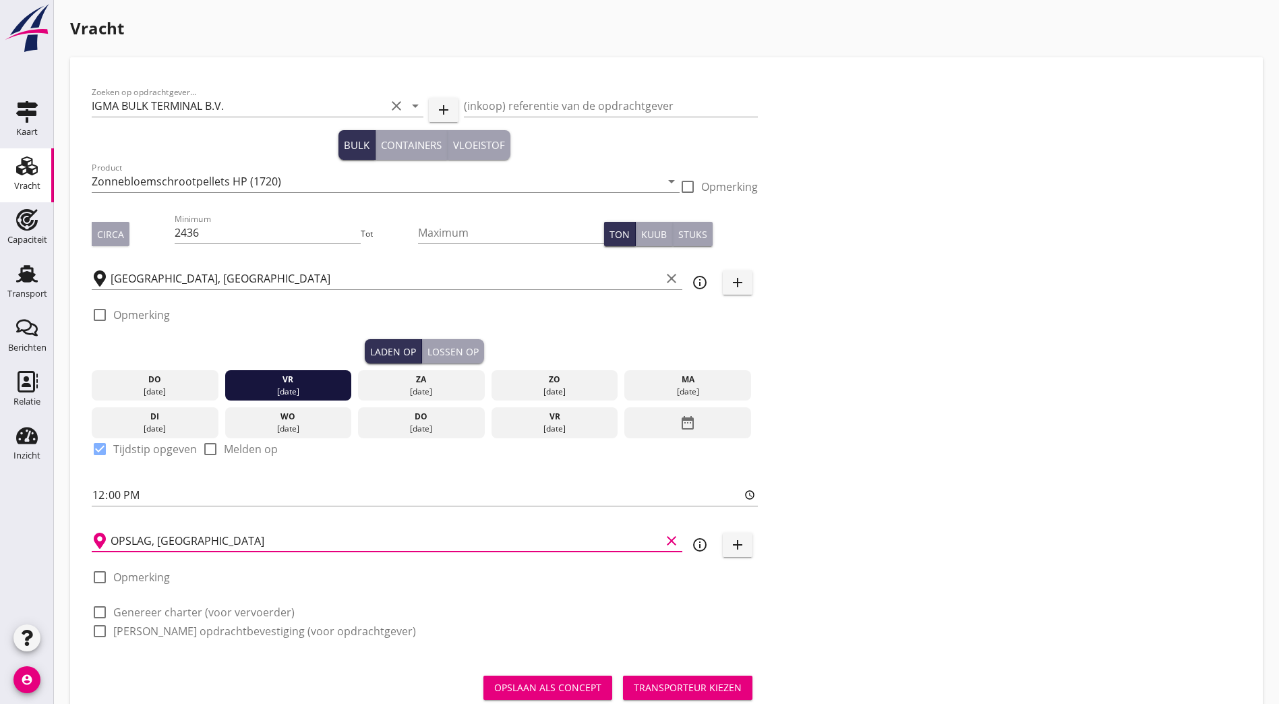
scroll to position [39, 0]
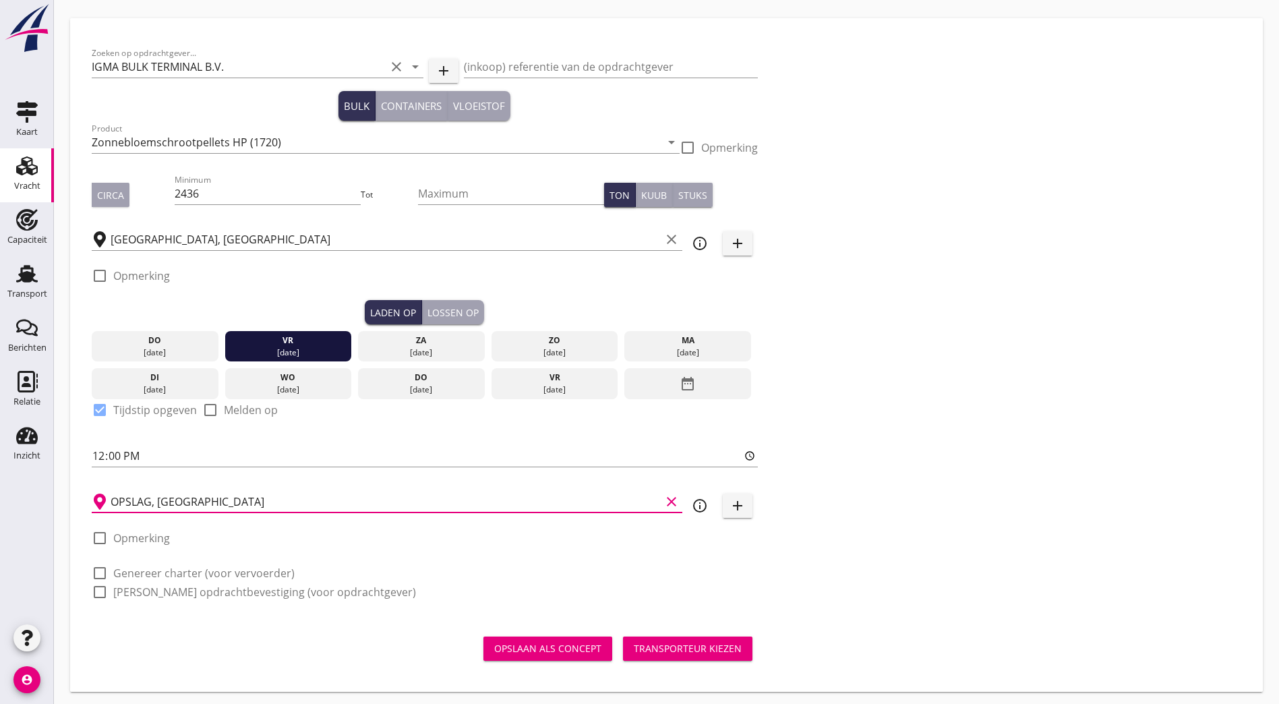
click at [150, 571] on label "Genereer charter (voor vervoerder)" at bounding box center [203, 573] width 181 height 13
checkbox input "true"
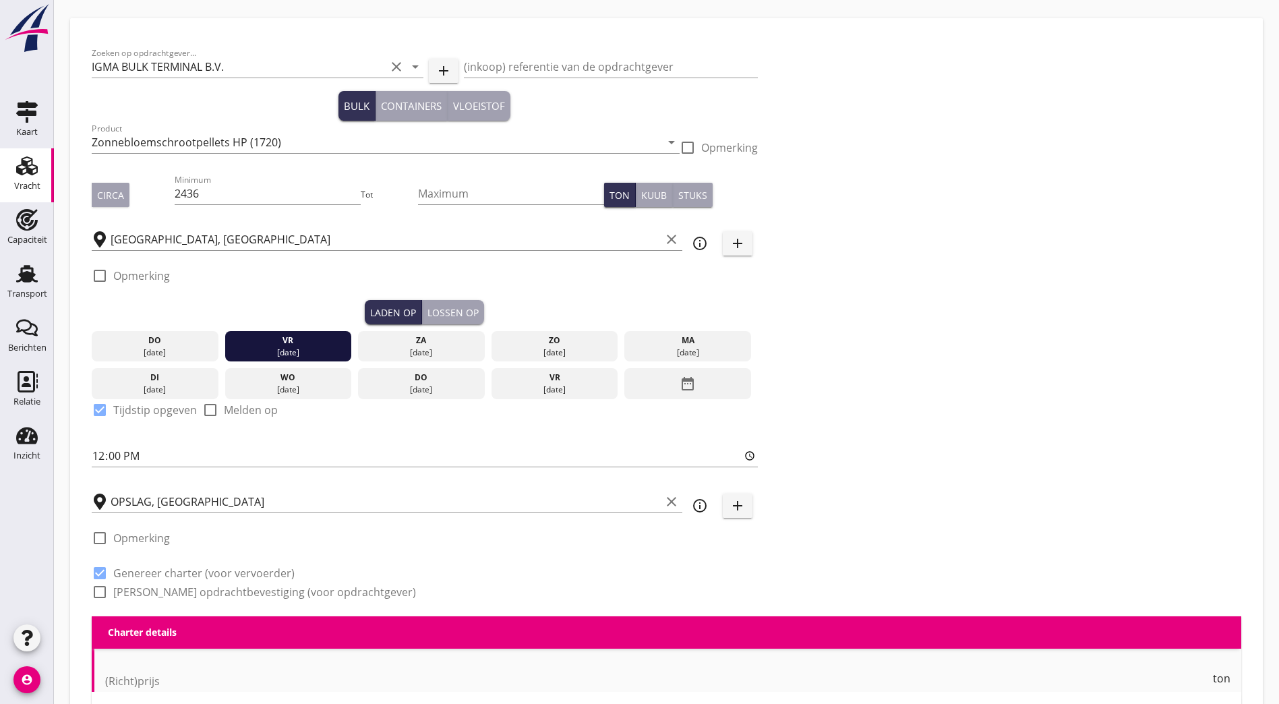
click at [141, 587] on label "[PERSON_NAME] opdrachtbevestiging (voor opdrachtgever)" at bounding box center [264, 591] width 303 height 13
checkbox input "true"
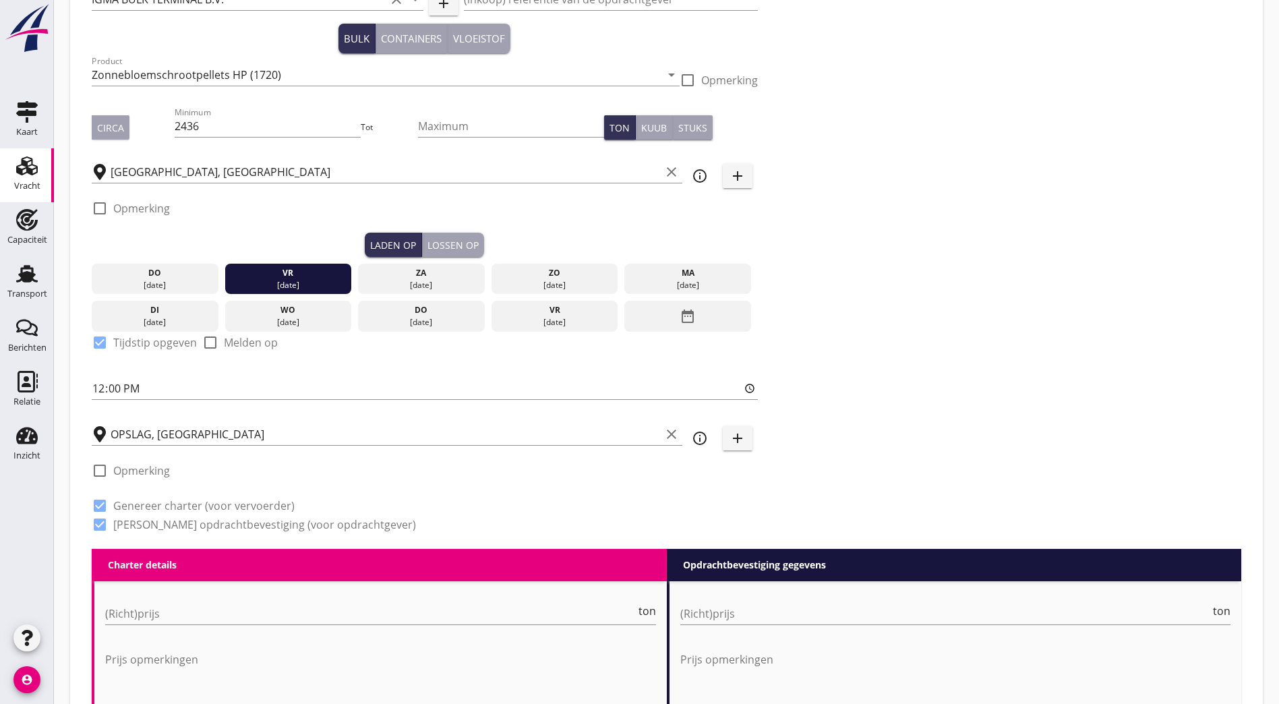
scroll to position [309, 0]
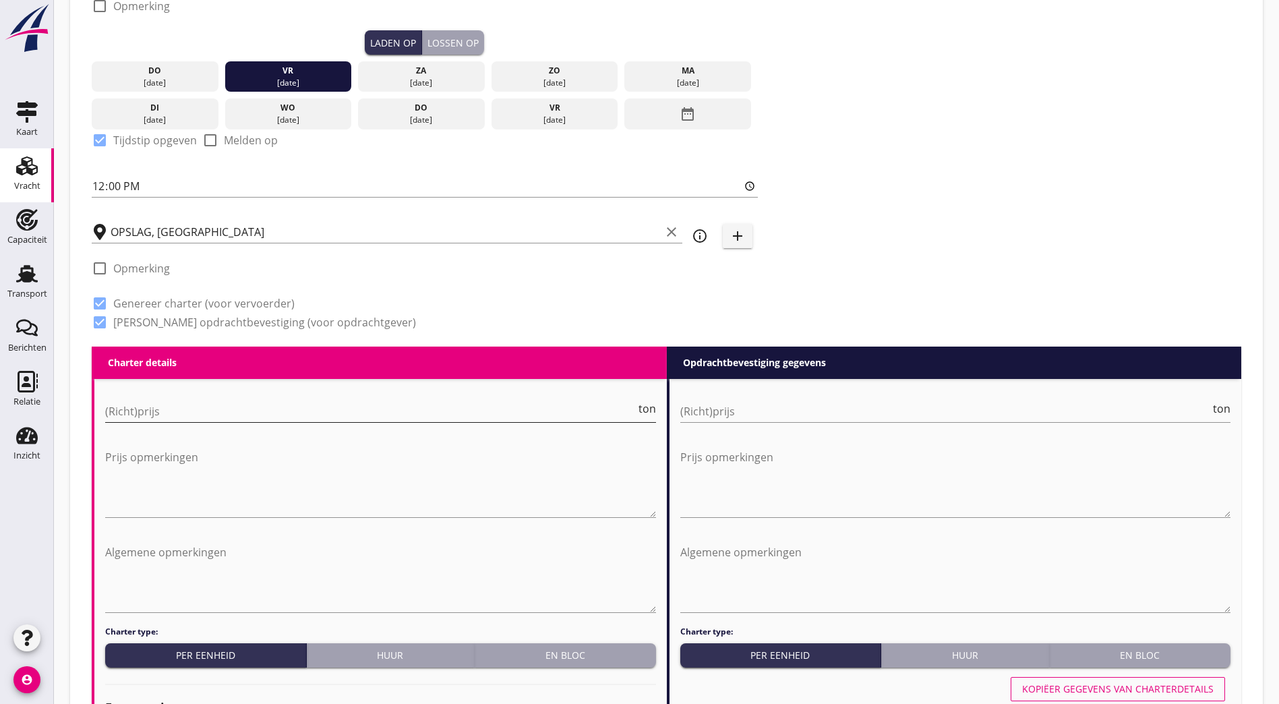
click at [230, 418] on input "(Richt)prijs" at bounding box center [370, 412] width 531 height 22
type input "0.30"
click at [630, 408] on input "(Richt)prijs" at bounding box center [945, 412] width 531 height 22
type input "0.31"
click at [436, 476] on textarea "Prijs opmerkingen" at bounding box center [380, 481] width 551 height 71
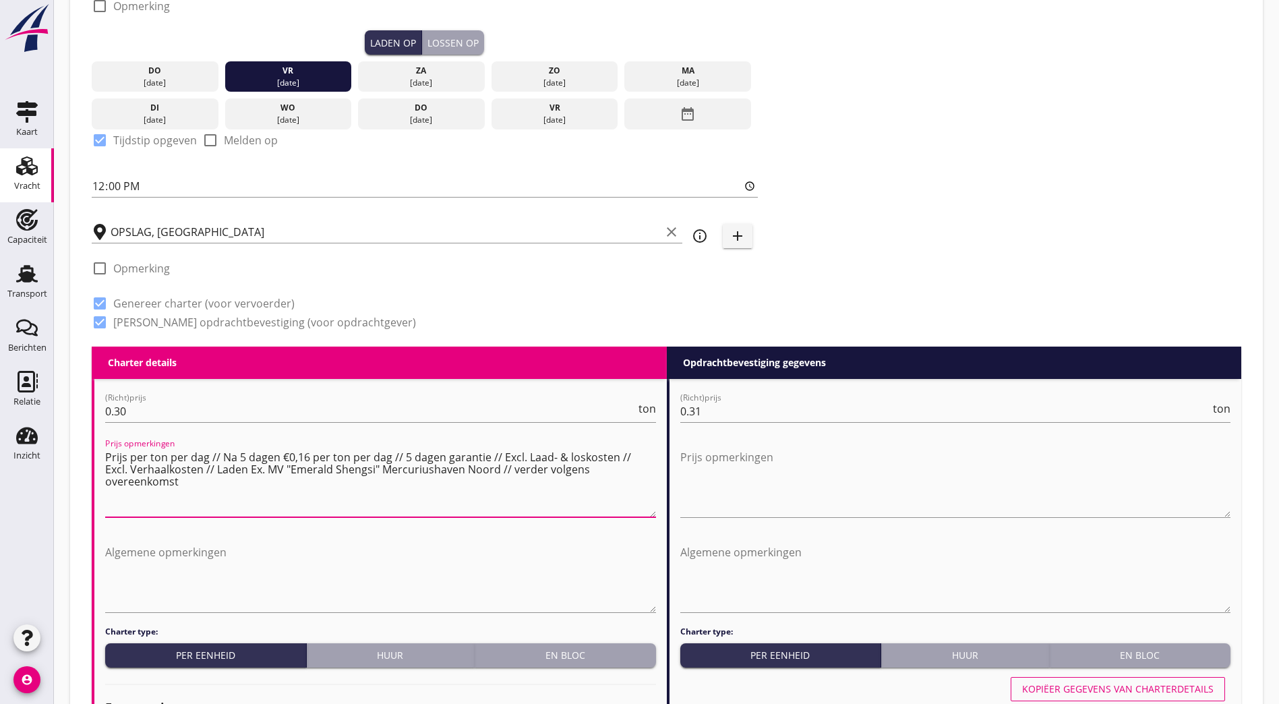
drag, startPoint x: 636, startPoint y: 467, endPoint x: -30, endPoint y: 264, distance: 696.1
click at [0, 264] on html "Na vrachtbrief datum Na ontvangst factuur en vrachtdocumenten Na factuurdatum N…" at bounding box center [639, 706] width 1279 height 2031
type textarea "Prijs per ton per dag // Na 5 dagen €0,16 per ton per dag // 5 dagen garantie /…"
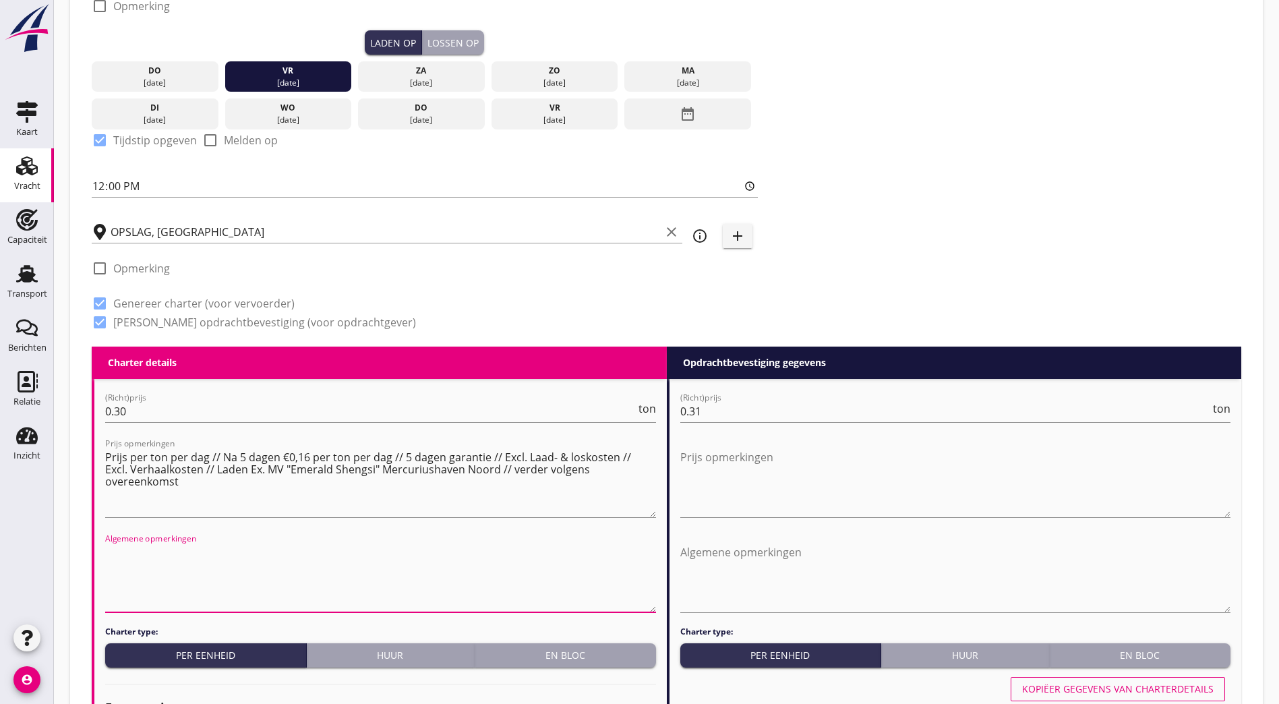
click at [267, 569] on textarea "Algemene opmerkingen" at bounding box center [380, 577] width 551 height 71
paste textarea "Prijs per ton per dag // Na 5 dagen €0,16 per ton per dag // 5 dagen garantie /…"
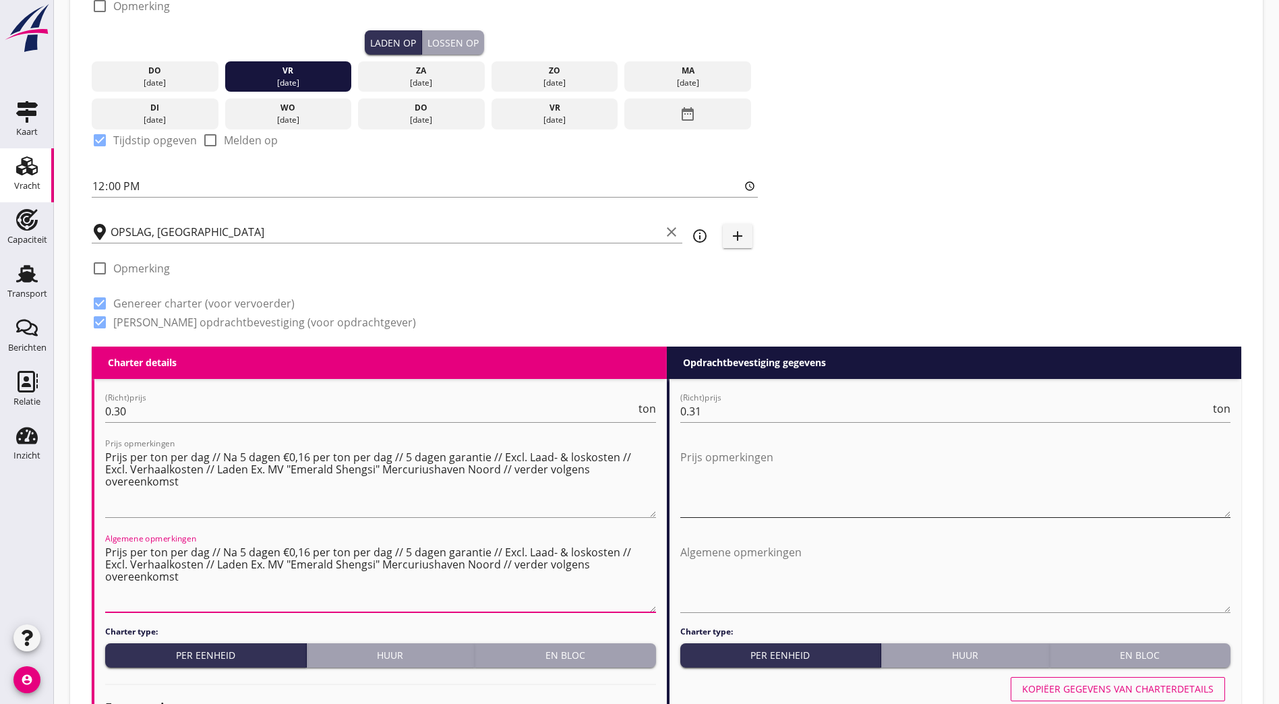
type textarea "Prijs per ton per dag // Na 5 dagen €0,16 per ton per dag // 5 dagen garantie /…"
click at [630, 461] on textarea "Prijs opmerkingen" at bounding box center [955, 481] width 551 height 71
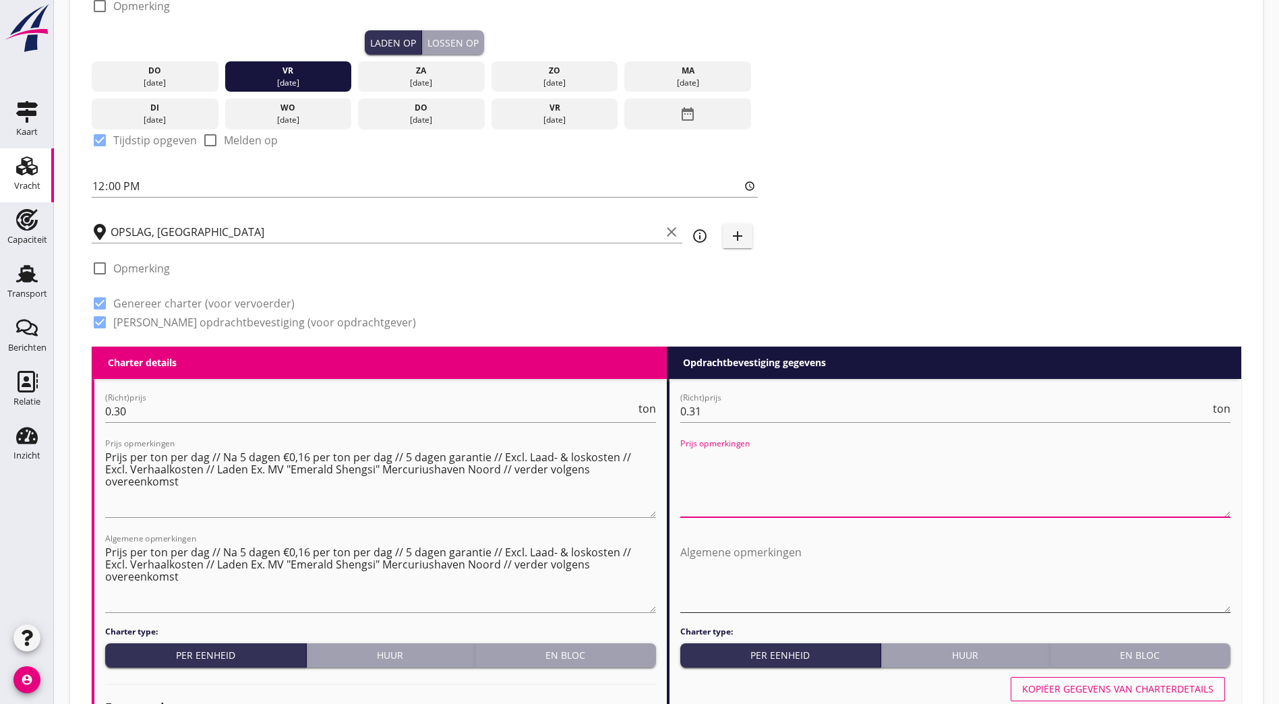
paste textarea "Prijs per ton per dag // Na 5 dagen €0,16 per ton per dag // 5 dagen garantie /…"
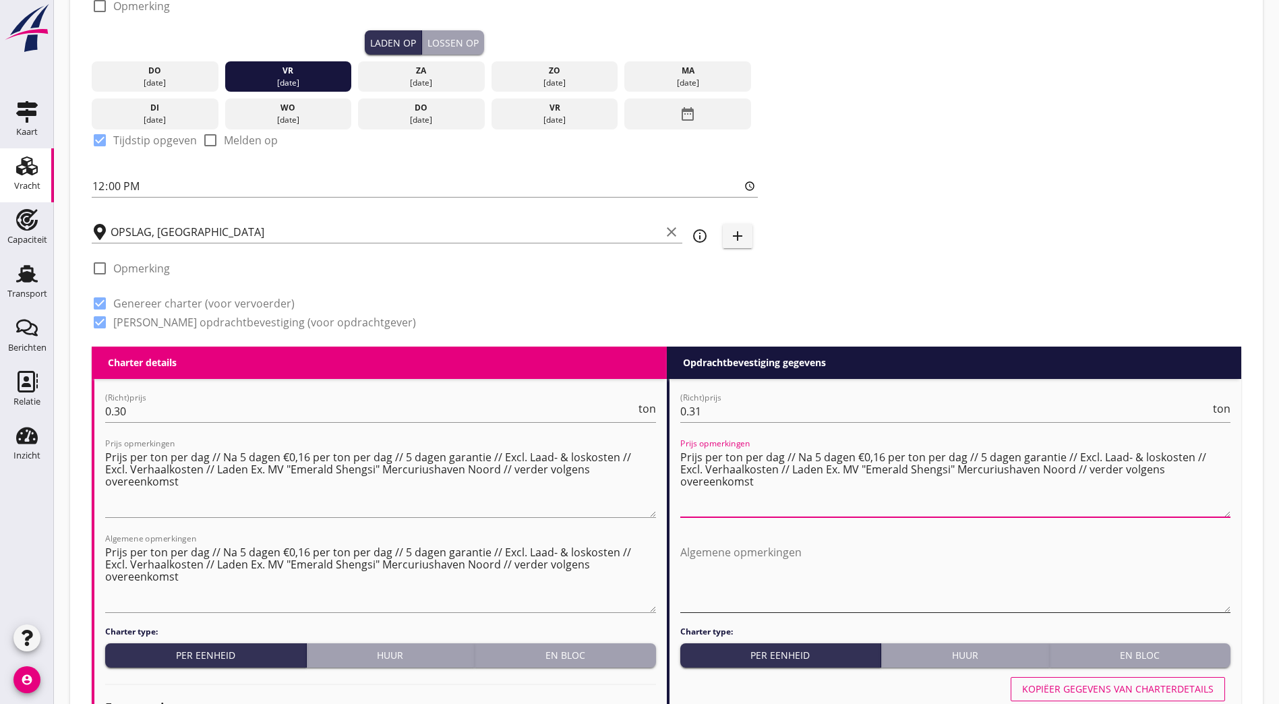
type textarea "Prijs per ton per dag // Na 5 dagen €0,16 per ton per dag // 5 dagen garantie /…"
drag, startPoint x: 817, startPoint y: 583, endPoint x: 828, endPoint y: 571, distance: 17.2
click at [630, 583] on textarea "Algemene opmerkingen" at bounding box center [955, 577] width 551 height 71
paste textarea "Prijs per ton per dag // Na 5 dagen €0,16 per ton per dag // 5 dagen garantie /…"
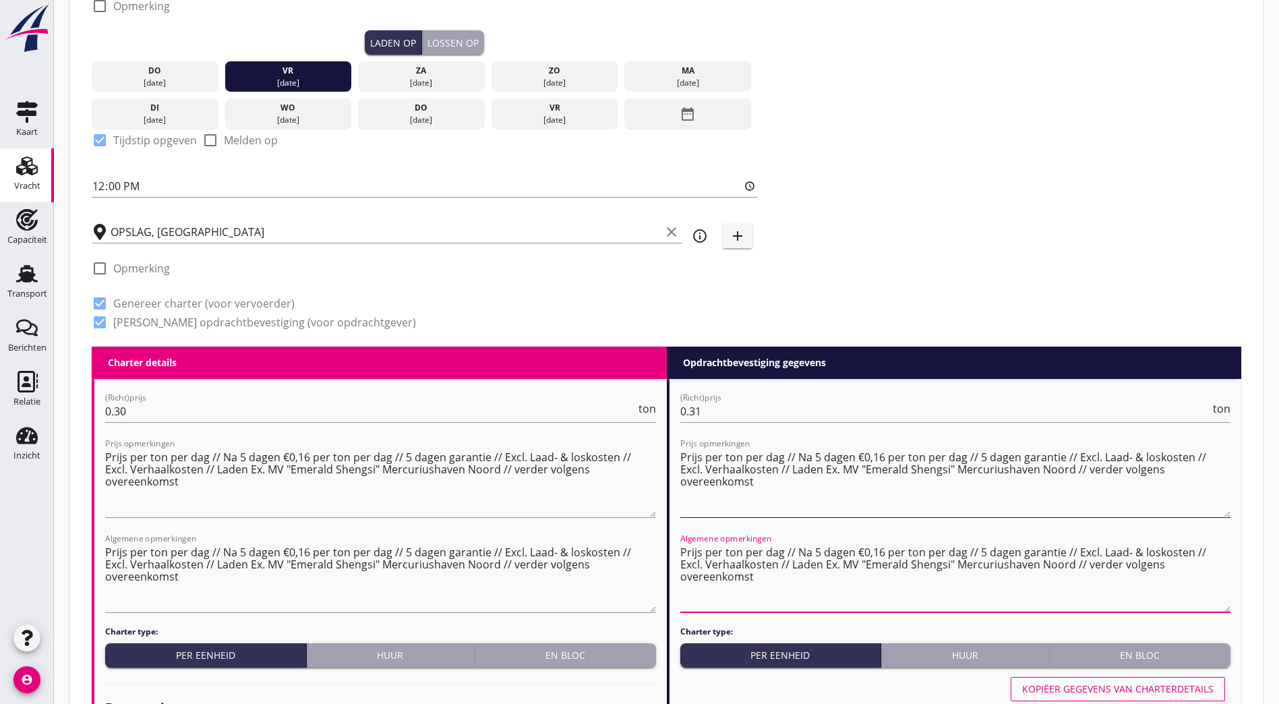
type textarea "Prijs per ton per dag // Na 5 dagen €0,16 per ton per dag // 5 dagen garantie /…"
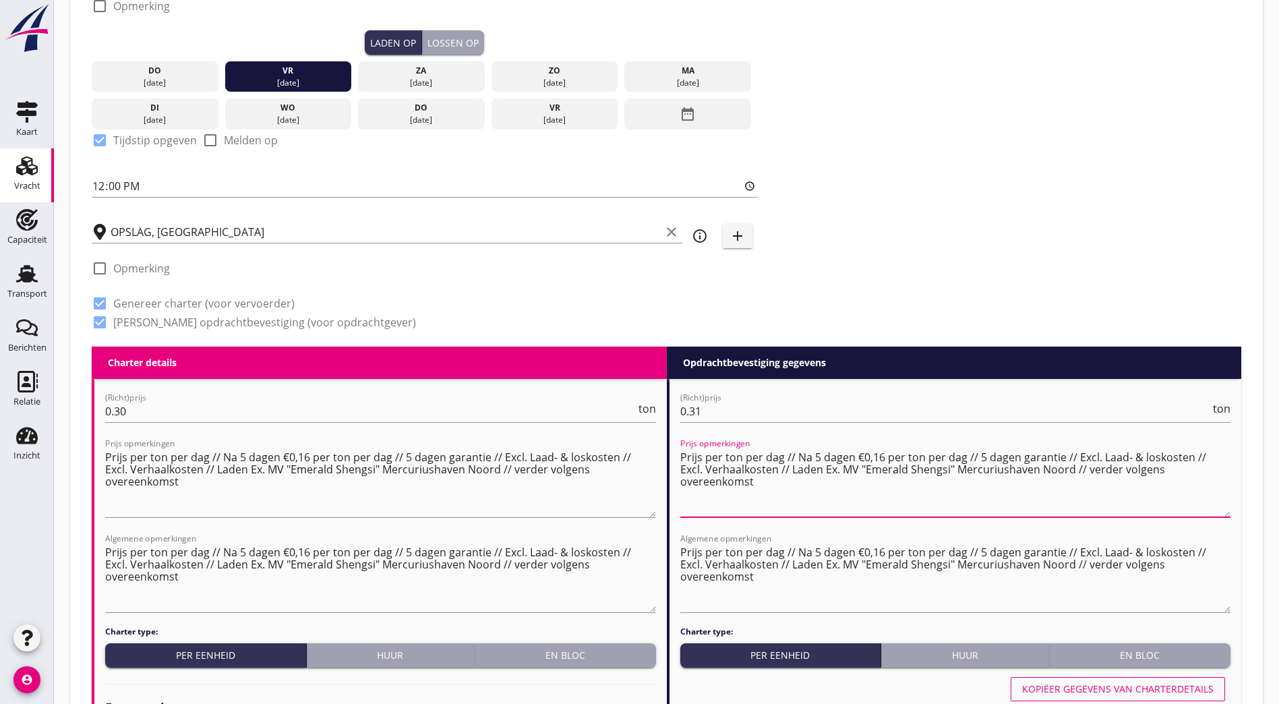
click at [630, 451] on textarea "Prijs per ton per dag // Na 5 dagen €0,16 per ton per dag // 5 dagen garantie /…" at bounding box center [955, 481] width 551 height 71
type textarea "Prijs per ton per dag // Na 5 dagen €0,17 per ton per dag // 5 dagen garantie /…"
click at [630, 542] on textarea "Prijs per ton per dag // Na 5 dagen €0,16 per ton per dag // 5 dagen garantie /…" at bounding box center [955, 577] width 551 height 71
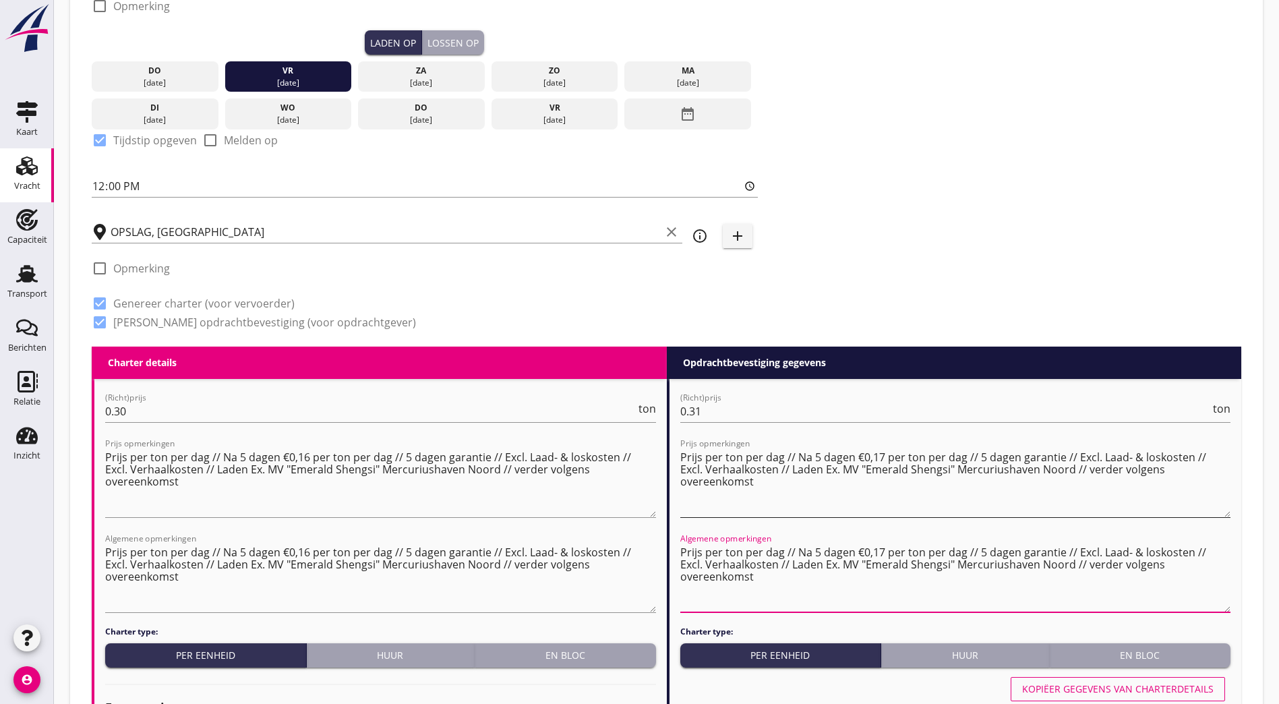
type textarea "Prijs per ton per dag // Na 5 dagen €0,17 per ton per dag // 5 dagen garantie /…"
click at [630, 510] on textarea "Prijs per ton per dag // Na 5 dagen €0,17 per ton per dag // 5 dagen garantie /…" at bounding box center [955, 481] width 551 height 71
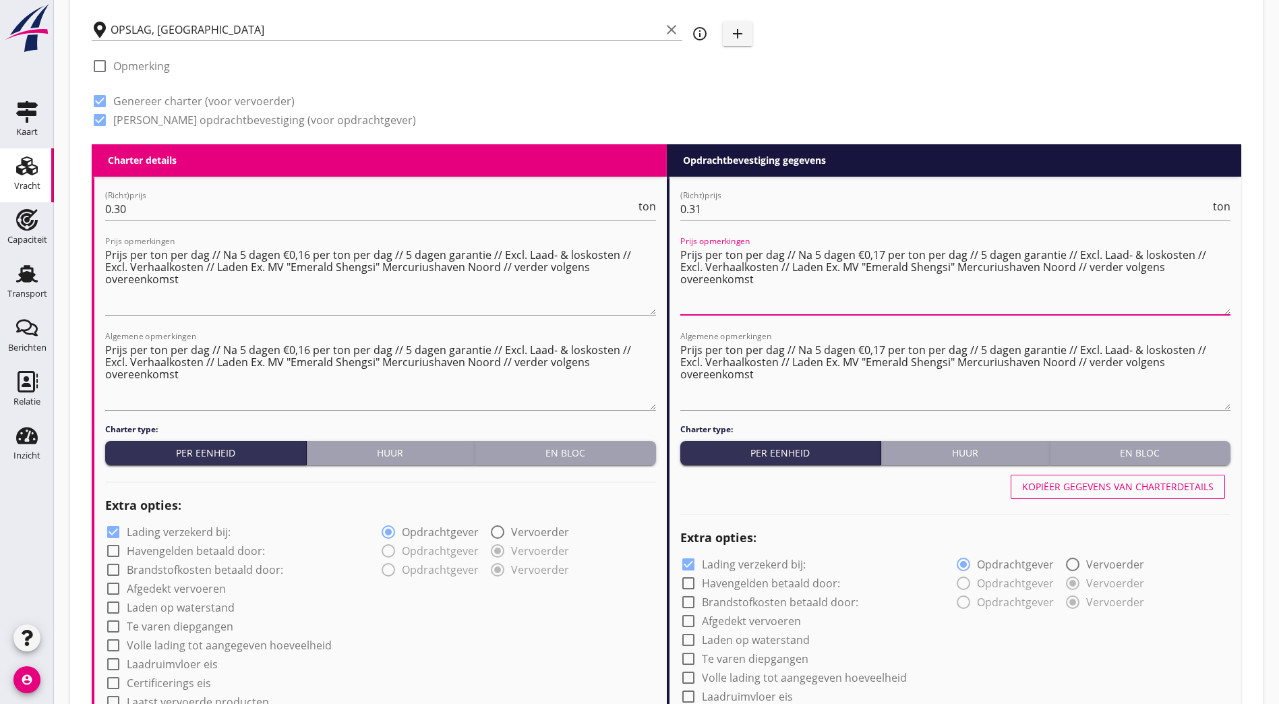
scroll to position [579, 0]
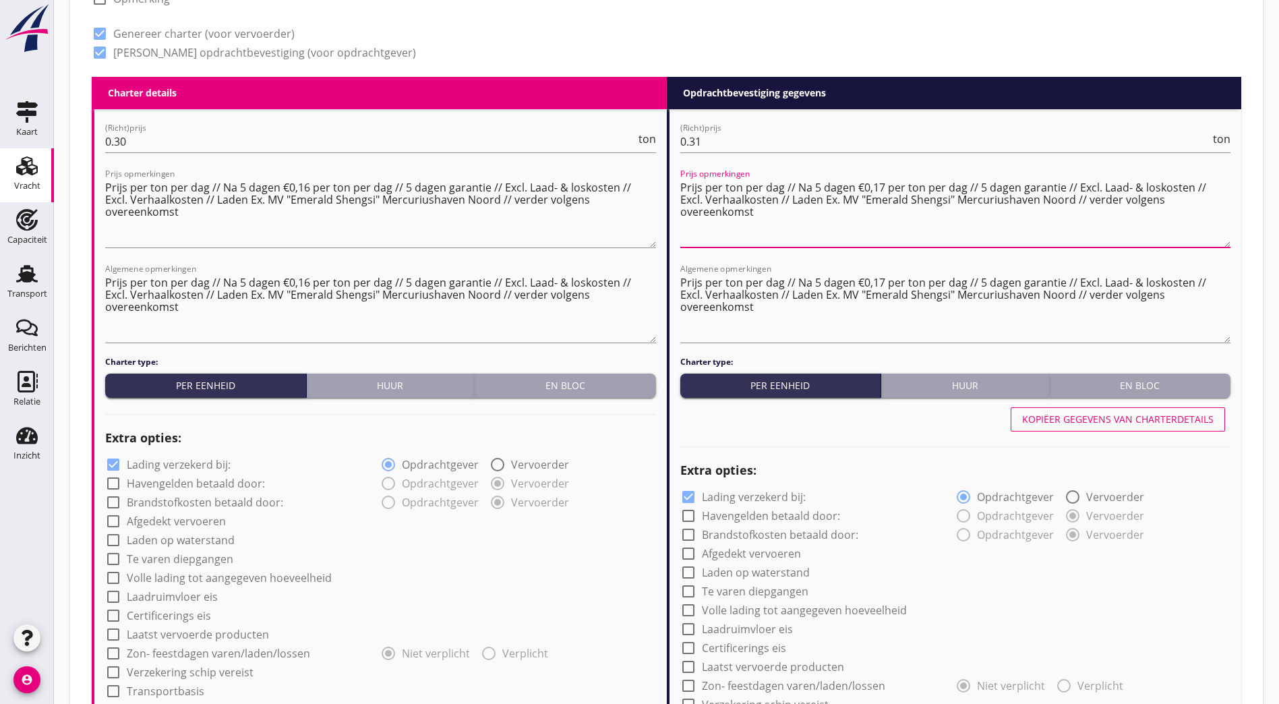
drag, startPoint x: 433, startPoint y: 388, endPoint x: 455, endPoint y: 382, distance: 22.4
click at [433, 387] on div "Huur" at bounding box center [390, 385] width 157 height 14
radio input "true"
radio input "false"
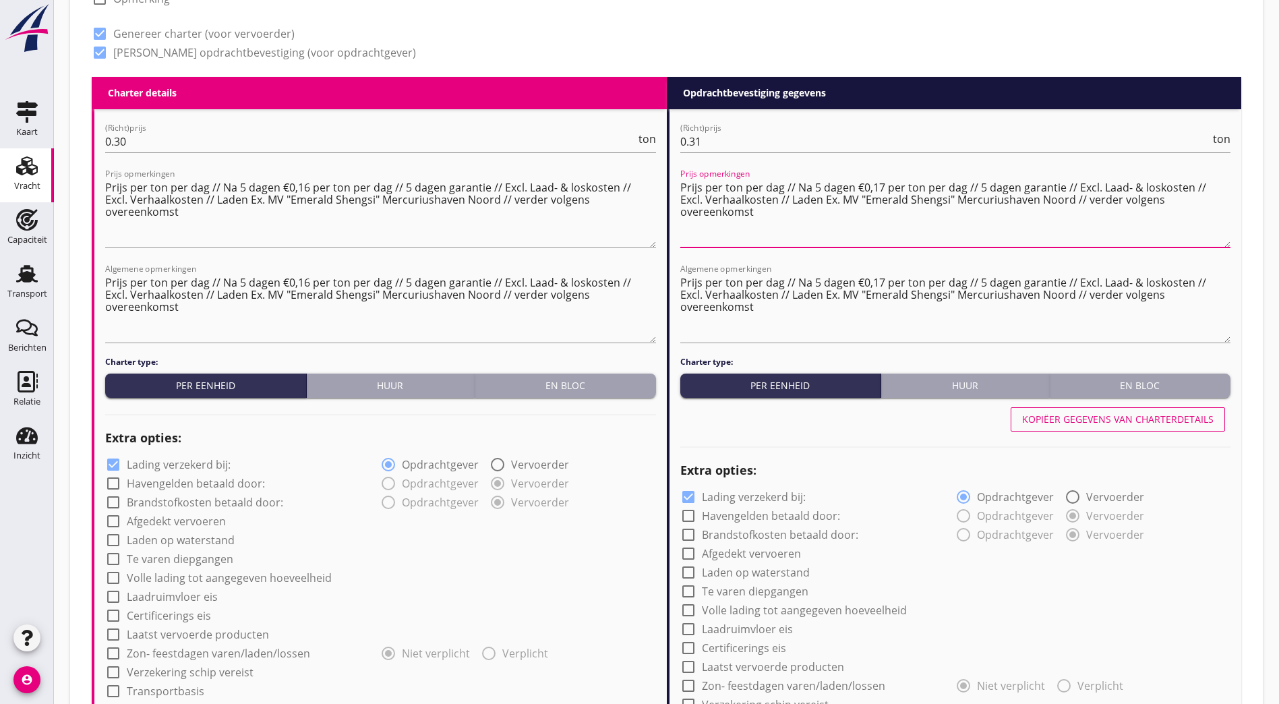
radio input "true"
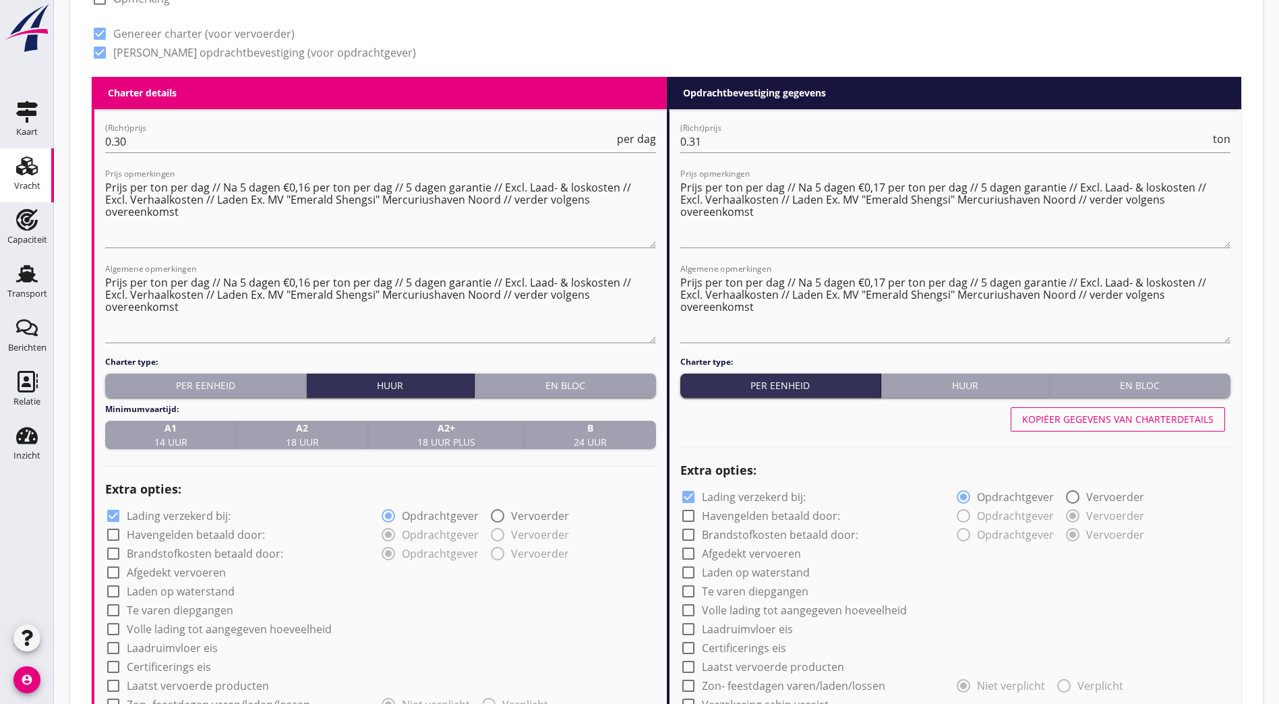
click at [578, 421] on strong "B" at bounding box center [590, 428] width 33 height 14
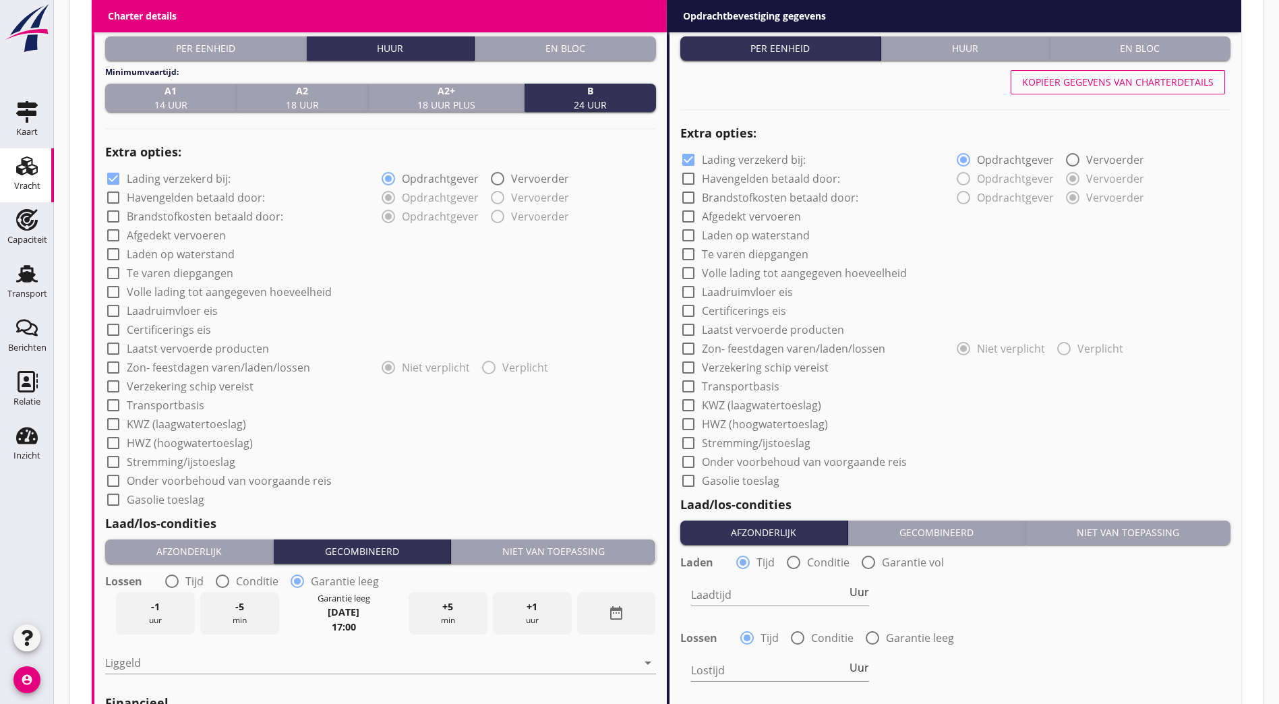
click at [115, 230] on div at bounding box center [113, 235] width 23 height 23
checkbox input "true"
click at [109, 324] on div at bounding box center [113, 329] width 23 height 23
checkbox input "true"
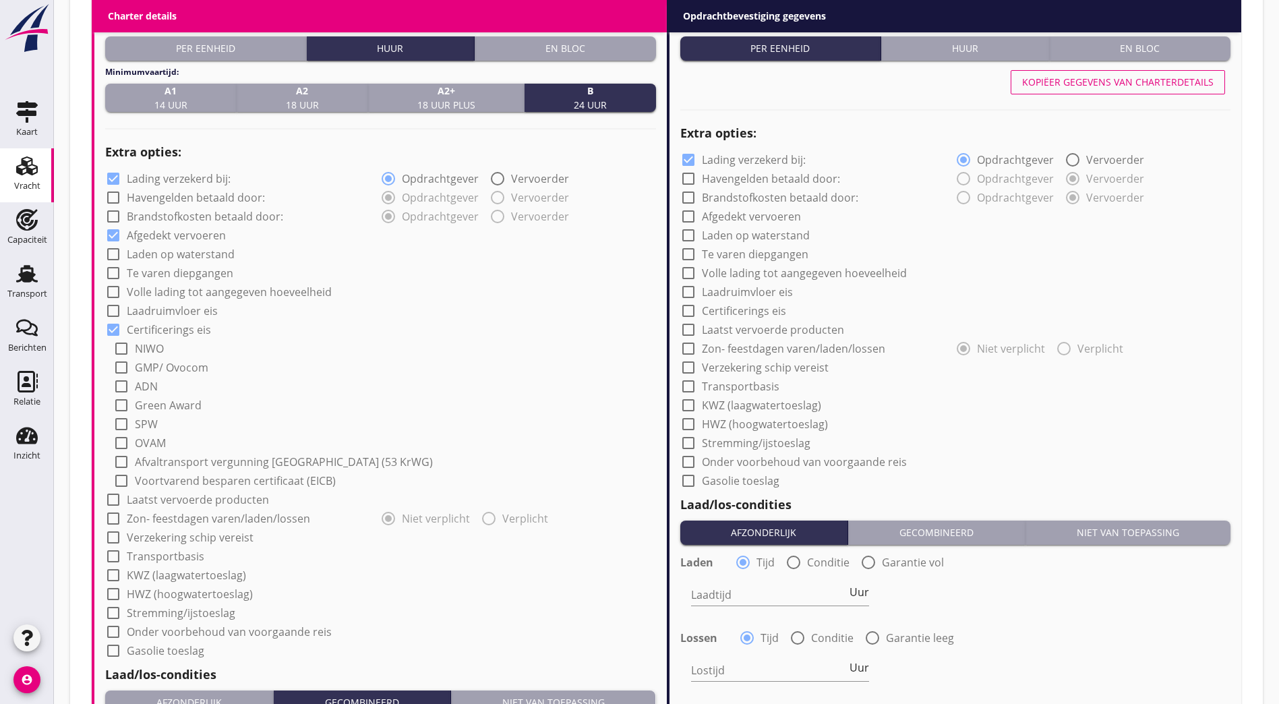
click at [122, 363] on div at bounding box center [121, 367] width 23 height 23
checkbox input "true"
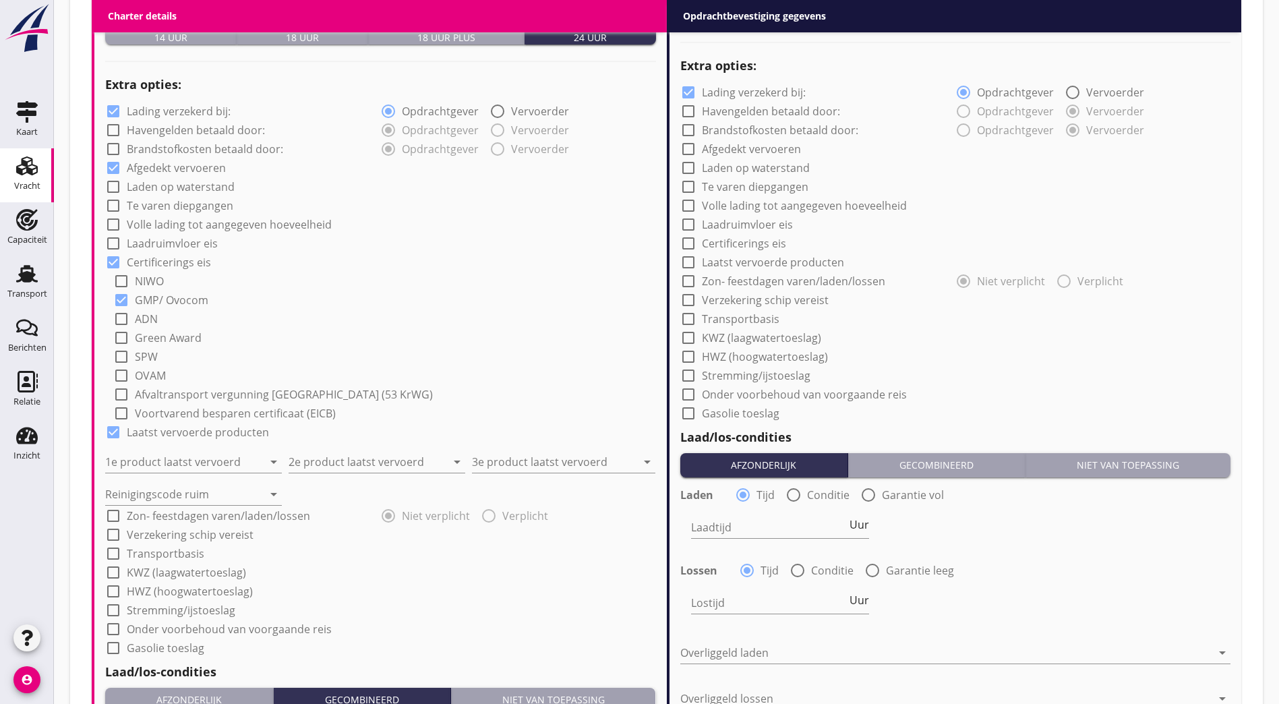
scroll to position [1051, 0]
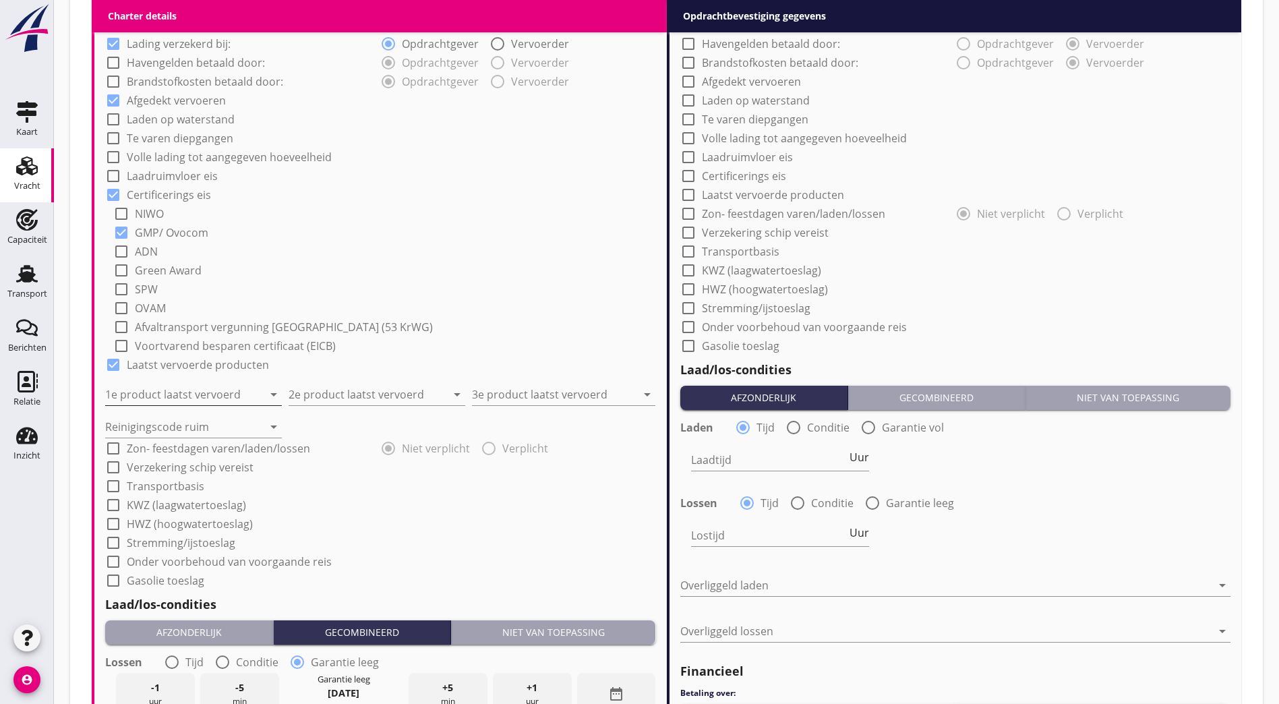
click at [190, 384] on input "1e product laatst vervoerd" at bounding box center [184, 395] width 158 height 22
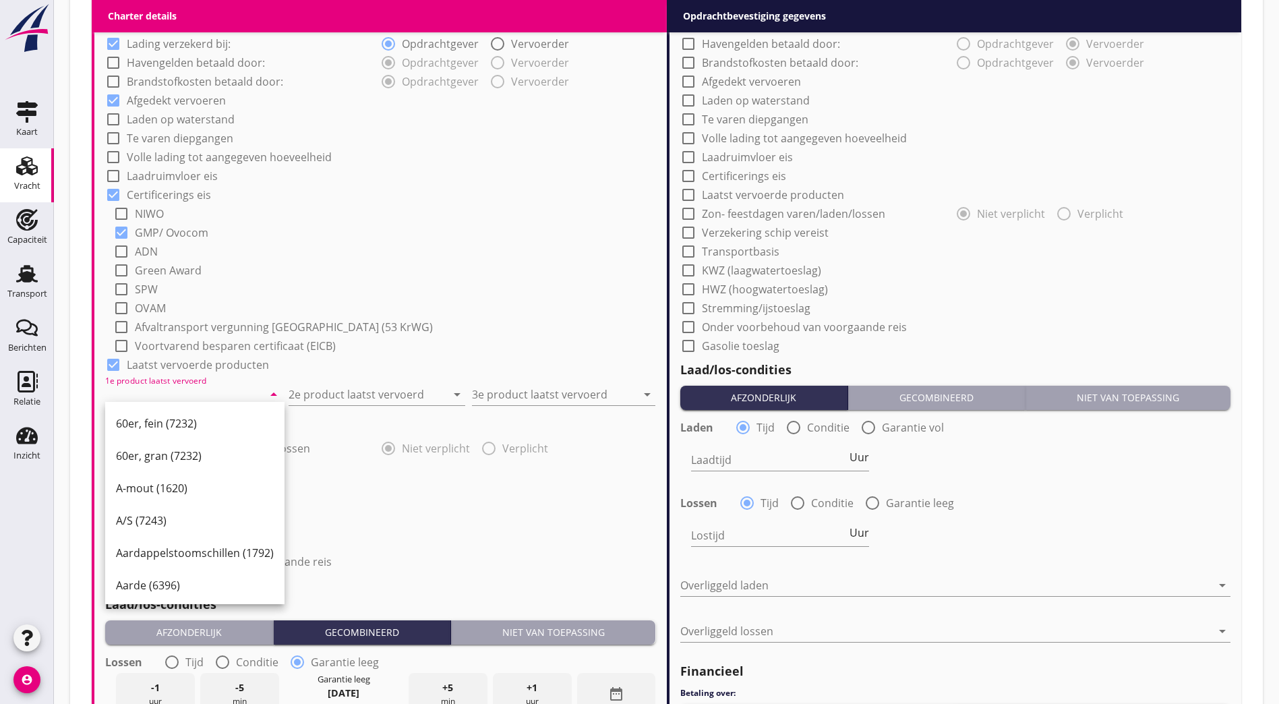
click at [194, 392] on input "1e product laatst vervoerd" at bounding box center [184, 395] width 158 height 22
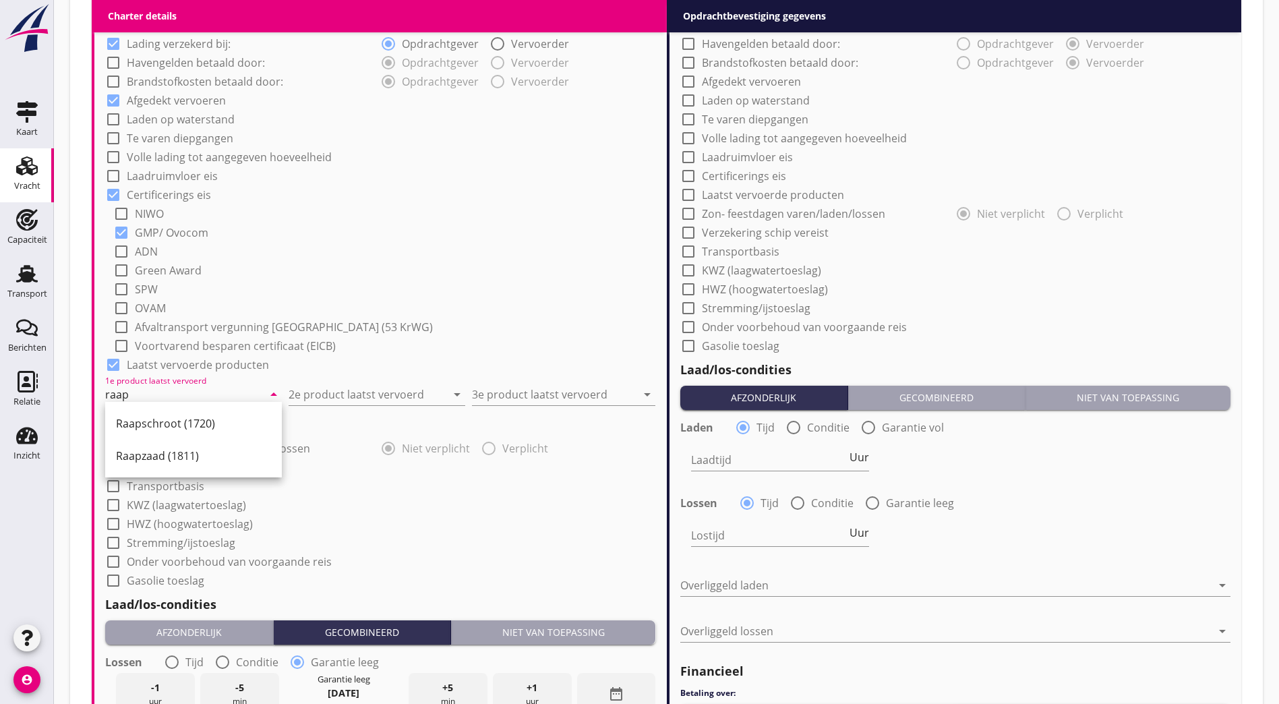
click at [187, 411] on div "Raapschroot (1720)" at bounding box center [193, 423] width 155 height 32
type input "Raapschroot (1720)"
click at [307, 384] on input "2e product laatst vervoerd" at bounding box center [368, 395] width 158 height 22
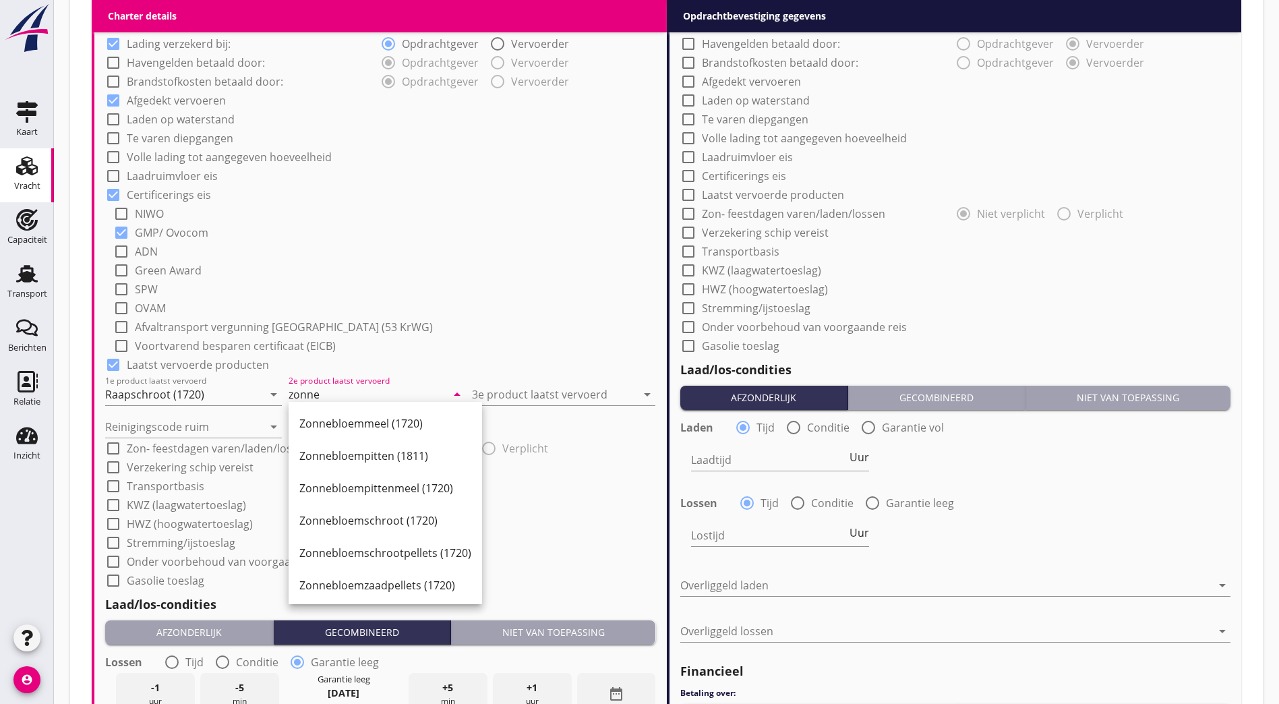
drag, startPoint x: 386, startPoint y: 452, endPoint x: 414, endPoint y: 431, distance: 35.2
click at [386, 451] on div "Zonnebloempitten (1811)" at bounding box center [385, 456] width 172 height 16
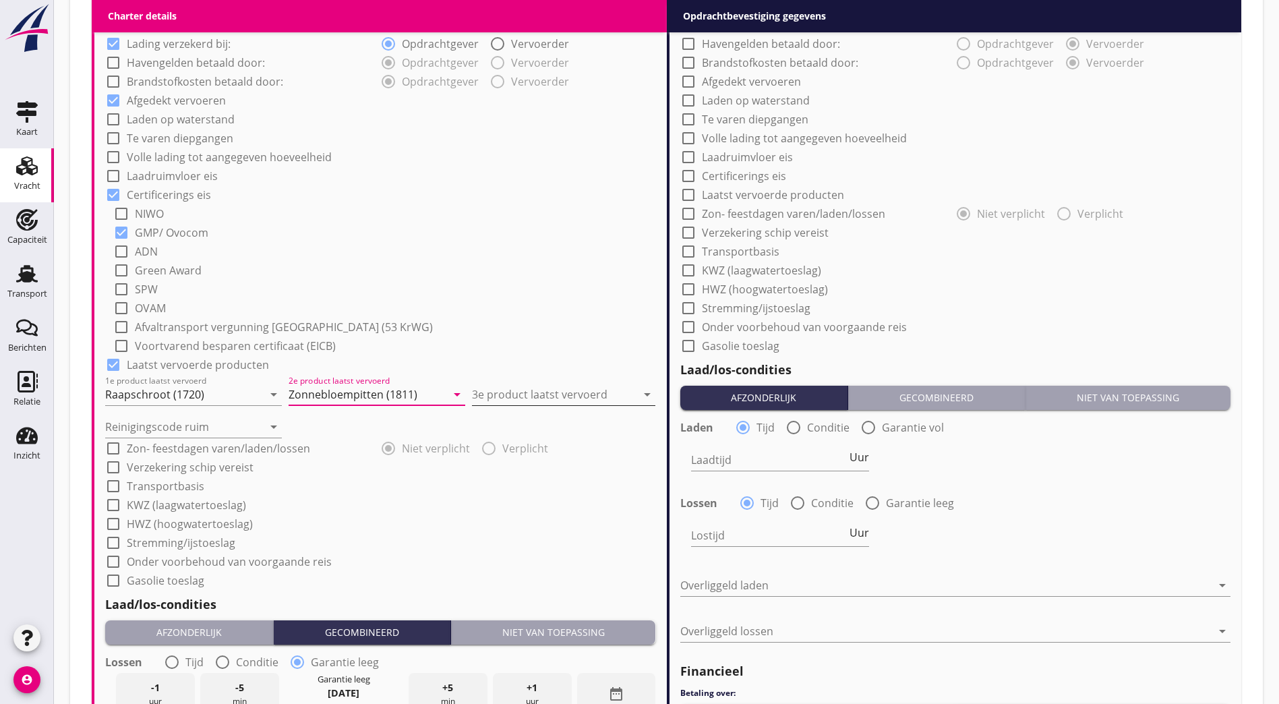
type input "Zonnebloempitten (1811)"
click at [490, 393] on input "3e product laatst vervoerd" at bounding box center [554, 395] width 165 height 22
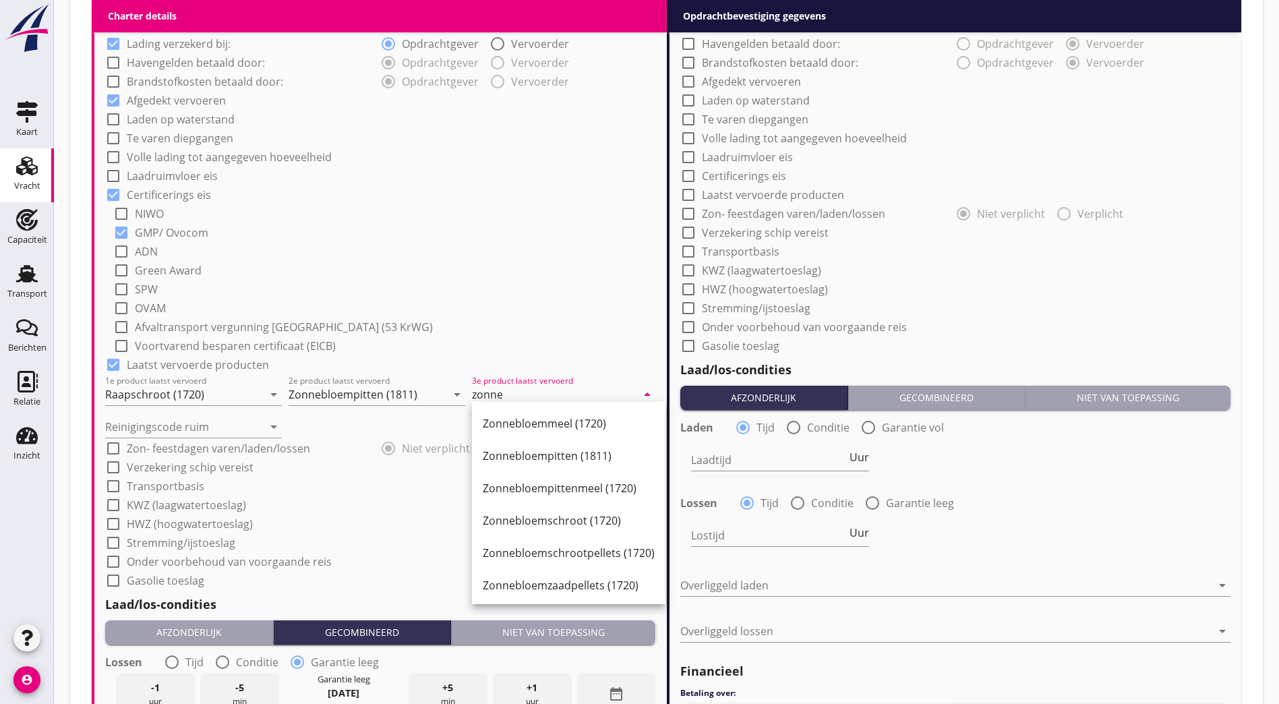
click at [547, 459] on div "Zonnebloempitten (1811)" at bounding box center [569, 456] width 172 height 16
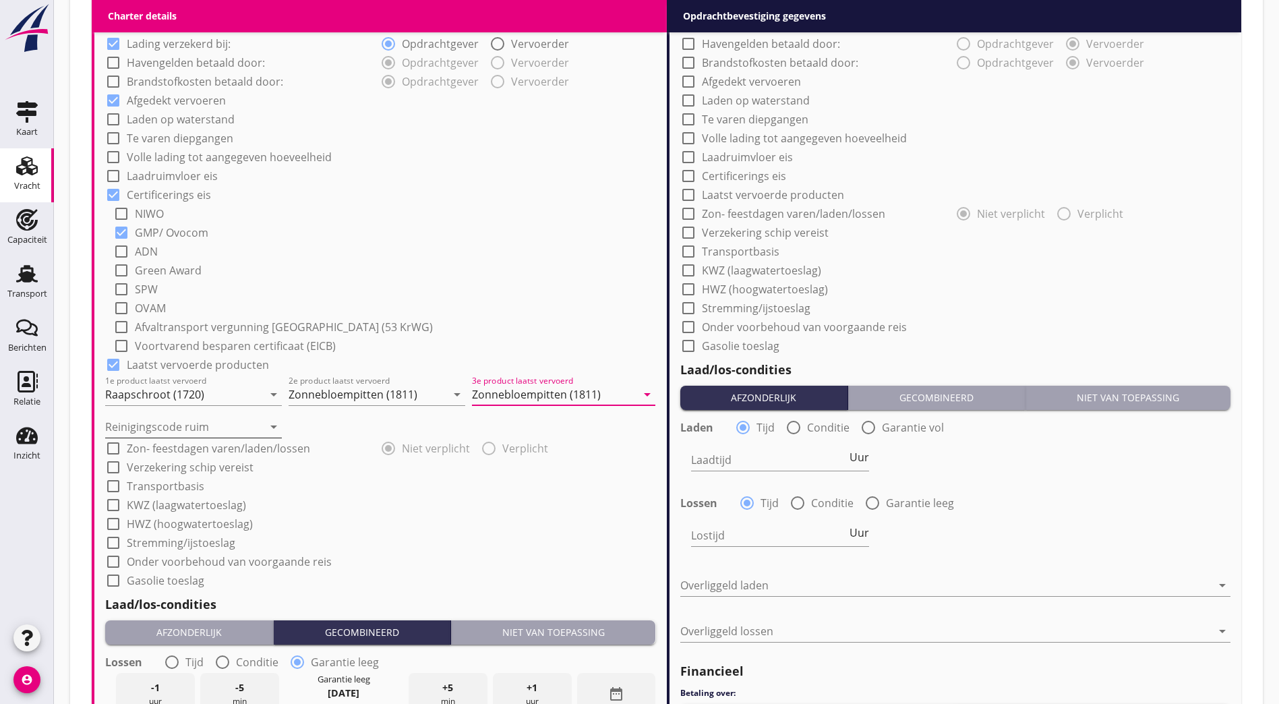
type input "Zonnebloempitten (1811)"
click at [209, 430] on input "Reinigingscode ruim" at bounding box center [184, 427] width 158 height 22
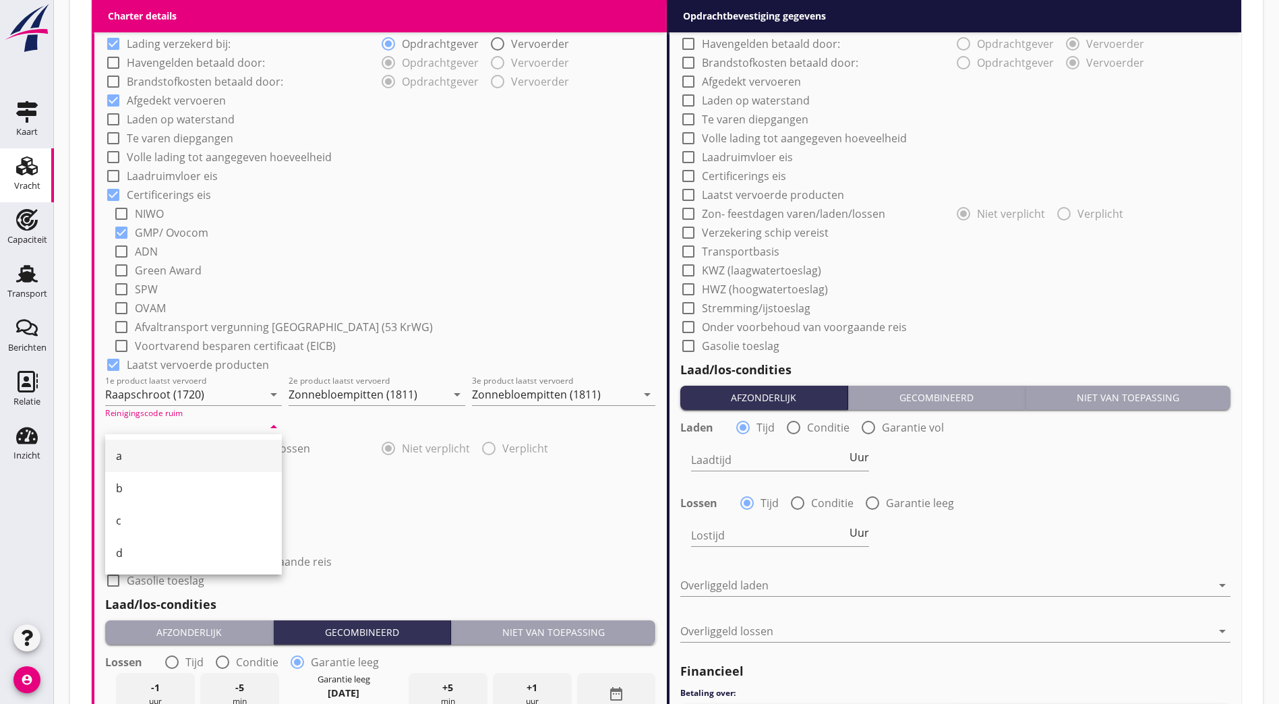
click at [147, 451] on div "a" at bounding box center [193, 456] width 155 height 16
type input "a"
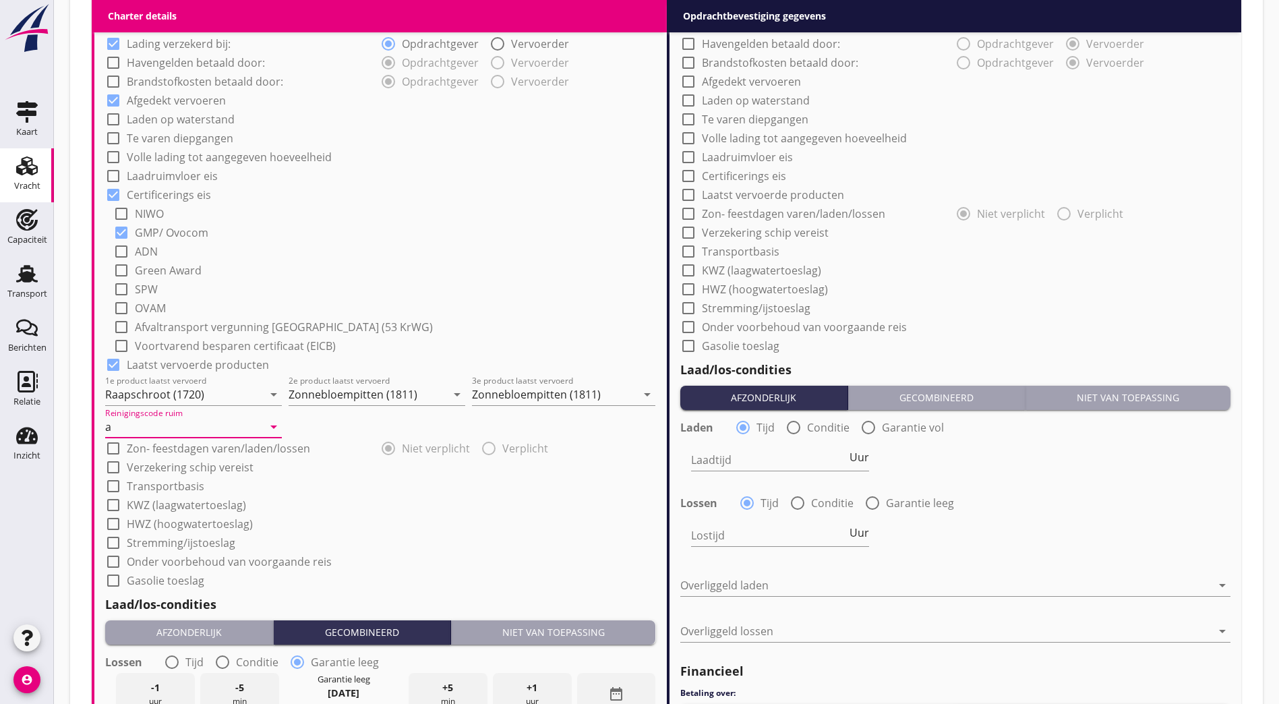
click at [601, 634] on div "Niet van toepassing" at bounding box center [554, 632] width 194 height 14
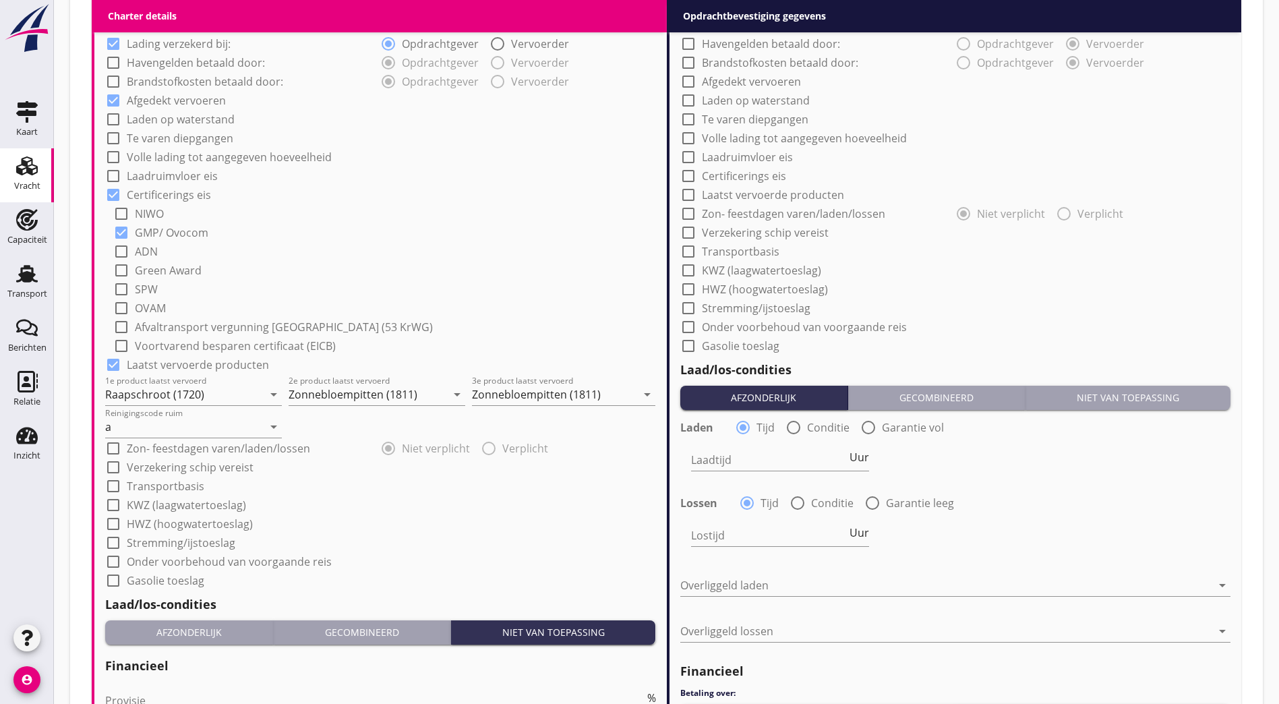
scroll to position [714, 0]
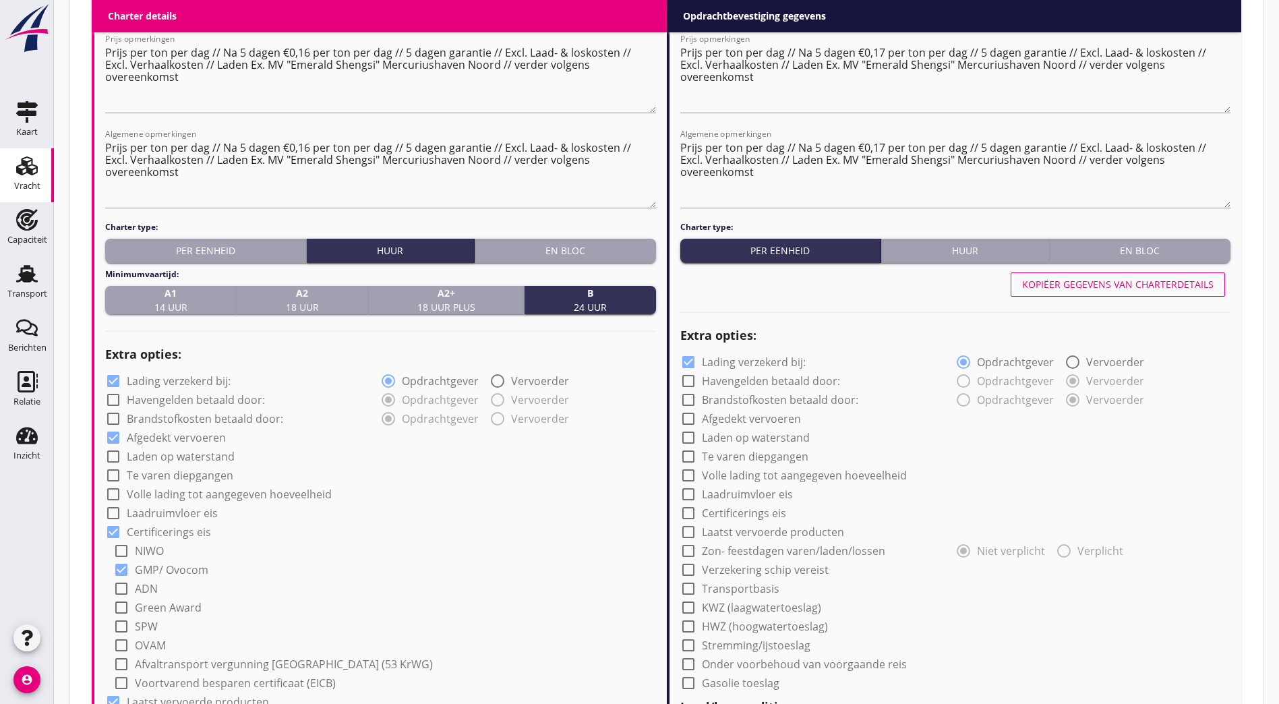
click at [630, 283] on div "Kopiëer gegevens van charterdetails" at bounding box center [1118, 284] width 192 height 14
radio input "true"
checkbox input "true"
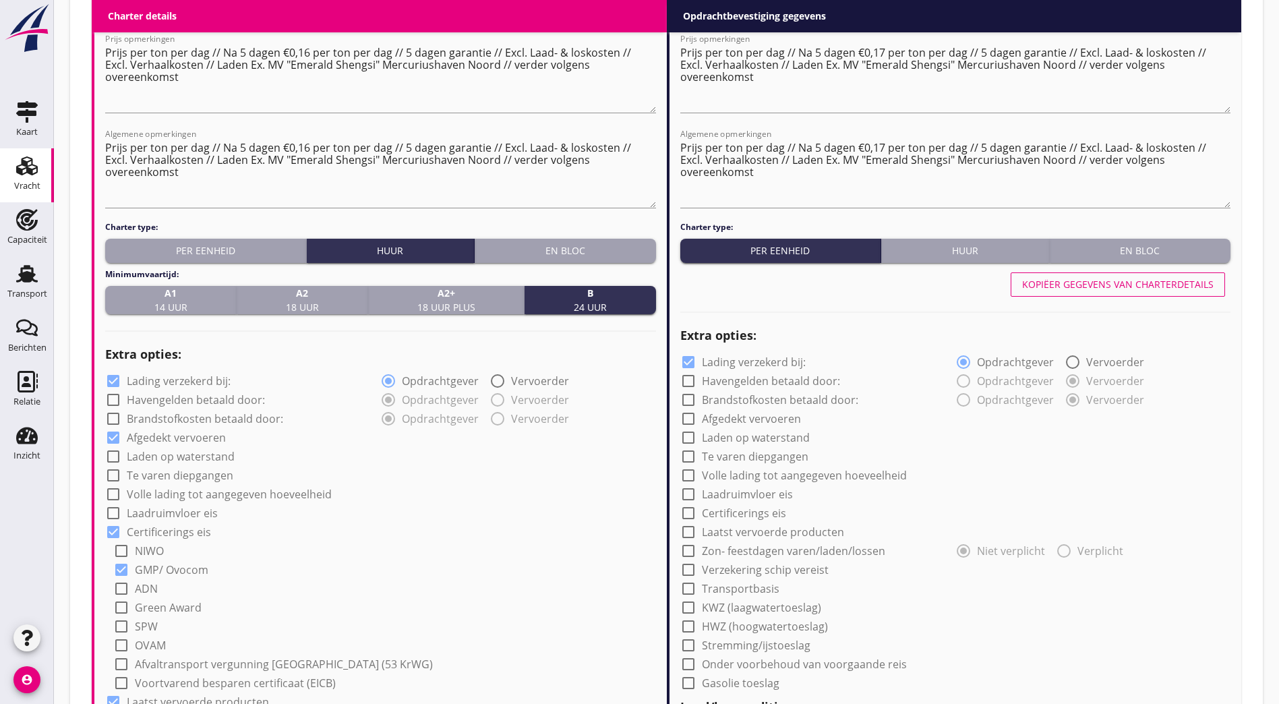
checkbox input "true"
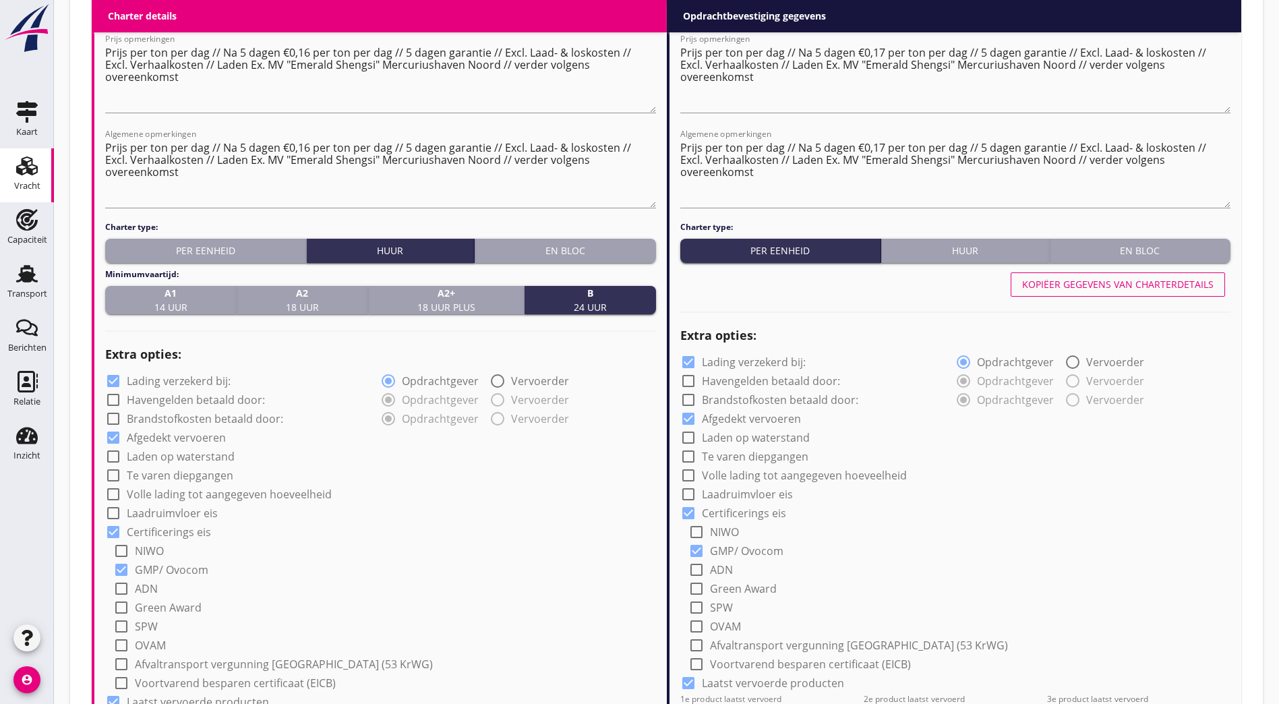
click at [630, 248] on div "Huur" at bounding box center [965, 250] width 157 height 14
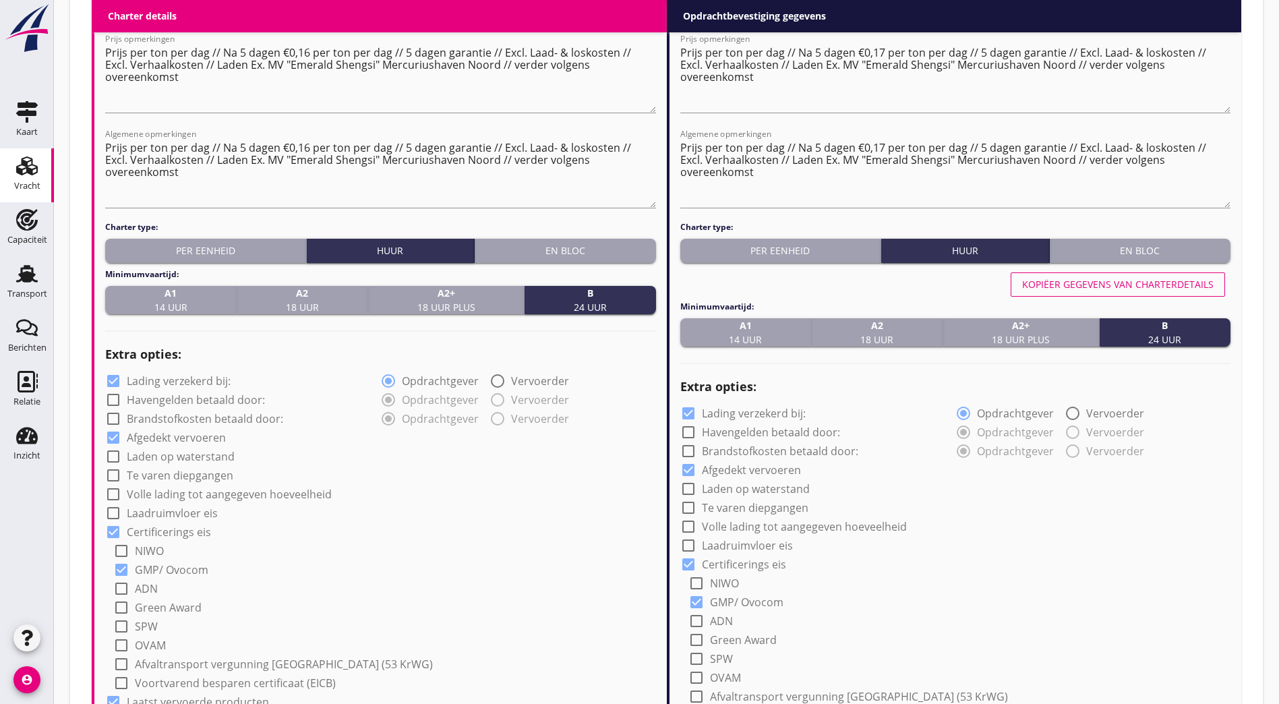
click at [630, 282] on div "Kopiëer gegevens van charterdetails" at bounding box center [1118, 284] width 192 height 14
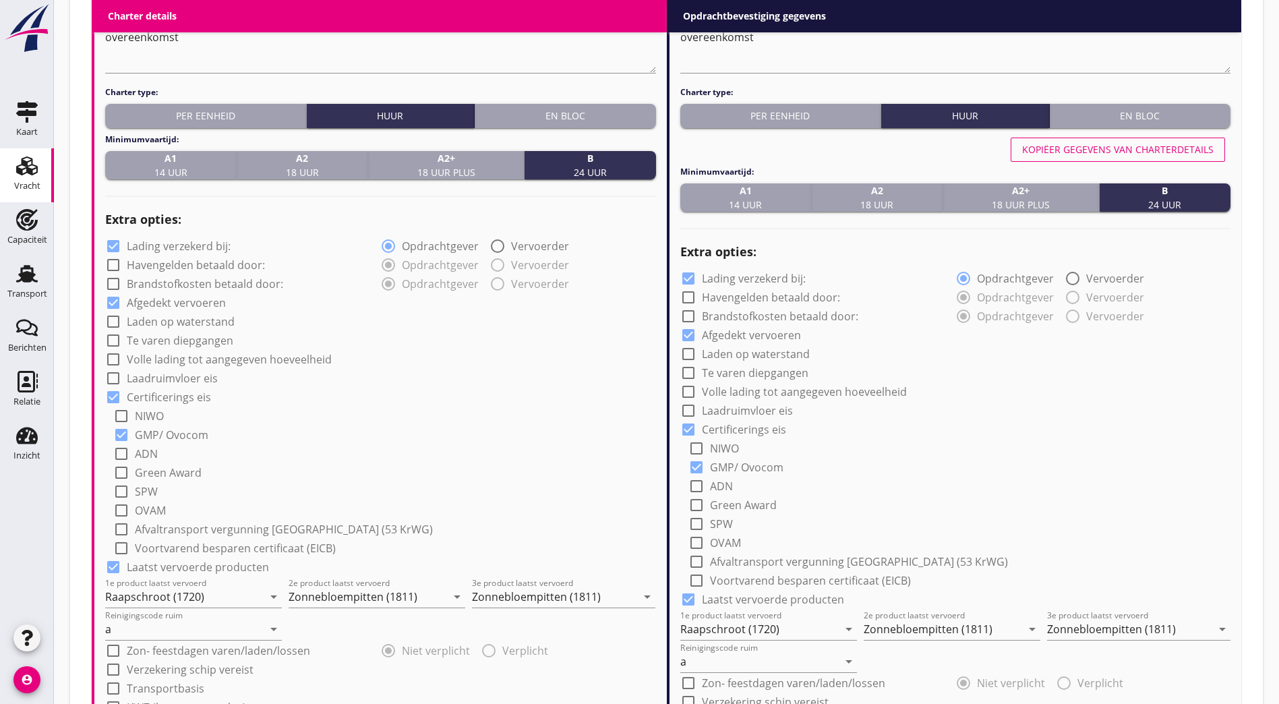
scroll to position [1305, 0]
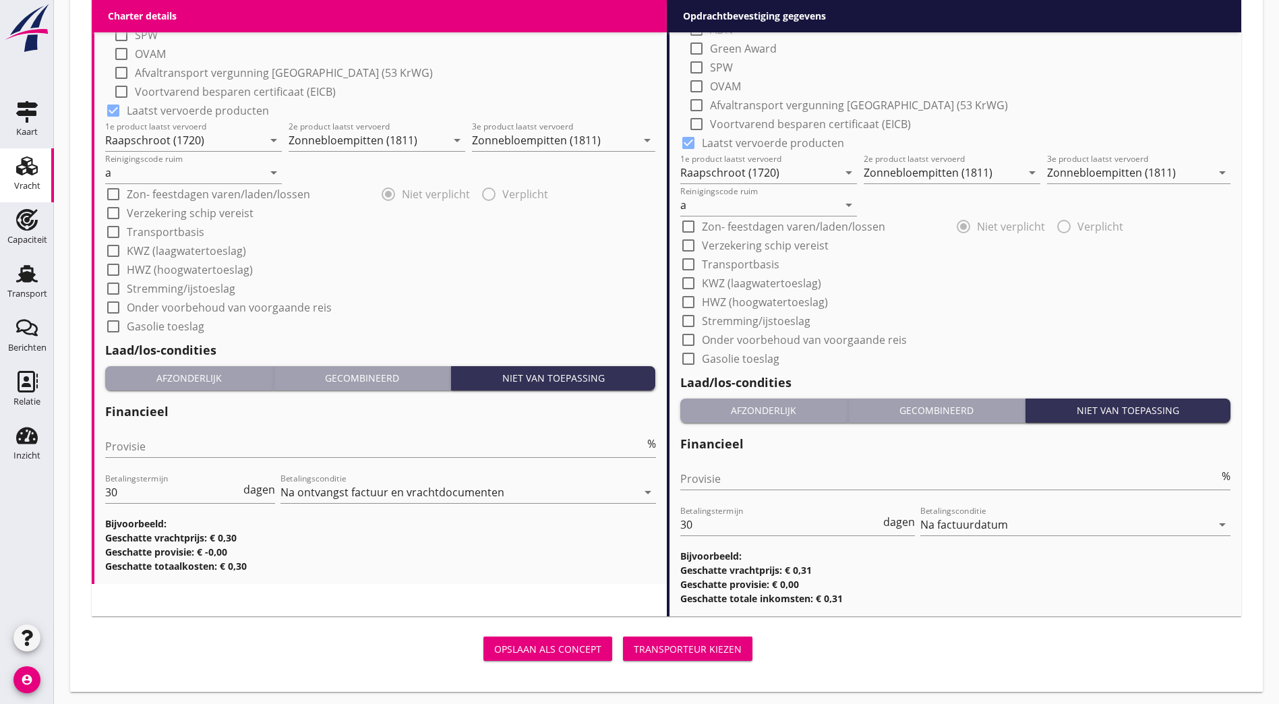
click at [630, 642] on div "Transporteur kiezen" at bounding box center [688, 649] width 108 height 14
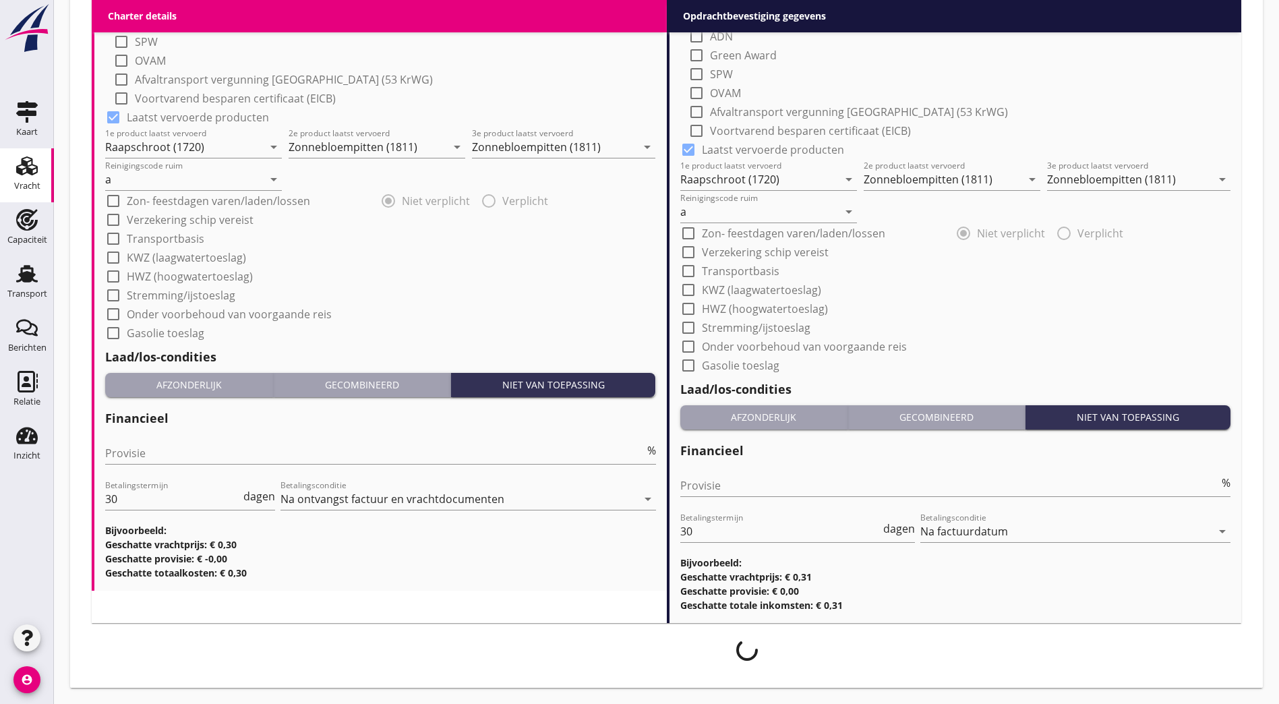
scroll to position [1294, 0]
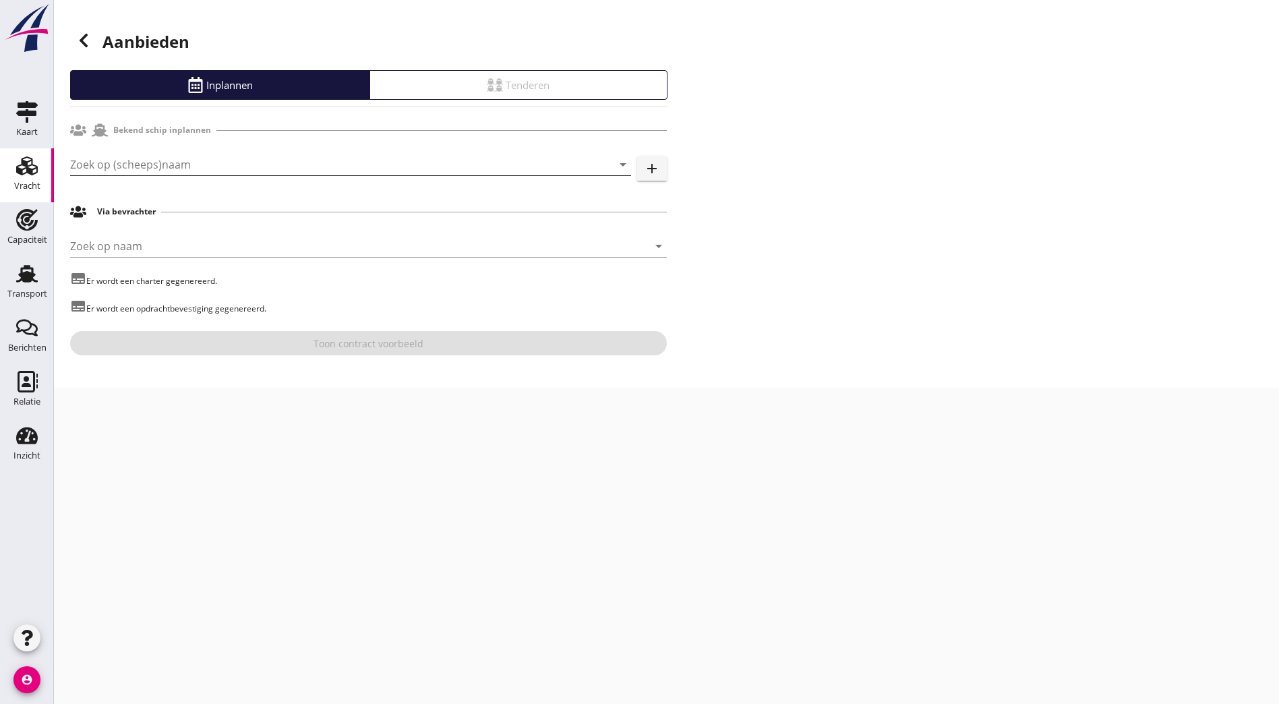
click at [173, 168] on input "Zoek op (scheeps)naam" at bounding box center [331, 165] width 523 height 22
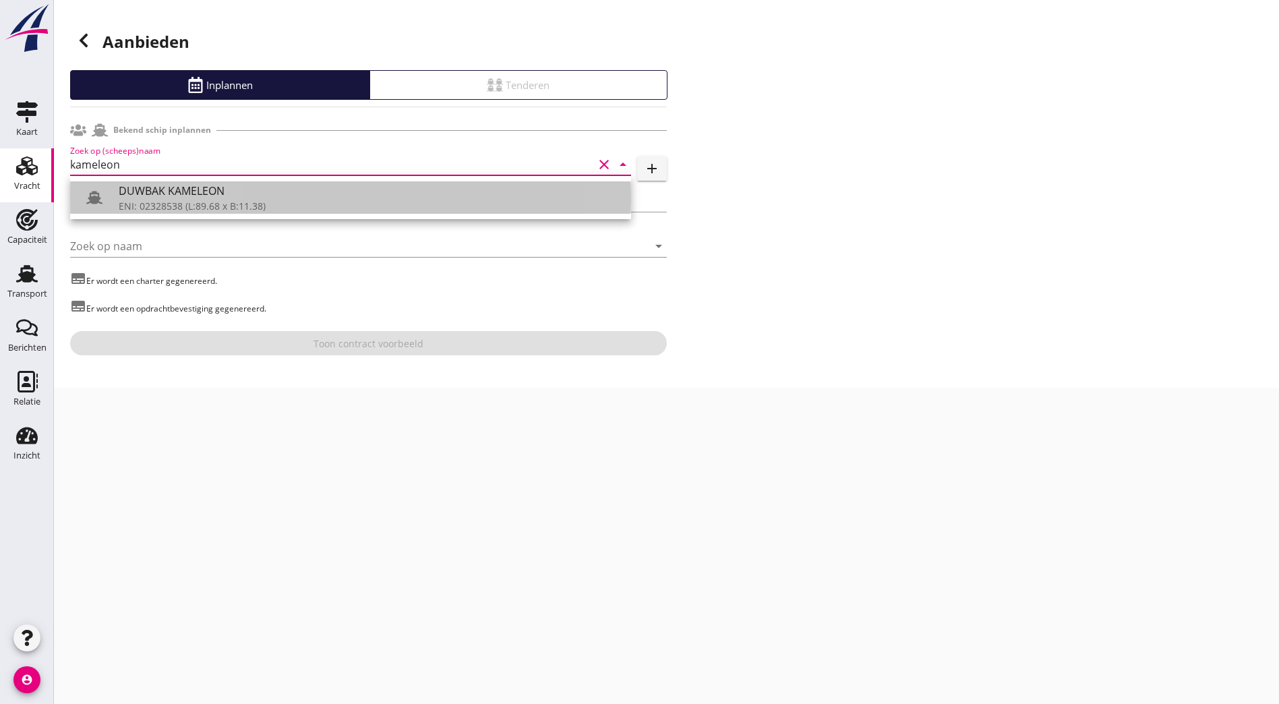
click at [173, 196] on div "DUWBAK KAMELEON" at bounding box center [370, 191] width 502 height 16
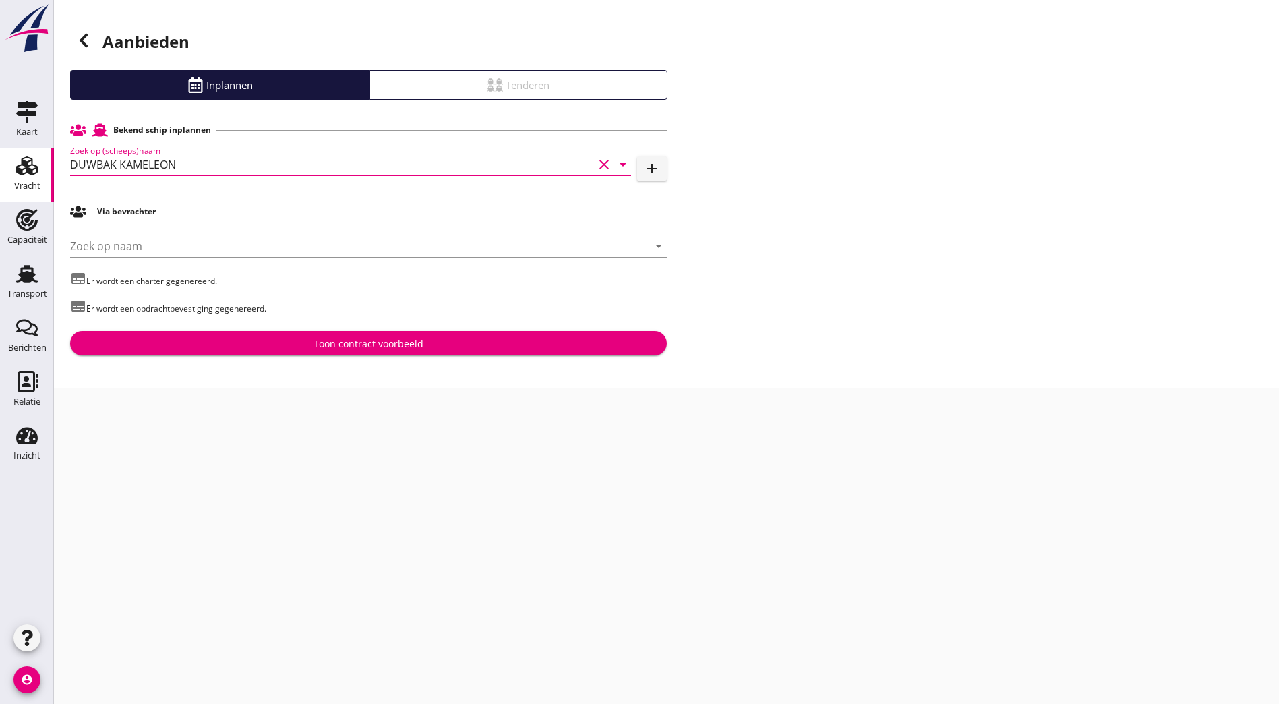
type input "DUWBAK KAMELEON"
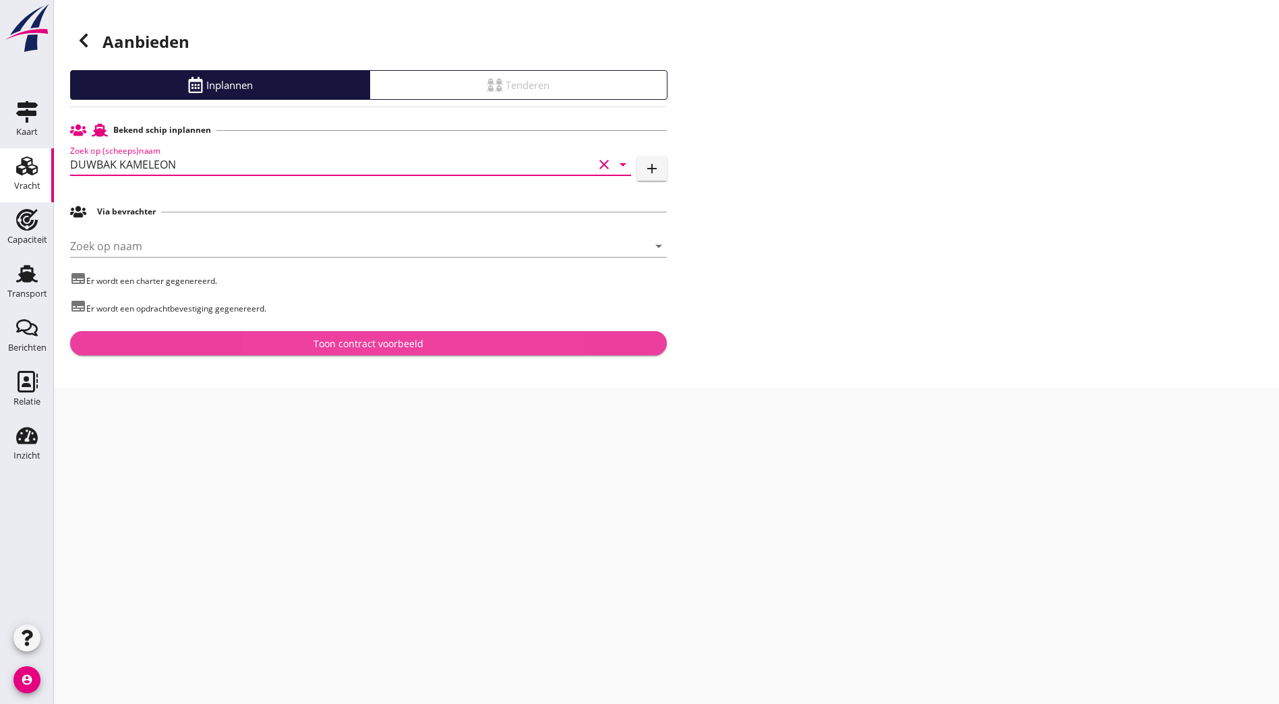
click at [432, 345] on div "Toon contract voorbeeld" at bounding box center [368, 344] width 575 height 14
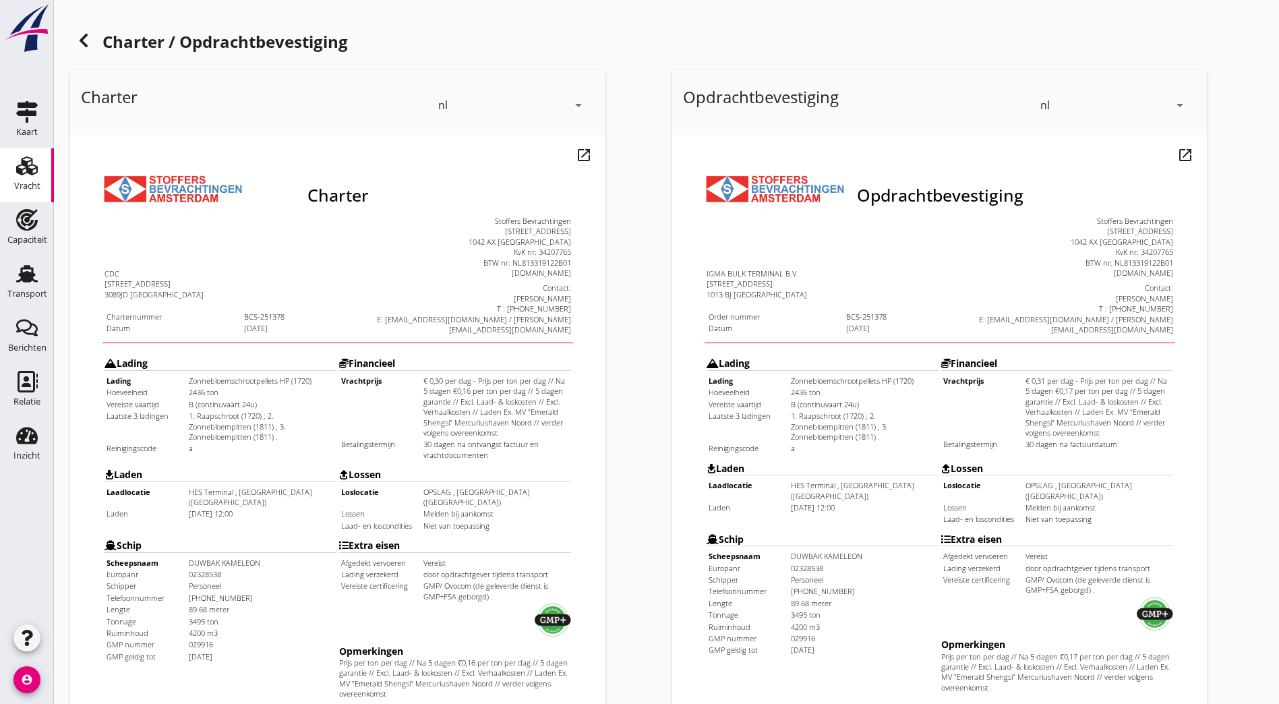
scroll to position [295, 0]
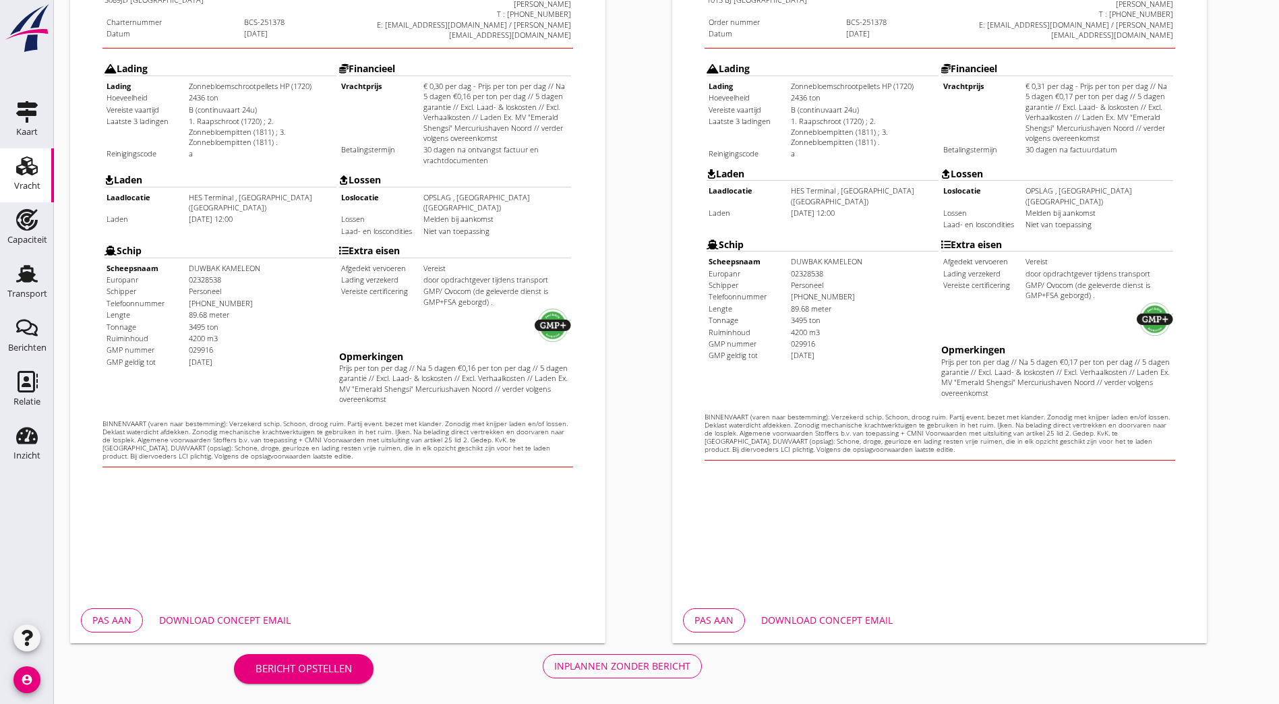
click at [554, 665] on div "Inplannen zonder bericht" at bounding box center [622, 666] width 136 height 14
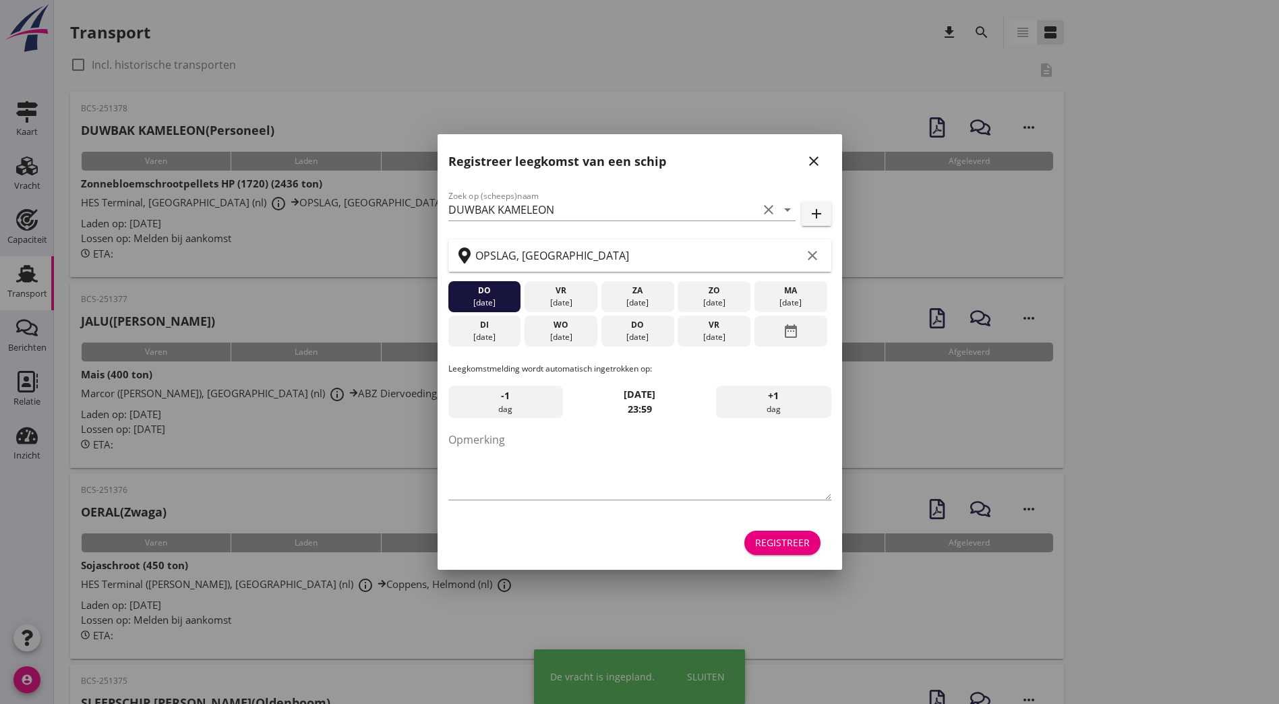
click at [630, 158] on icon "close" at bounding box center [814, 161] width 16 height 16
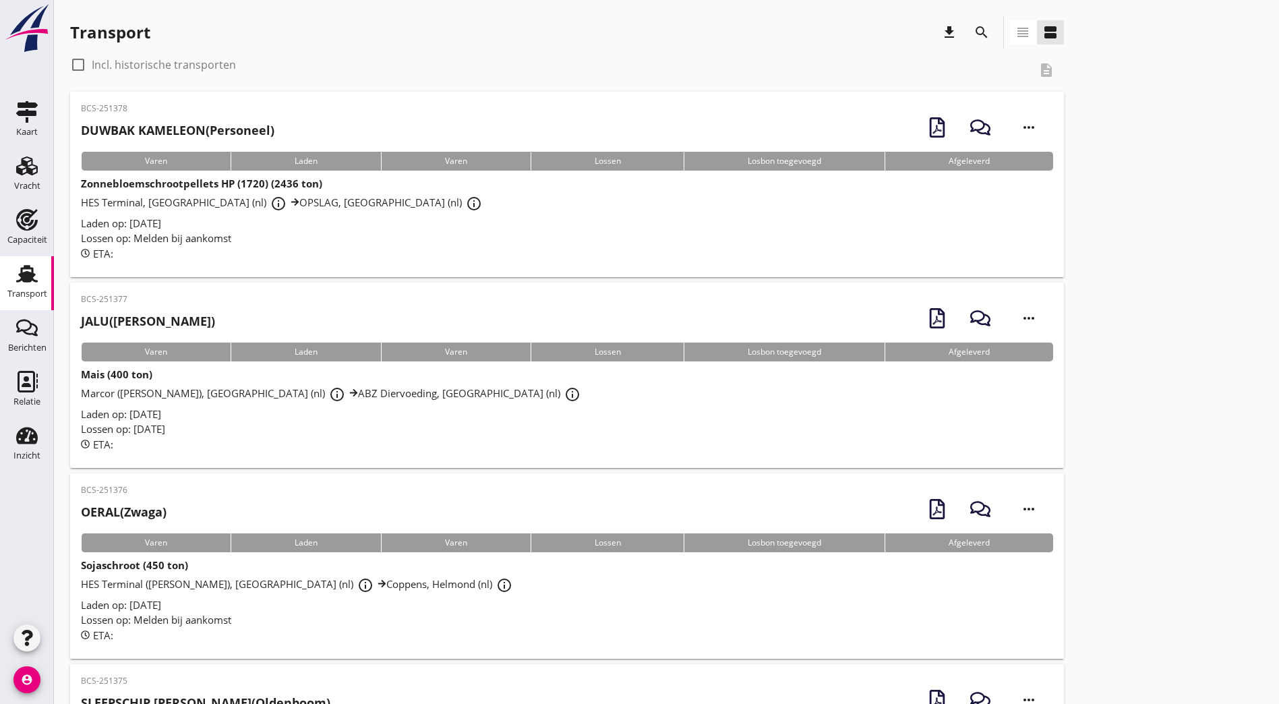
click at [320, 131] on div "BCS-251378 DUWBAK KAMELEON (Personeel) more_horiz" at bounding box center [567, 127] width 973 height 49
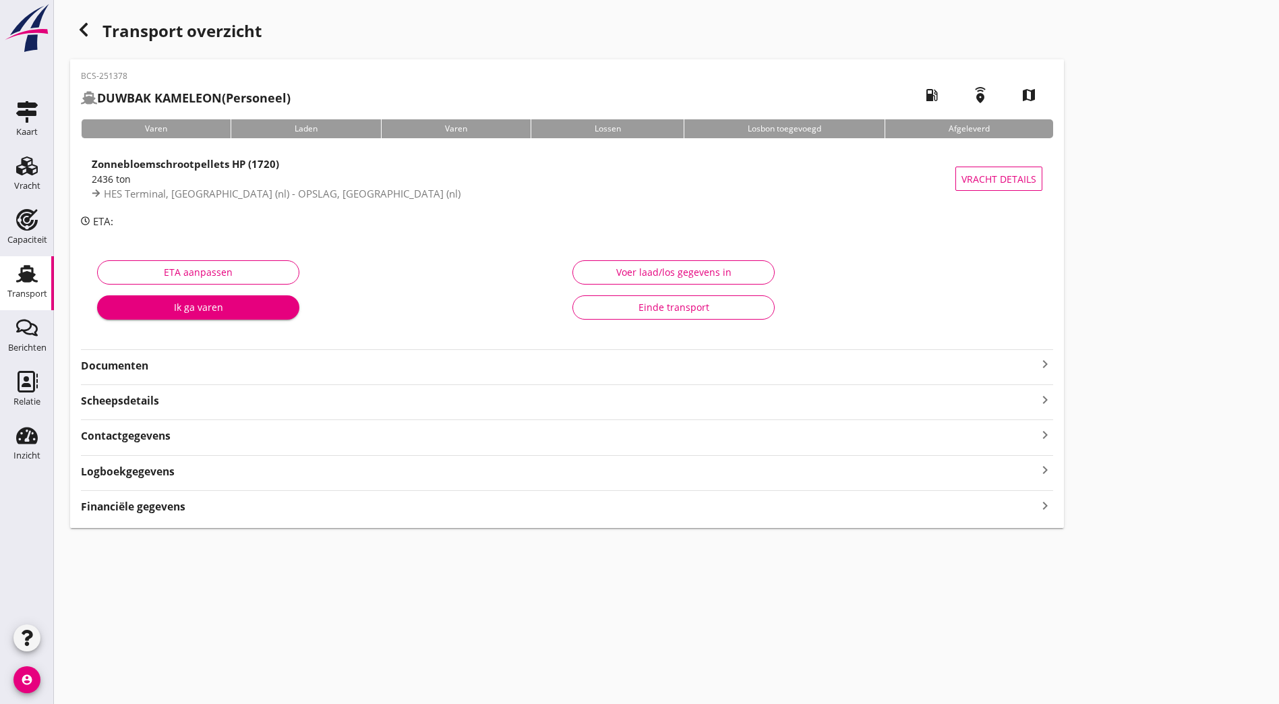
click at [159, 368] on strong "Documenten" at bounding box center [559, 366] width 956 height 16
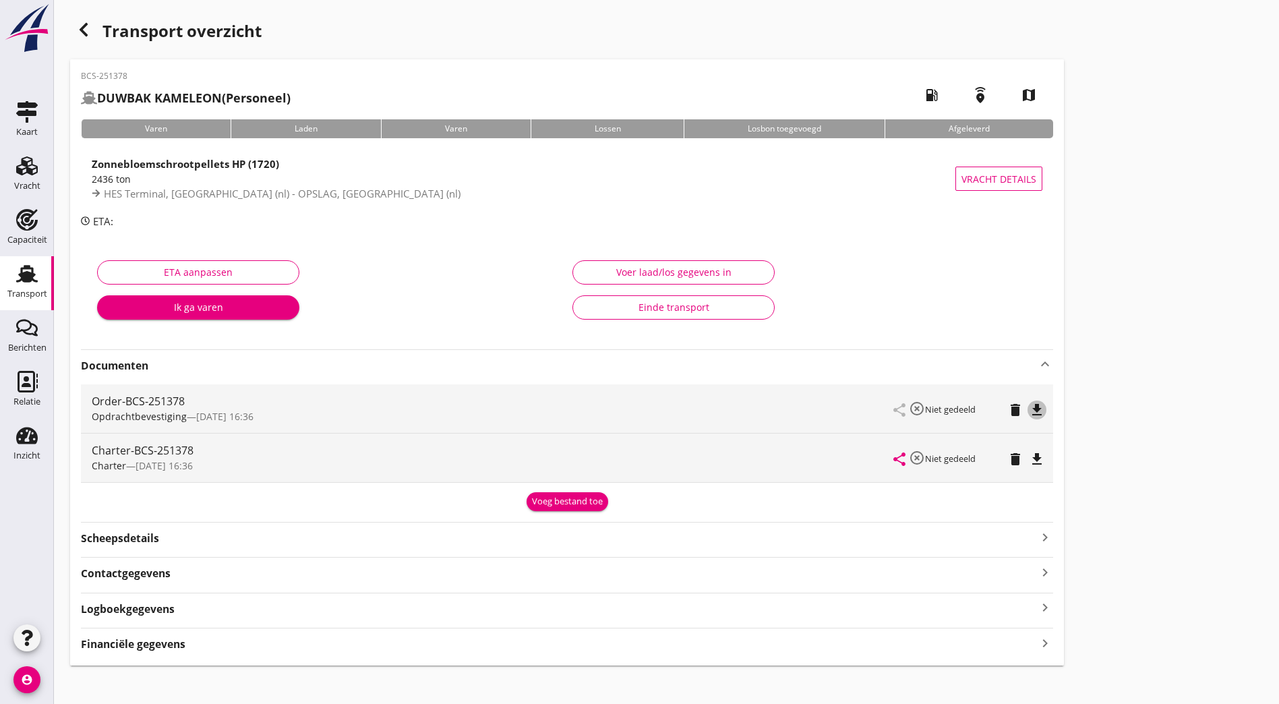
click at [630, 413] on icon "file_download" at bounding box center [1037, 410] width 16 height 16
click at [630, 455] on icon "file_download" at bounding box center [1037, 459] width 16 height 16
click at [221, 171] on strong "Zonnebloemschrootpellets HP (1720)" at bounding box center [185, 163] width 187 height 13
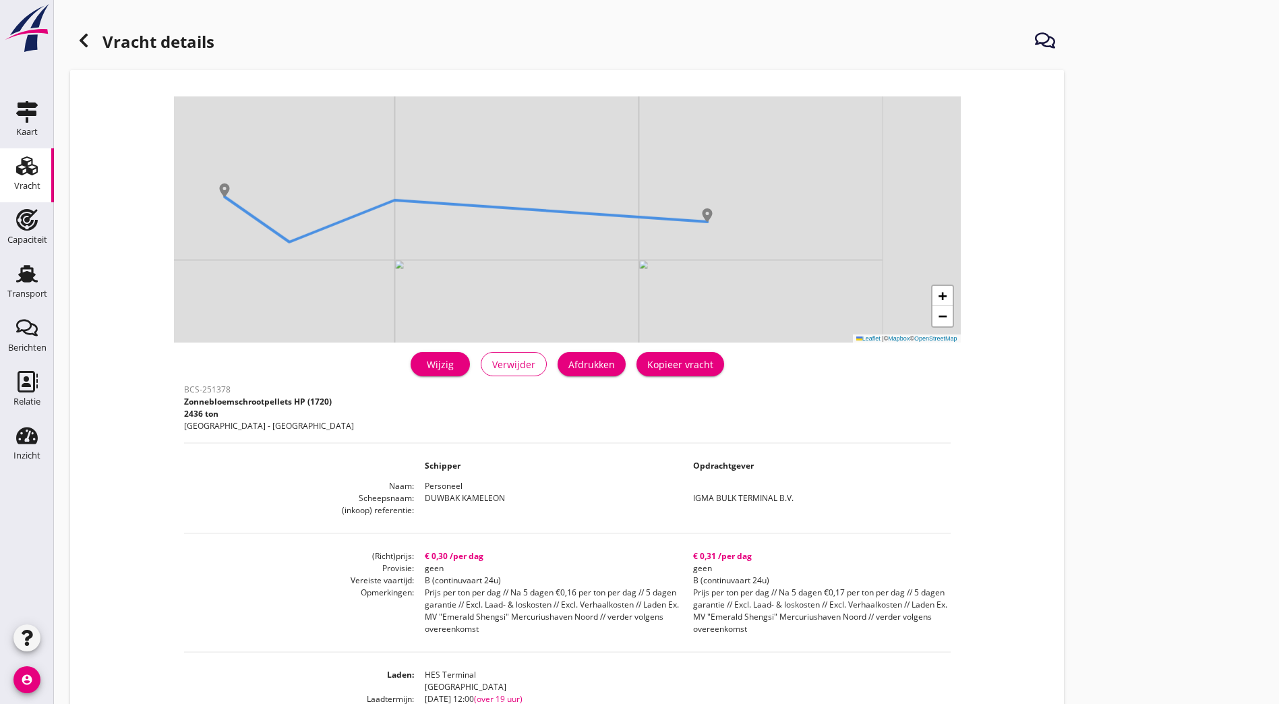
click at [569, 358] on div "Afdrukken" at bounding box center [592, 364] width 47 height 14
click at [84, 44] on use at bounding box center [84, 40] width 8 height 13
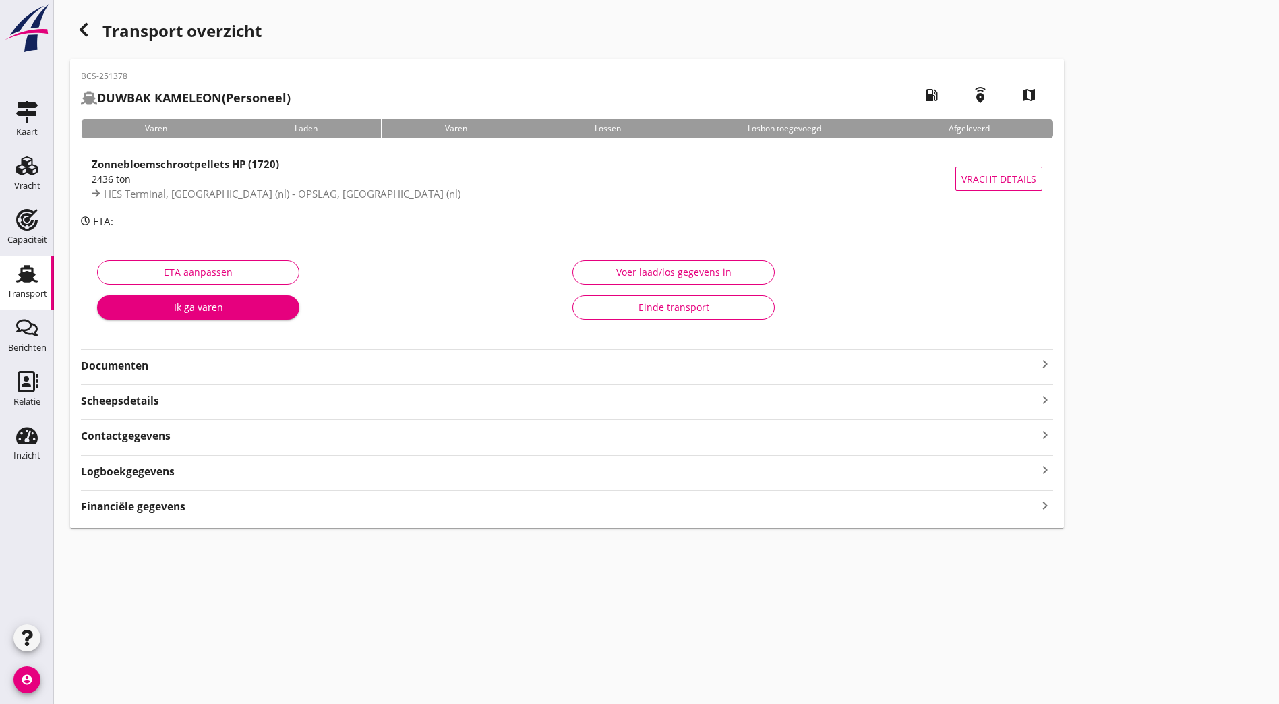
click at [630, 246] on div "Transport overzicht BCS-251378 DUWBAK KAMELEON (Personeel) local_gas_station em…" at bounding box center [666, 272] width 1225 height 544
click at [88, 27] on icon "button" at bounding box center [84, 30] width 16 height 16
